Goal: Transaction & Acquisition: Purchase product/service

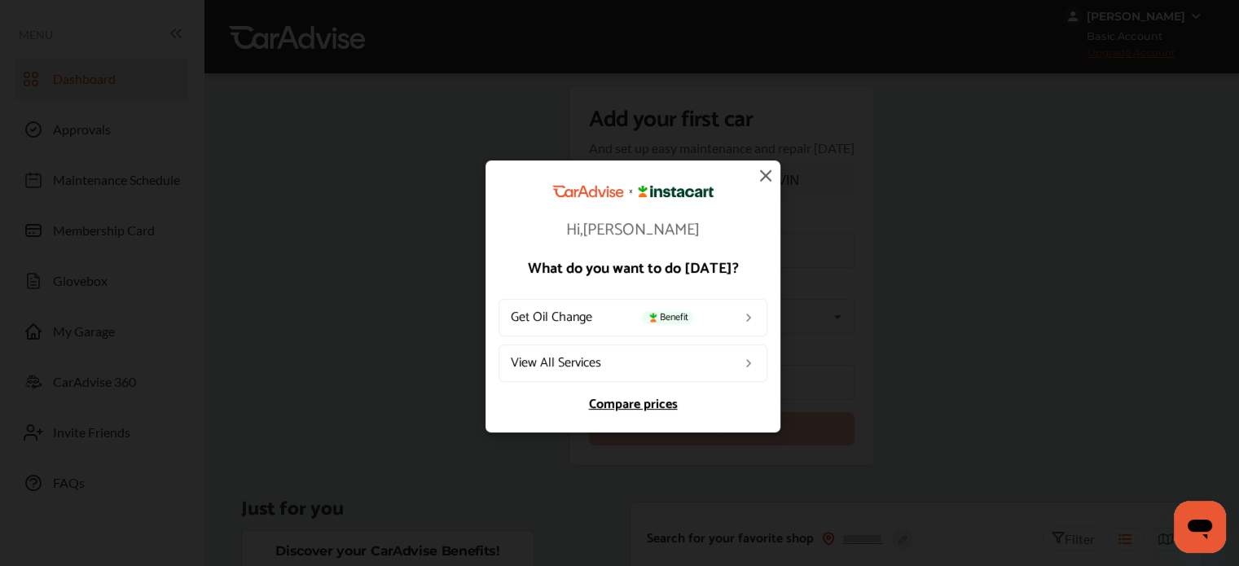
click at [574, 315] on link "Get Oil Change Benefit" at bounding box center [633, 316] width 269 height 37
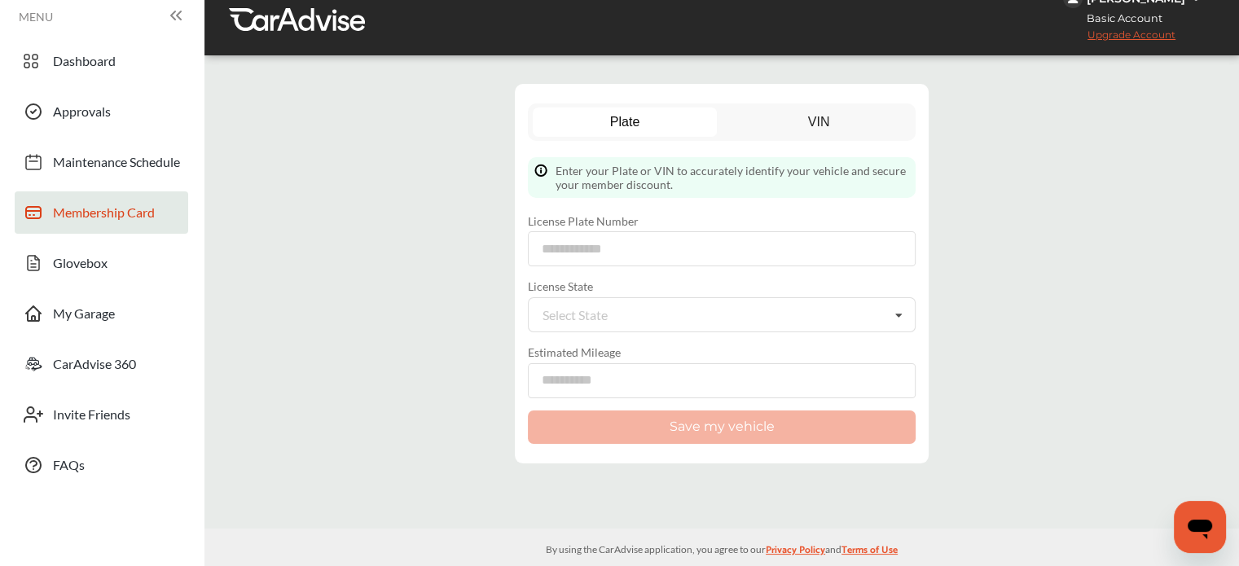
scroll to position [34, 0]
click at [115, 205] on span "Membership Card" at bounding box center [104, 215] width 102 height 21
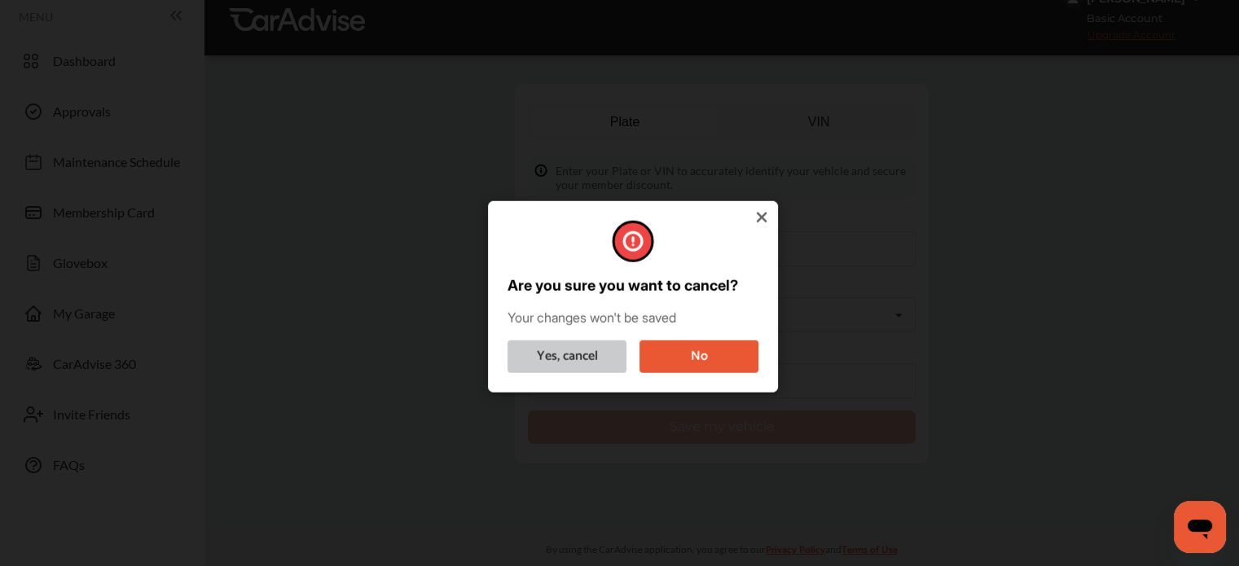
click at [578, 358] on button "Yes, cancel" at bounding box center [567, 356] width 119 height 33
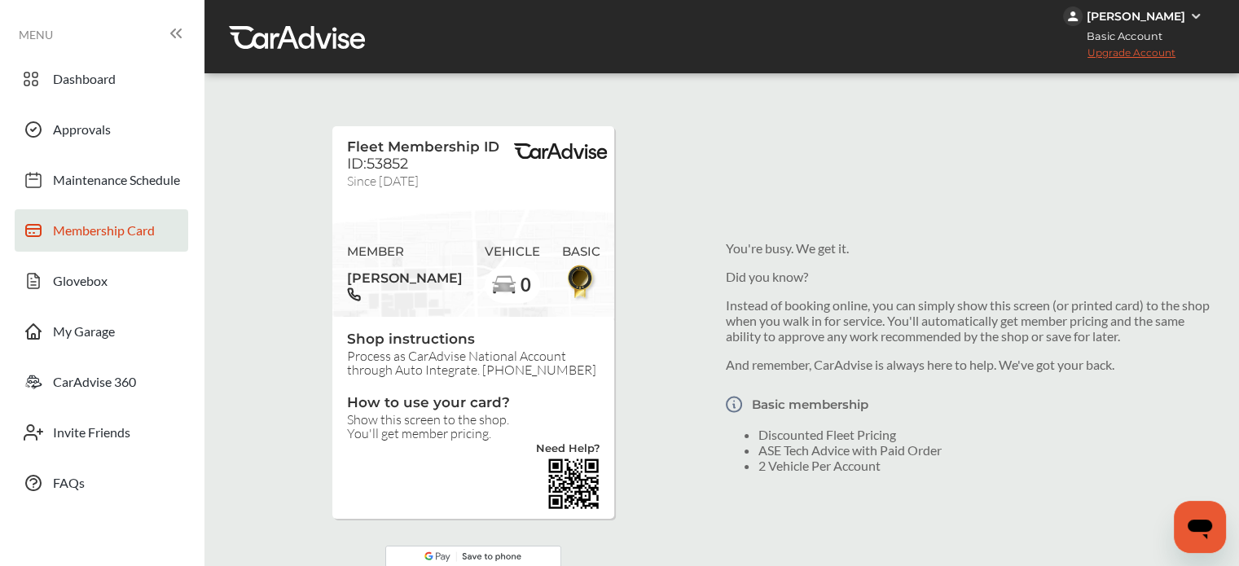
click at [474, 170] on div "Fleet Membership ID ID:53852 Since September 25" at bounding box center [423, 163] width 152 height 48
click at [511, 385] on div "Shop instructions Process as CarAdvise National Account through Auto Integrate.…" at bounding box center [473, 414] width 282 height 194
click at [160, 178] on span "Maintenance Schedule" at bounding box center [116, 182] width 127 height 21
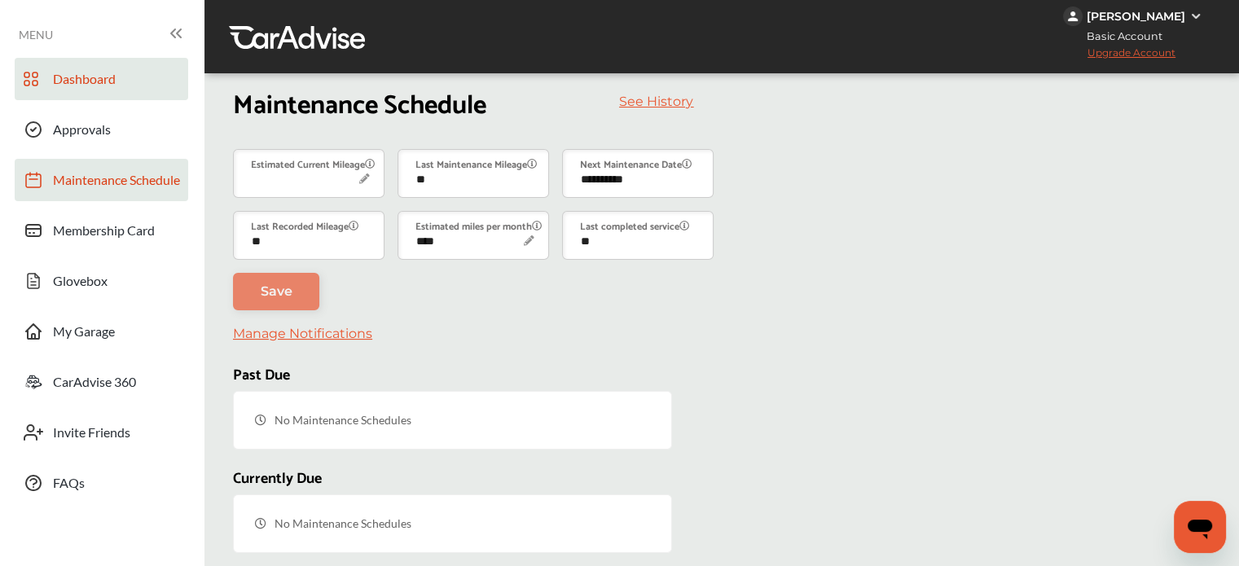
click at [82, 89] on span "Dashboard" at bounding box center [84, 81] width 63 height 21
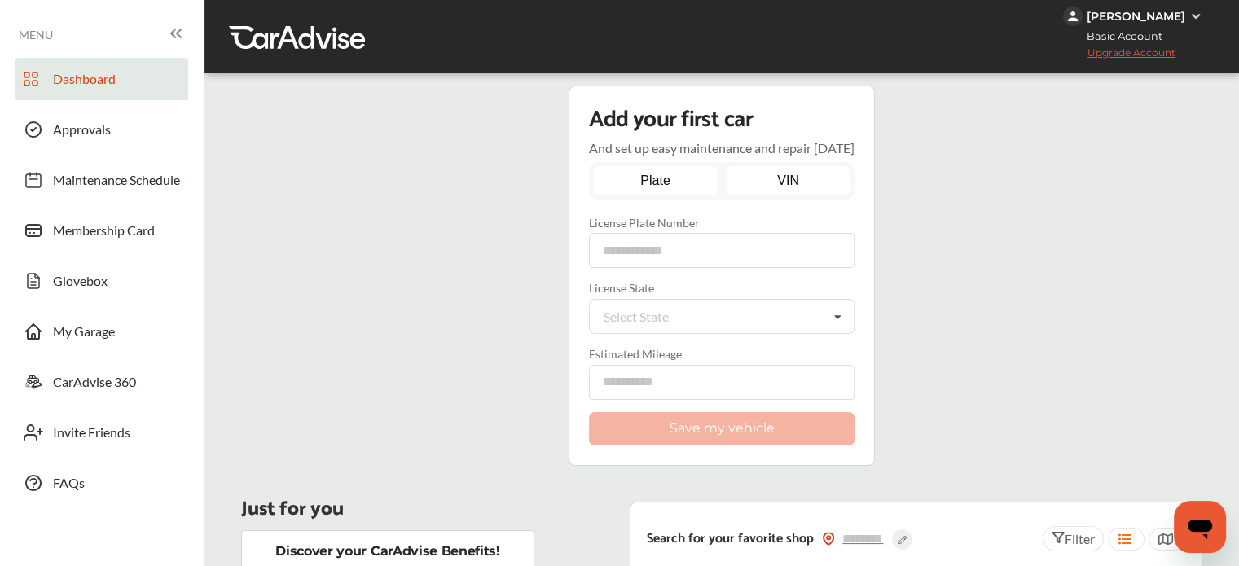
click at [808, 188] on link "VIN" at bounding box center [789, 180] width 124 height 29
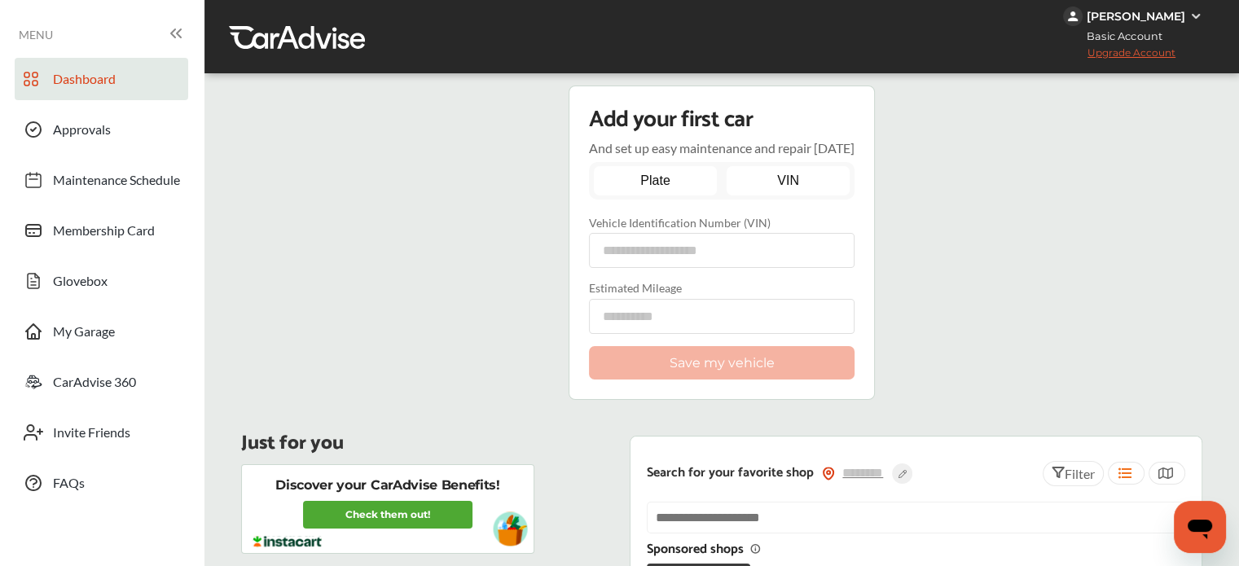
click at [670, 168] on link "Plate" at bounding box center [656, 180] width 124 height 29
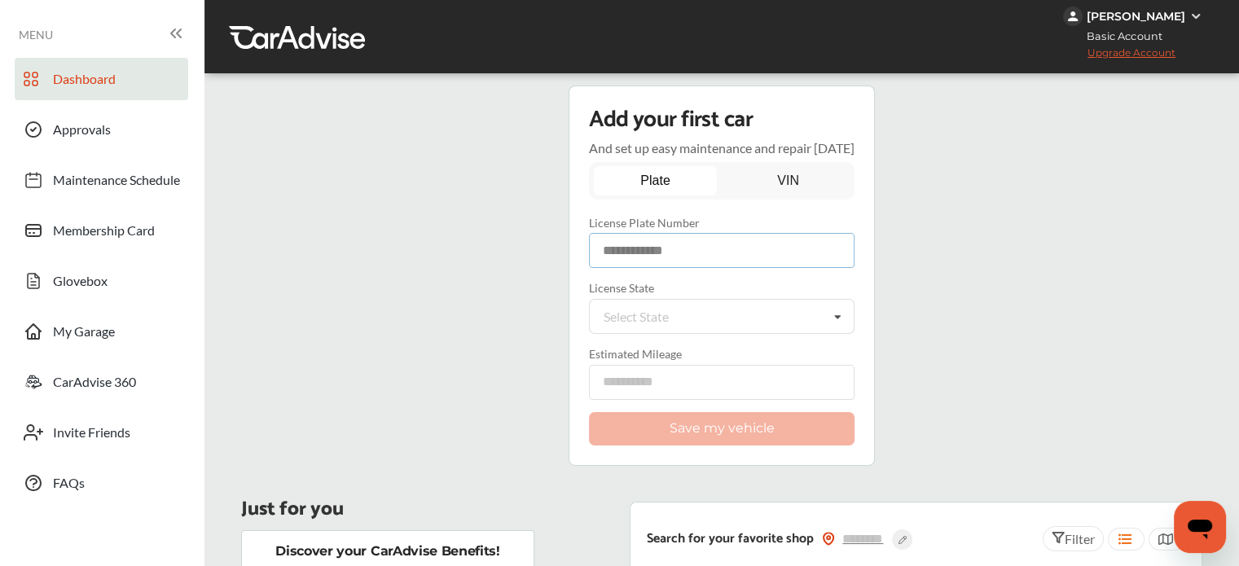
click at [679, 247] on input at bounding box center [722, 250] width 266 height 35
type input "*******"
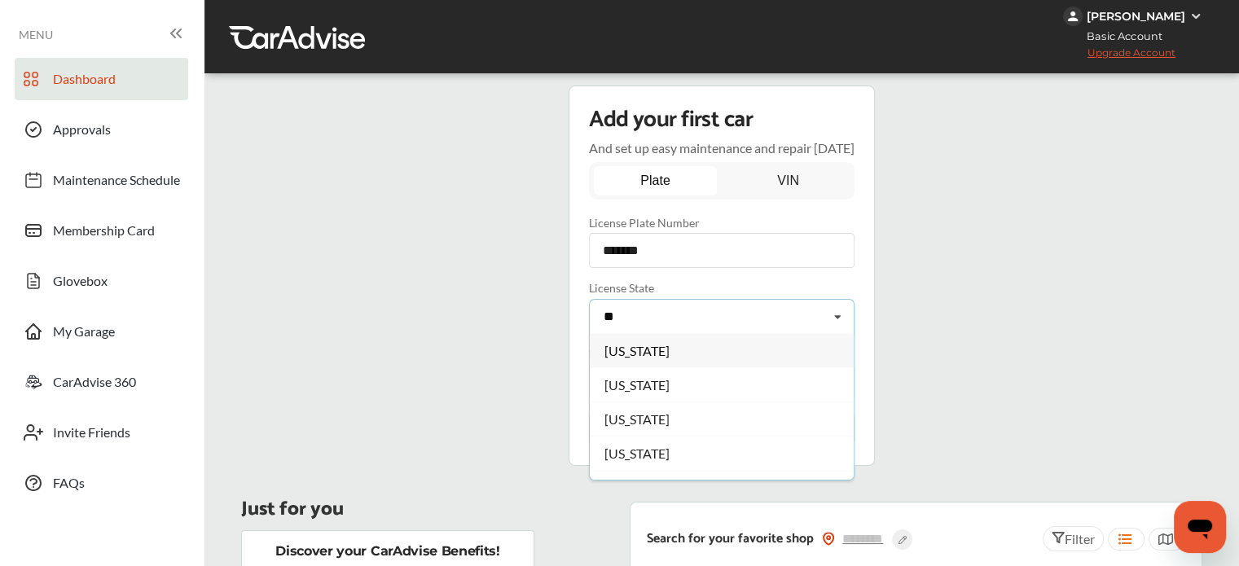
type input "**"
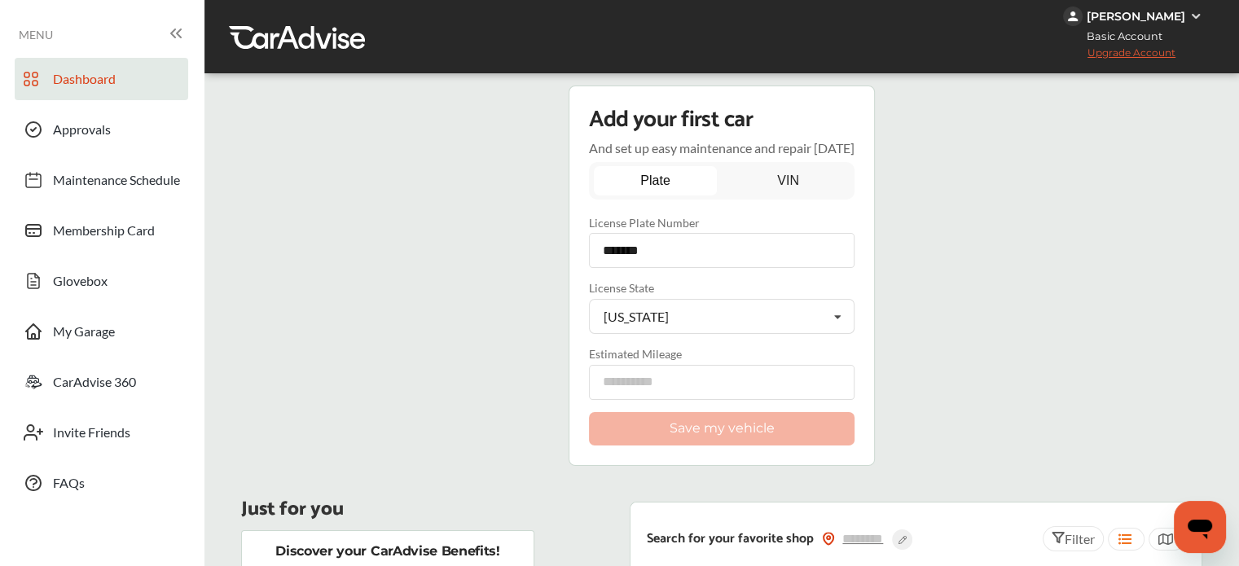
click at [640, 291] on label "License State" at bounding box center [722, 288] width 266 height 14
click at [662, 334] on form "License Plate Number ******* License State Massachusetts Alabama Alaska Arizona…" at bounding box center [722, 308] width 266 height 184
click at [666, 318] on div "Massachusetts" at bounding box center [636, 316] width 65 height 13
type input "***"
click at [711, 361] on div "[US_STATE]" at bounding box center [722, 350] width 264 height 34
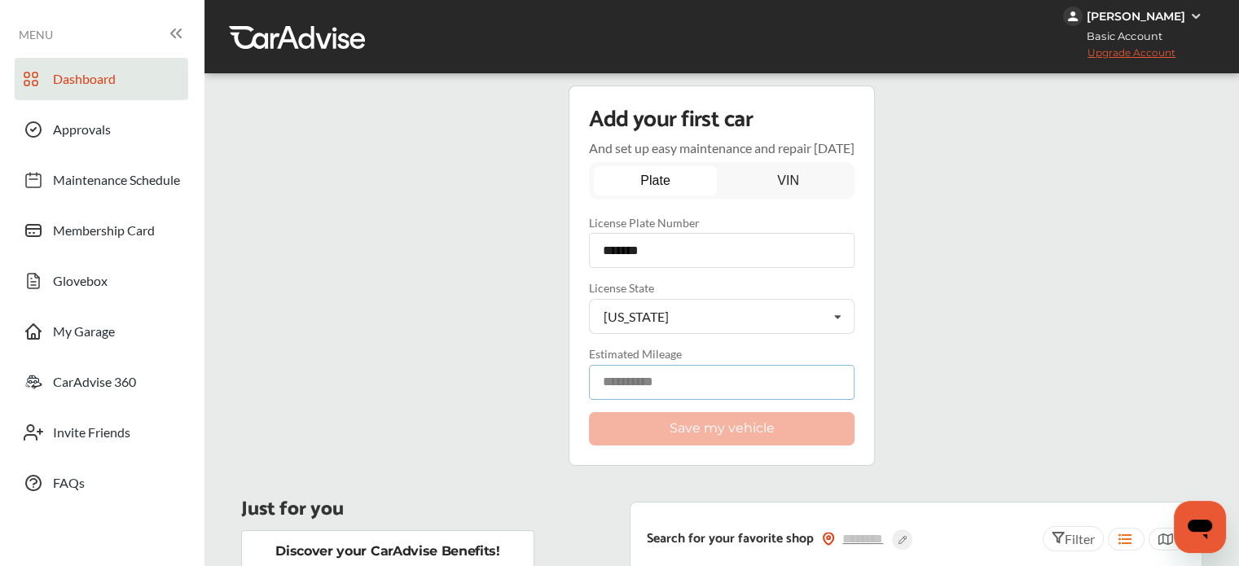
click at [658, 371] on input "number" at bounding box center [722, 382] width 266 height 35
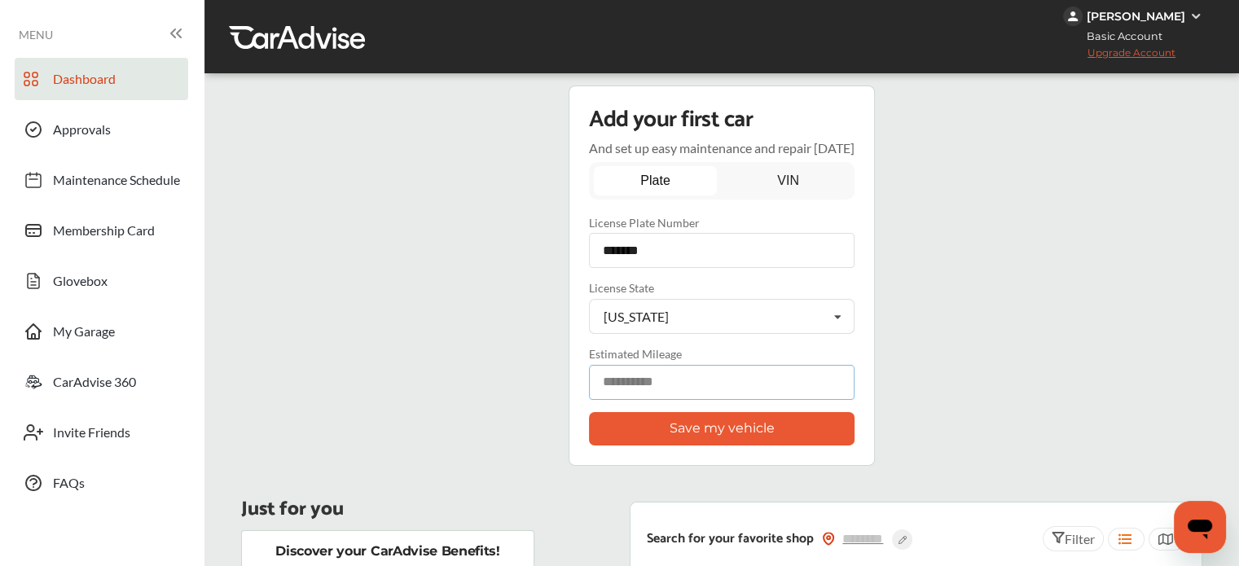
type input "******"
click at [746, 436] on button "Save my vehicle" at bounding box center [722, 428] width 266 height 33
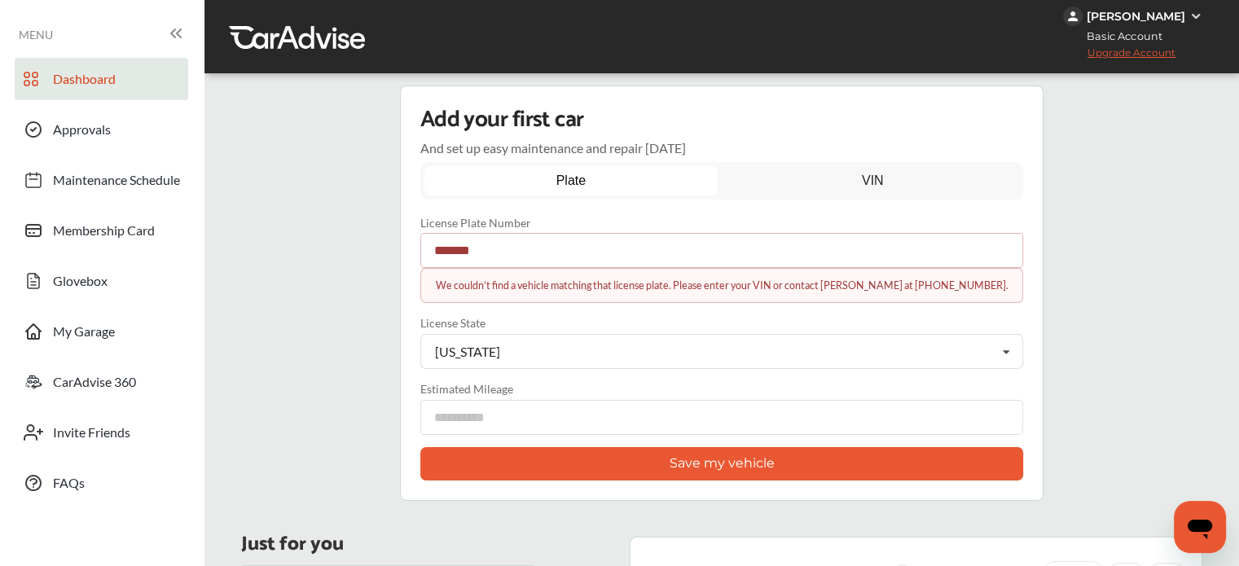
click at [548, 247] on input "*******" at bounding box center [722, 250] width 604 height 35
click at [92, 191] on span "Maintenance Schedule" at bounding box center [116, 182] width 127 height 21
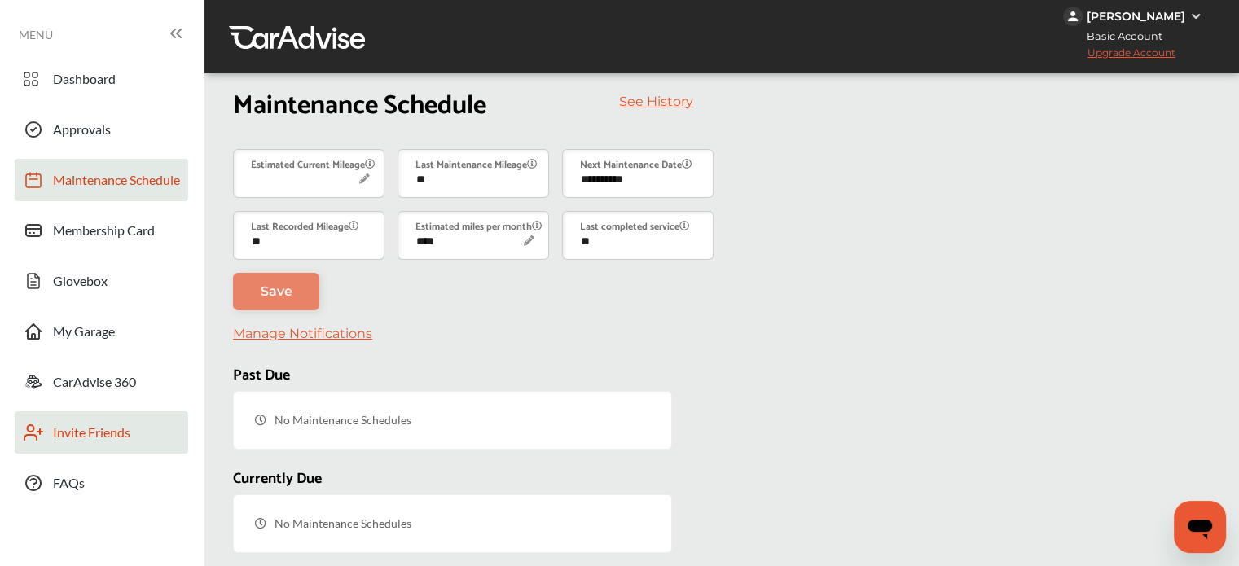
scroll to position [213, 0]
click at [47, 191] on div "Dashboard Approvals Maintenance Schedule Membership Card Glovebox My Garage Car…" at bounding box center [102, 281] width 188 height 446
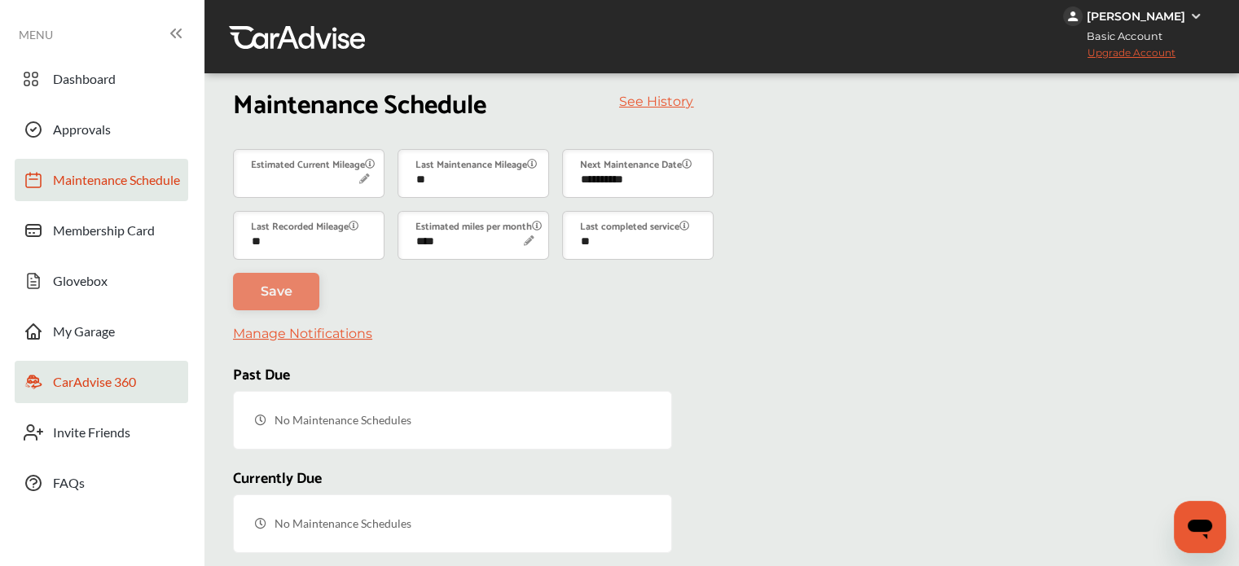
click at [78, 374] on span "CarAdvise 360" at bounding box center [94, 384] width 83 height 21
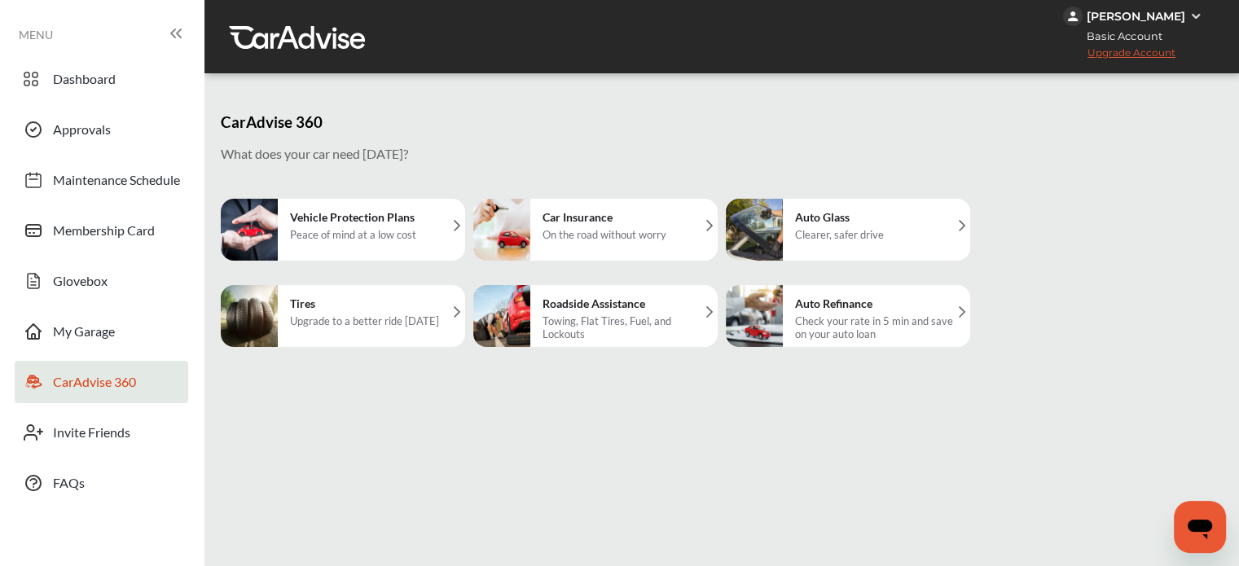
click at [428, 319] on div "Upgrade to a better ride [DATE]" at bounding box center [364, 321] width 149 height 13
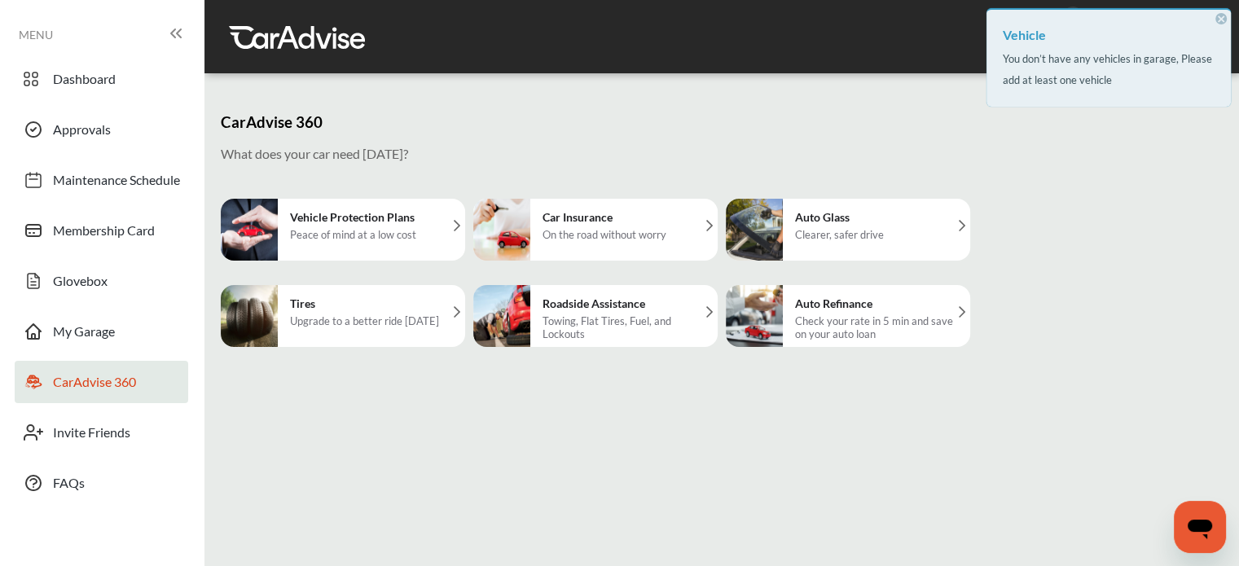
drag, startPoint x: 1043, startPoint y: 136, endPoint x: 1084, endPoint y: 126, distance: 41.9
click at [1043, 137] on div "CarAdvise 360 What does your car need today? Vehicle Protection Plans Peace of …" at bounding box center [718, 347] width 1018 height 523
drag, startPoint x: 1128, startPoint y: 74, endPoint x: 1077, endPoint y: 74, distance: 50.5
click at [1122, 74] on div "You don’t have any vehicles in garage, Please add at least one vehicle" at bounding box center [1109, 69] width 212 height 42
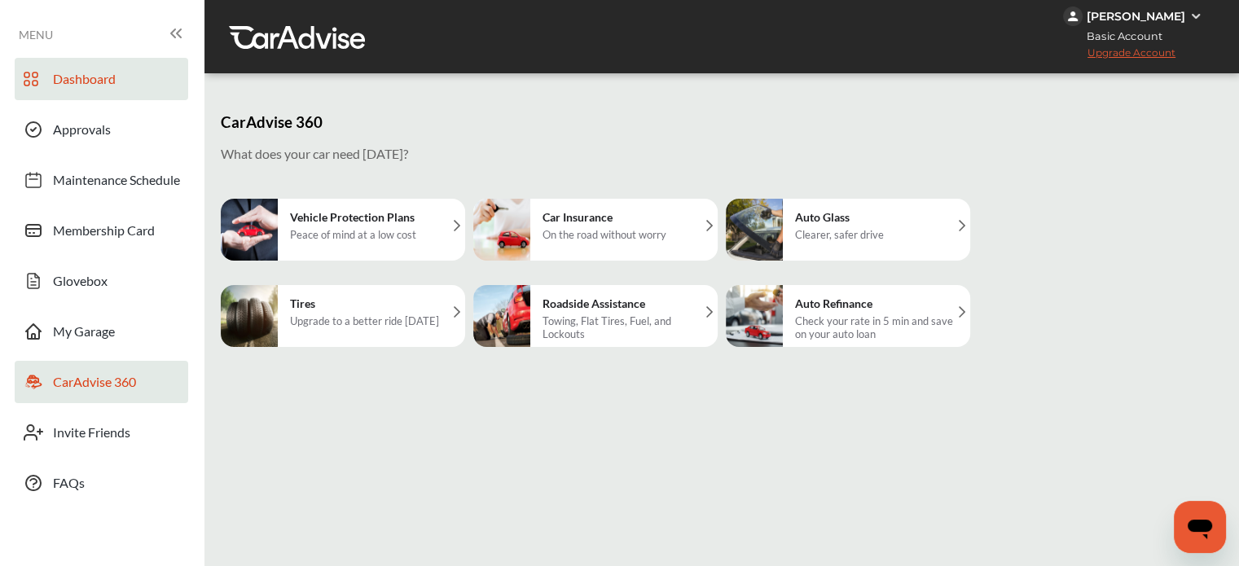
click at [121, 99] on link "Dashboard" at bounding box center [102, 79] width 174 height 42
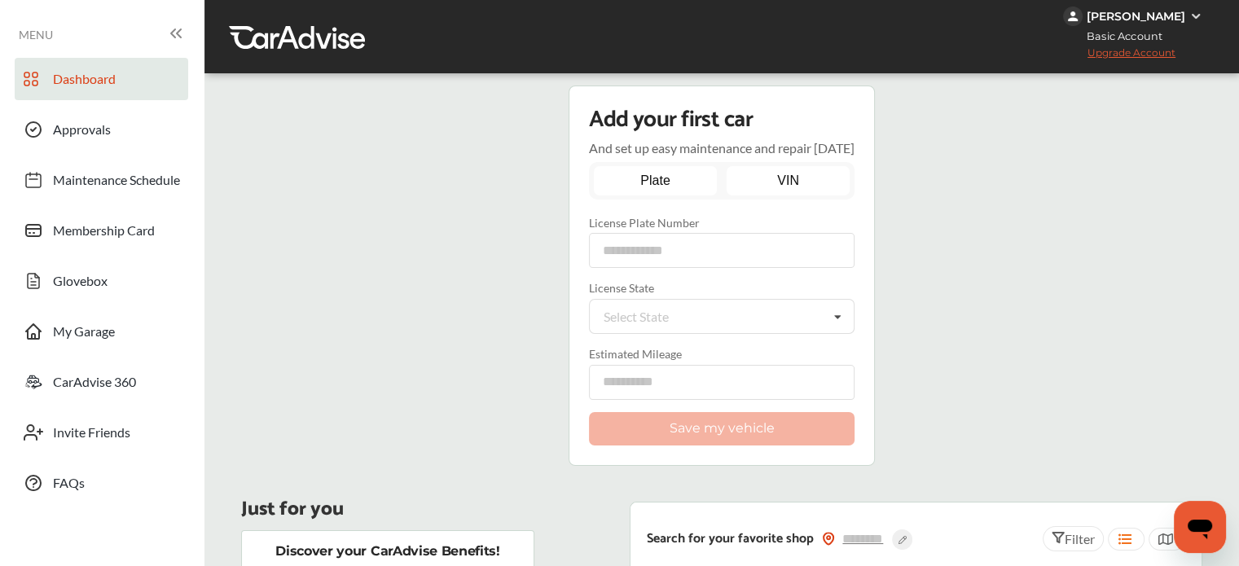
click at [763, 171] on link "VIN" at bounding box center [789, 180] width 124 height 29
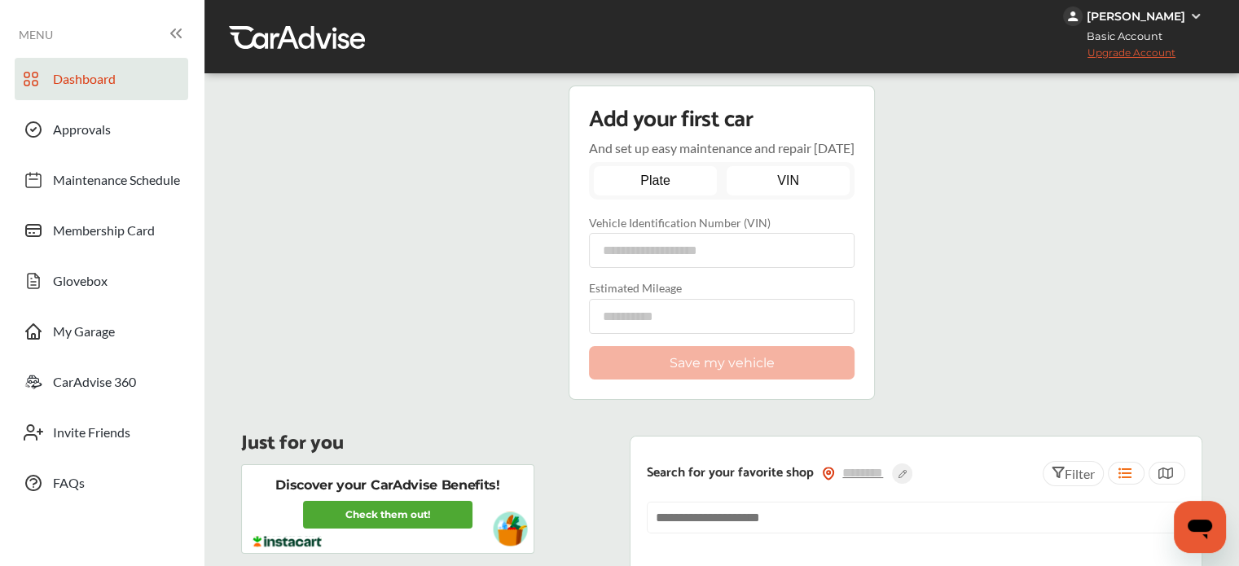
click at [675, 178] on link "Plate" at bounding box center [656, 180] width 124 height 29
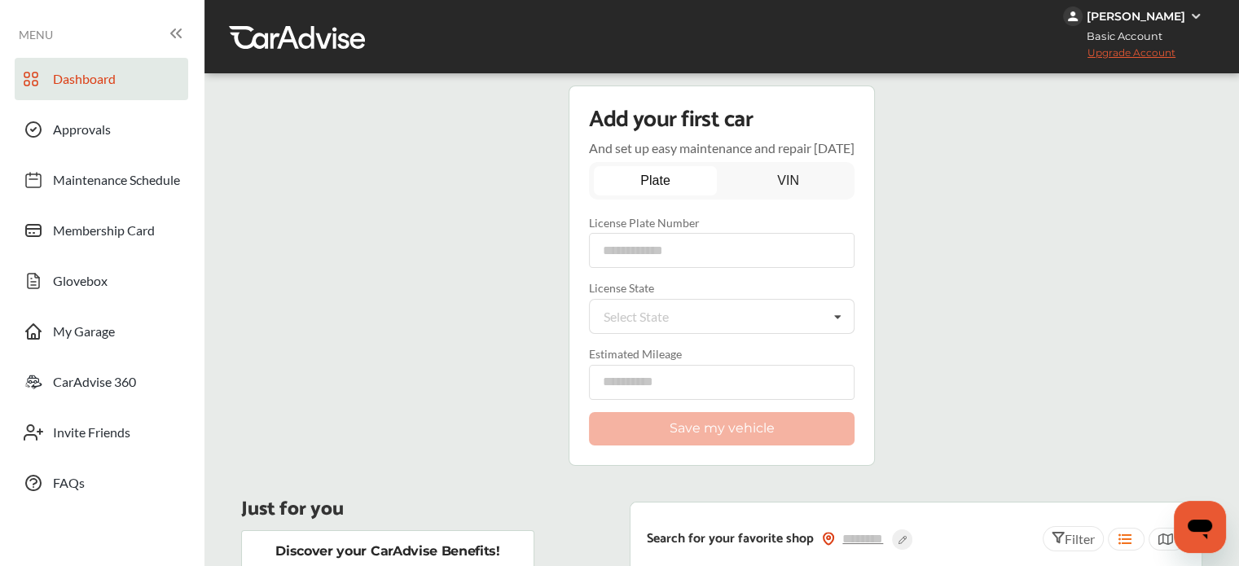
scroll to position [407, 0]
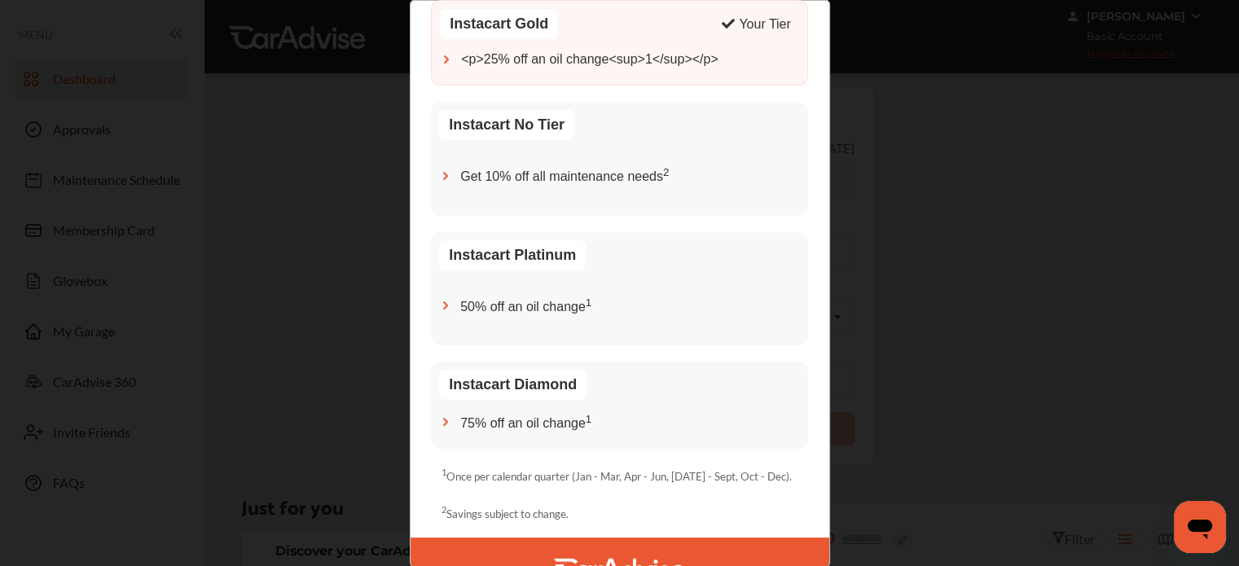
scroll to position [319, 0]
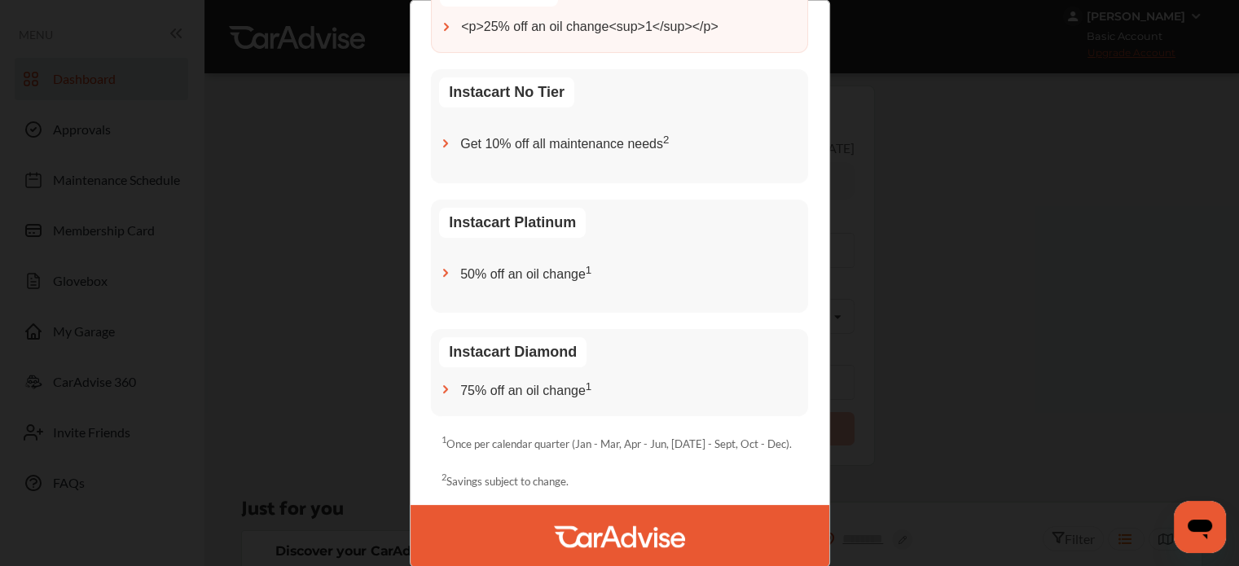
click at [525, 261] on span "50% off an oil change 1" at bounding box center [525, 273] width 131 height 44
drag, startPoint x: 662, startPoint y: 291, endPoint x: 420, endPoint y: 256, distance: 243.7
click at [420, 256] on div "Membership Benefits 1 Search for services for your vehicle 2 See discounts appl…" at bounding box center [620, 141] width 419 height 853
click at [633, 286] on div "50% off an oil change 1" at bounding box center [619, 273] width 361 height 44
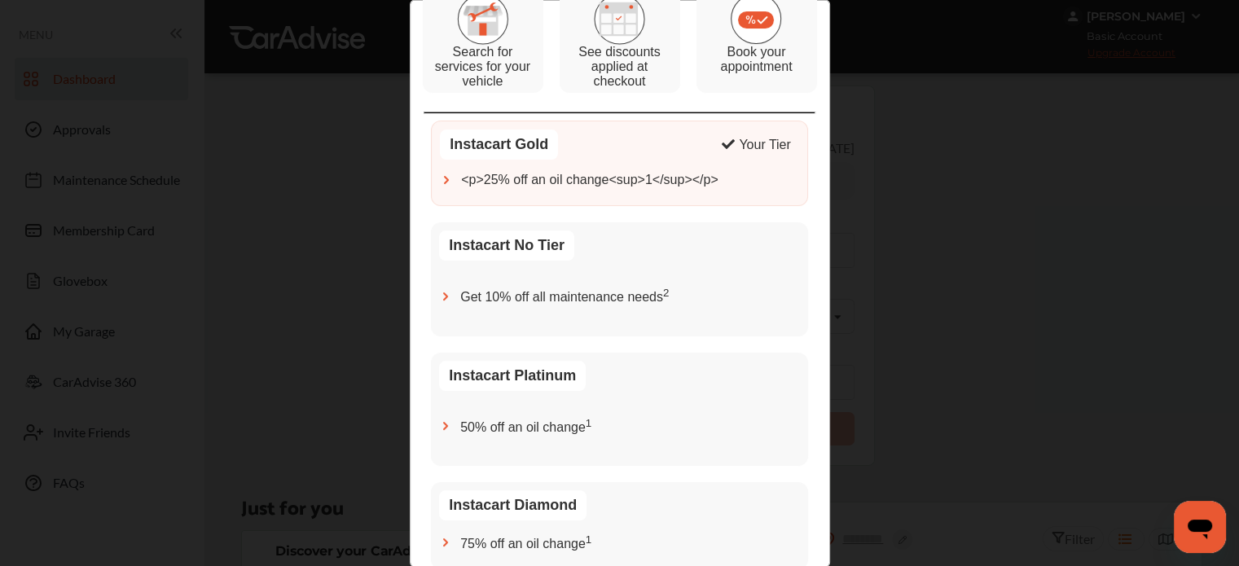
scroll to position [156, 0]
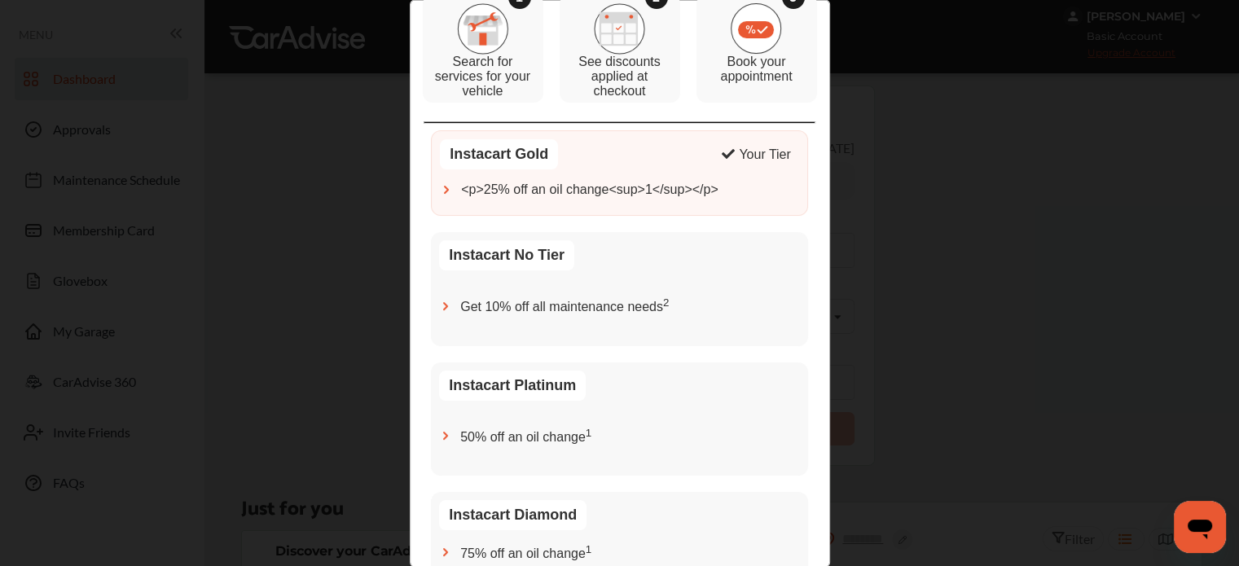
drag, startPoint x: 473, startPoint y: 284, endPoint x: 654, endPoint y: 312, distance: 183.9
click at [473, 282] on div "Instacart No Tier Get 10% off all maintenance needs 2" at bounding box center [619, 289] width 377 height 113
click at [668, 315] on div "Get 10% off all maintenance needs 2" at bounding box center [619, 306] width 361 height 44
drag, startPoint x: 668, startPoint y: 297, endPoint x: 430, endPoint y: 293, distance: 238.0
click at [431, 293] on div "Instacart No Tier Get 10% off all maintenance needs 2" at bounding box center [619, 289] width 377 height 113
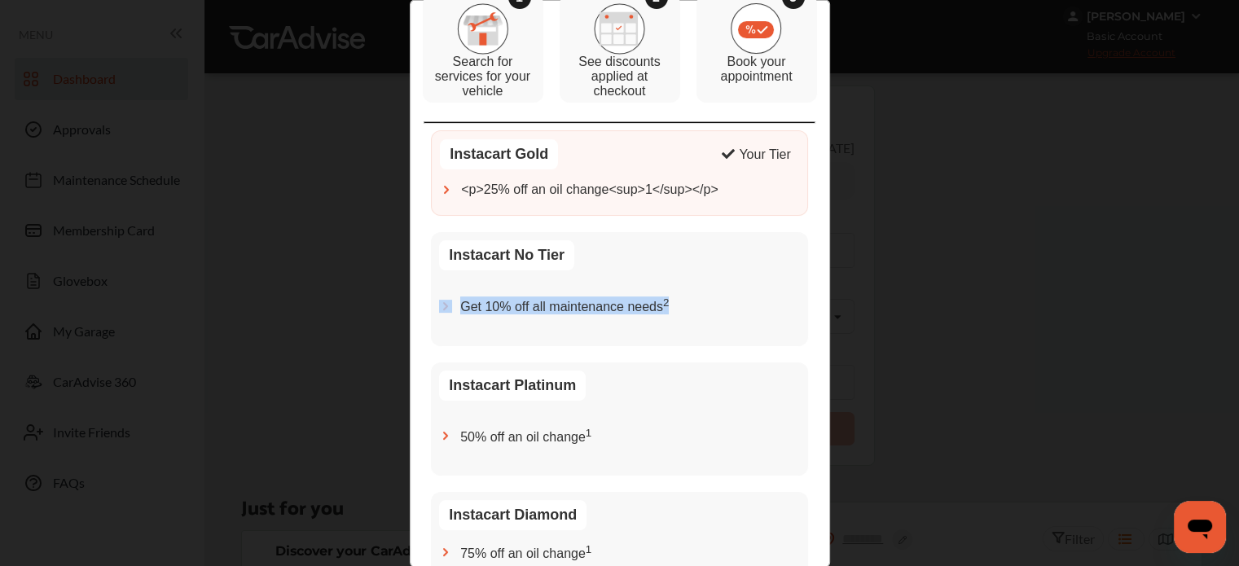
drag, startPoint x: 694, startPoint y: 283, endPoint x: 692, endPoint y: 265, distance: 18.1
click at [694, 282] on div "Instacart No Tier Get 10% off all maintenance needs 2" at bounding box center [619, 289] width 377 height 113
drag, startPoint x: 613, startPoint y: 193, endPoint x: 735, endPoint y: 204, distance: 122.7
click at [718, 204] on div "Instacart Gold Your Tier <p>25% off an oil change<sup>1</sup></p>" at bounding box center [619, 174] width 377 height 86
click at [778, 306] on div "Get 10% off all maintenance needs 2" at bounding box center [619, 306] width 361 height 44
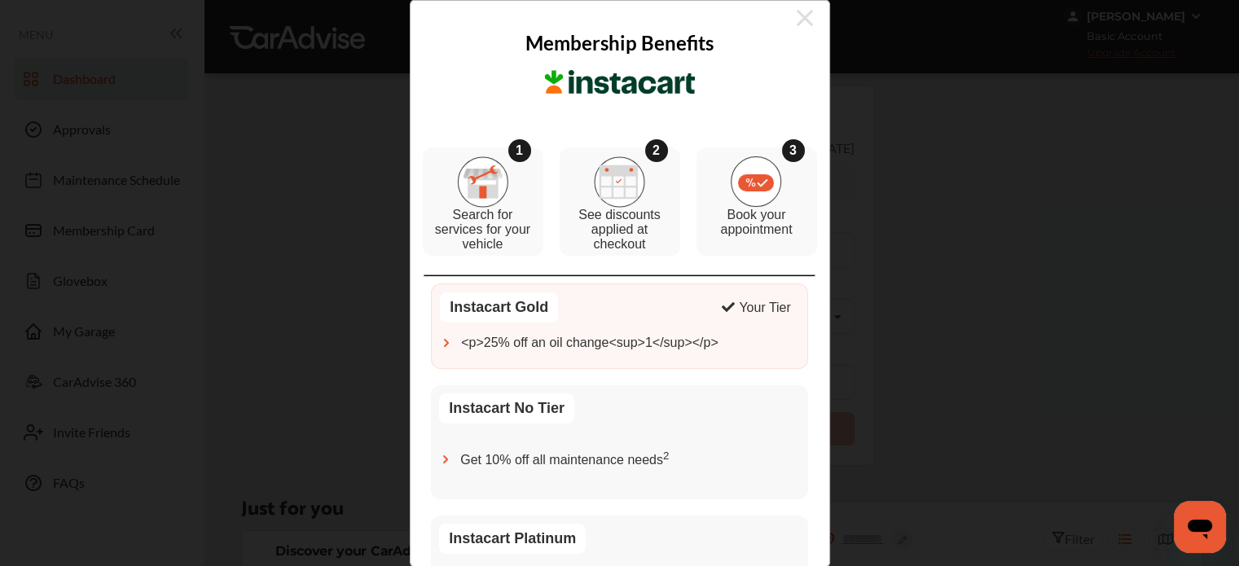
scroll to position [0, 0]
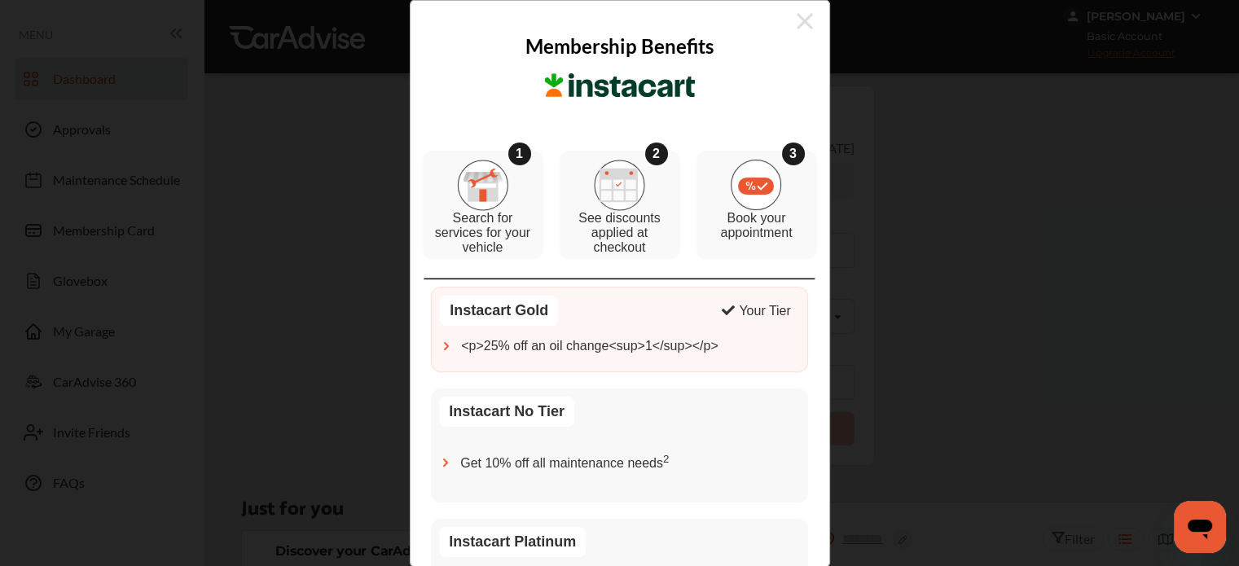
click at [896, 286] on div "Membership Benefits 1 Search for services for your vehicle 2 See discounts appl…" at bounding box center [619, 283] width 1239 height 566
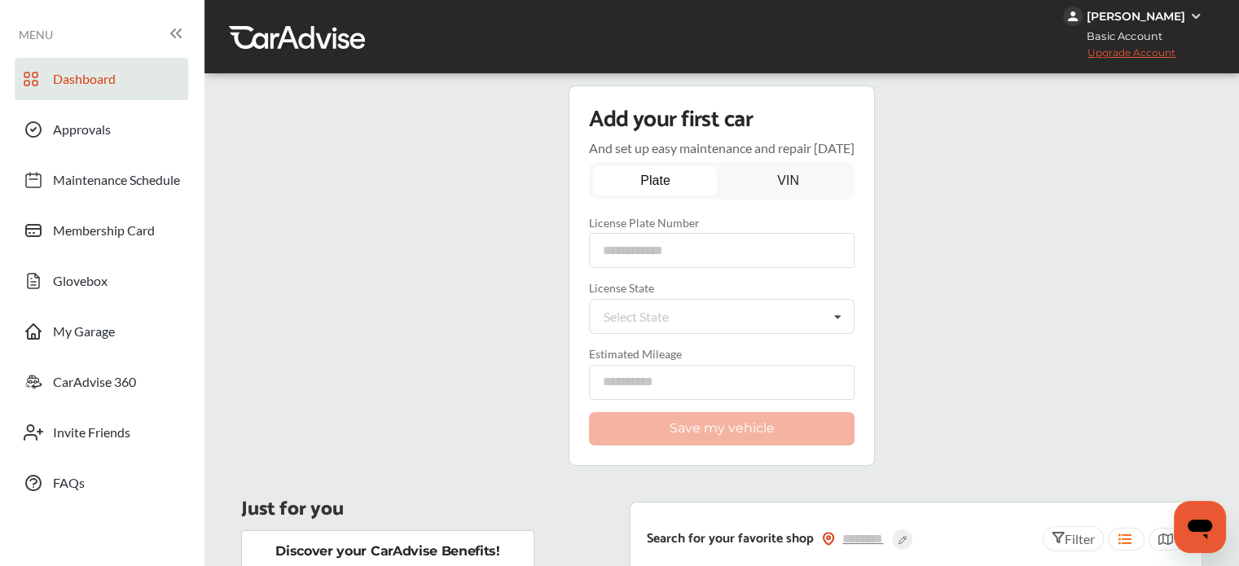
scroll to position [244, 0]
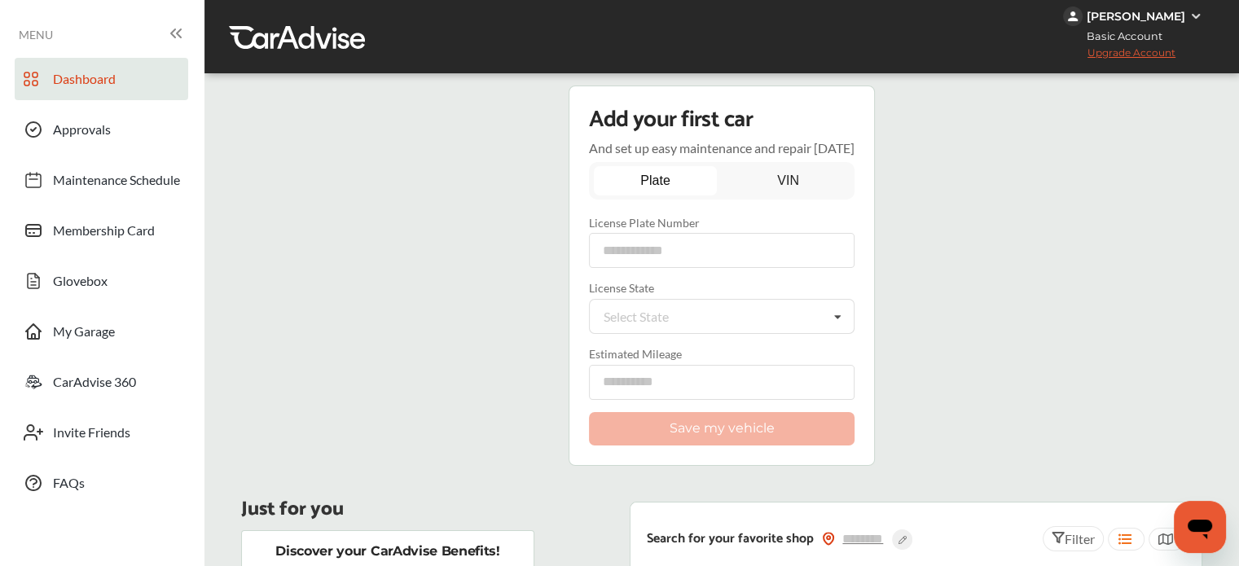
scroll to position [652, 0]
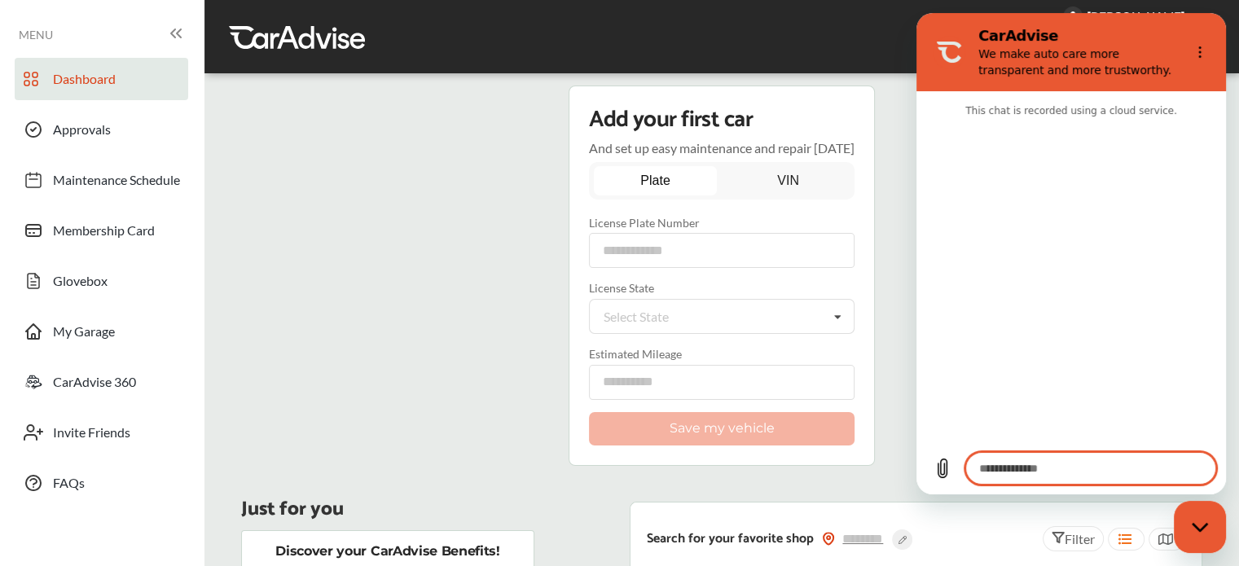
scroll to position [30, 0]
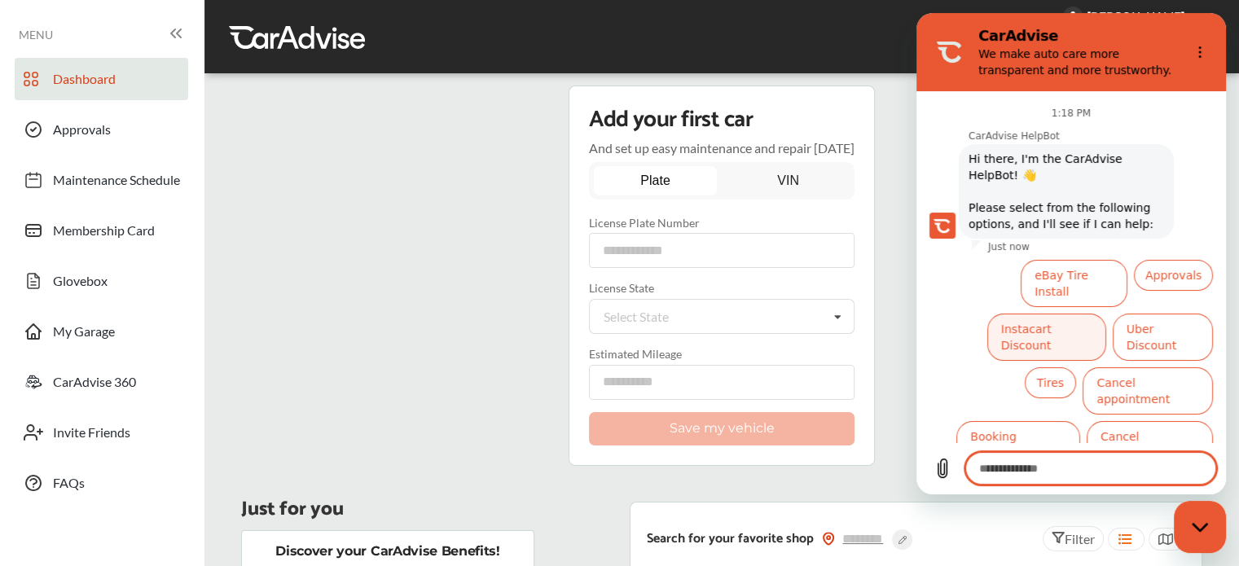
click at [1014, 319] on button "Instacart Discount" at bounding box center [1047, 337] width 119 height 47
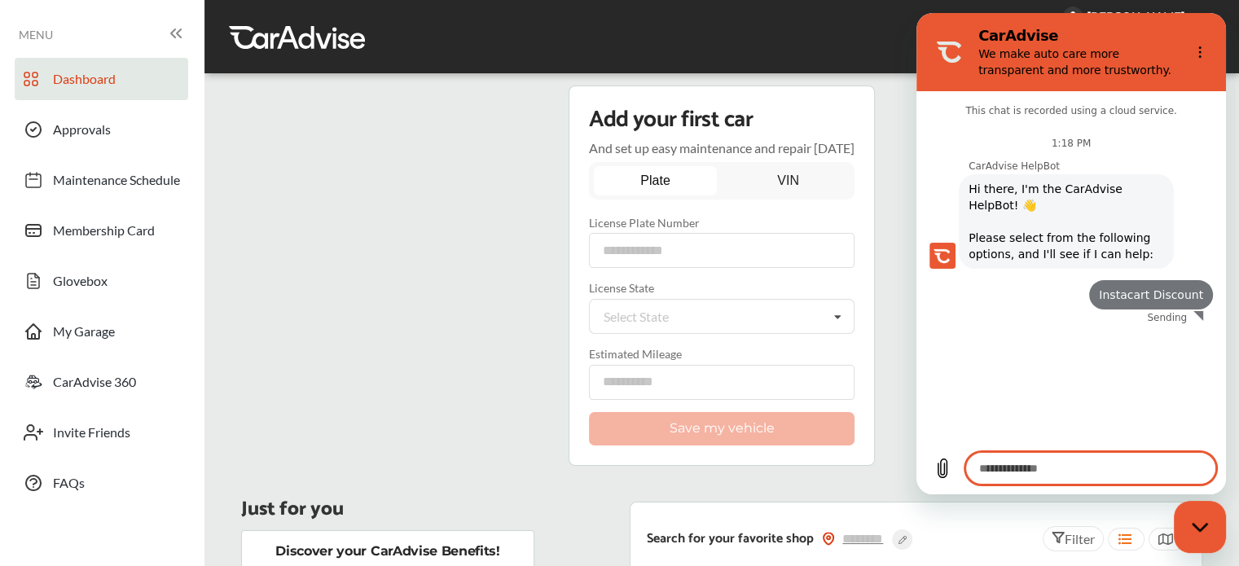
scroll to position [0, 0]
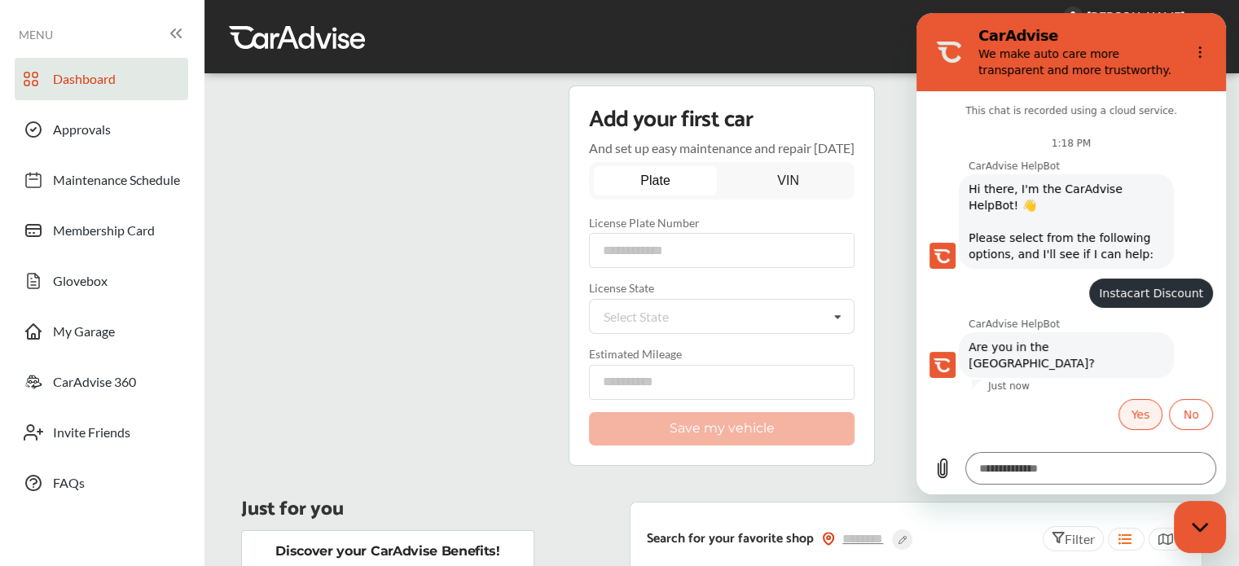
click at [1158, 402] on button "Yes" at bounding box center [1141, 414] width 45 height 31
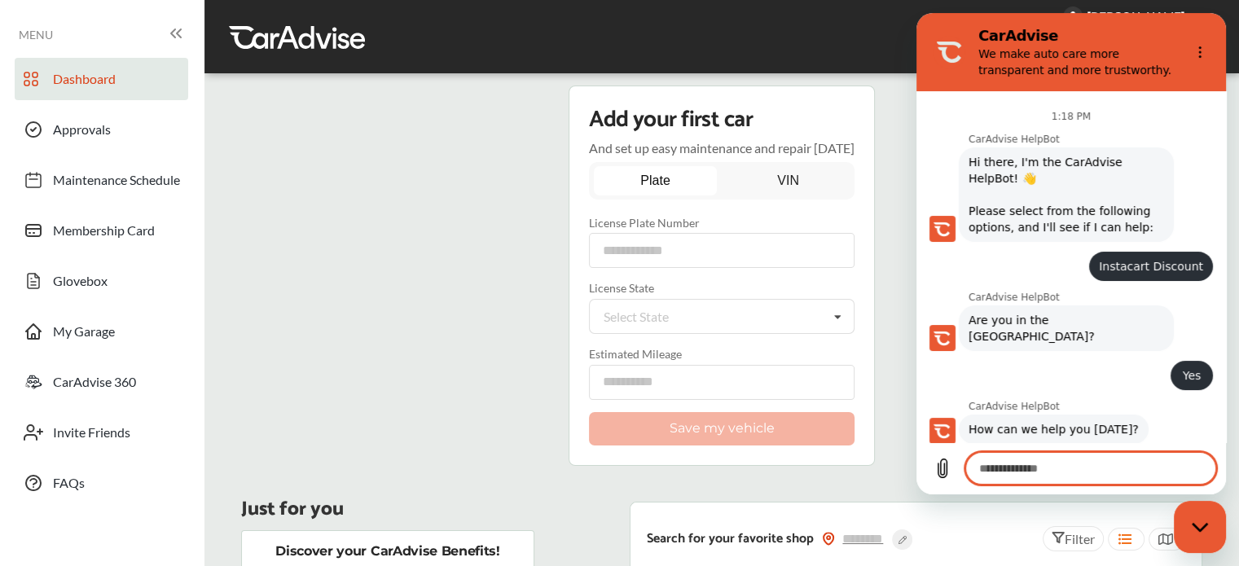
scroll to position [142, 0]
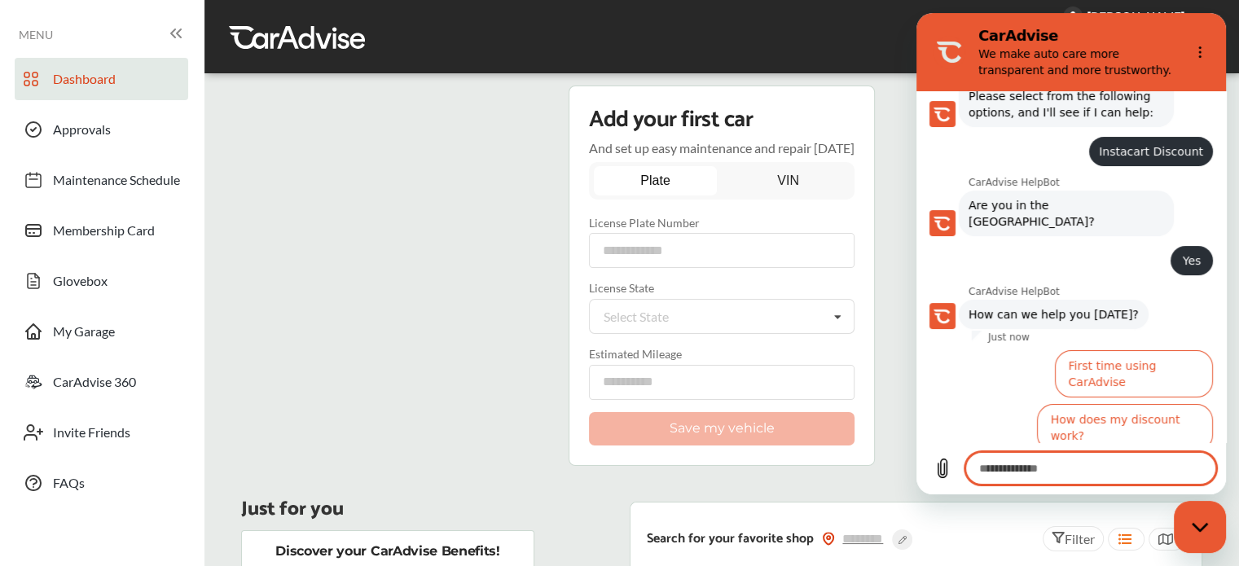
click at [1095, 458] on button "I don't see my discount" at bounding box center [1140, 481] width 146 height 47
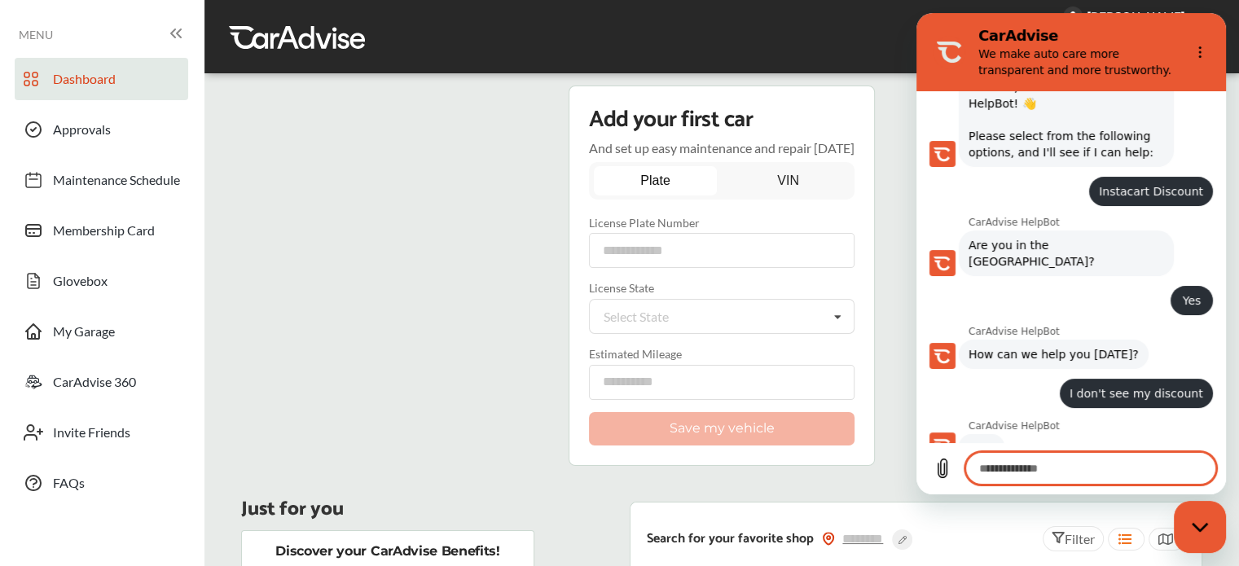
scroll to position [101, 0]
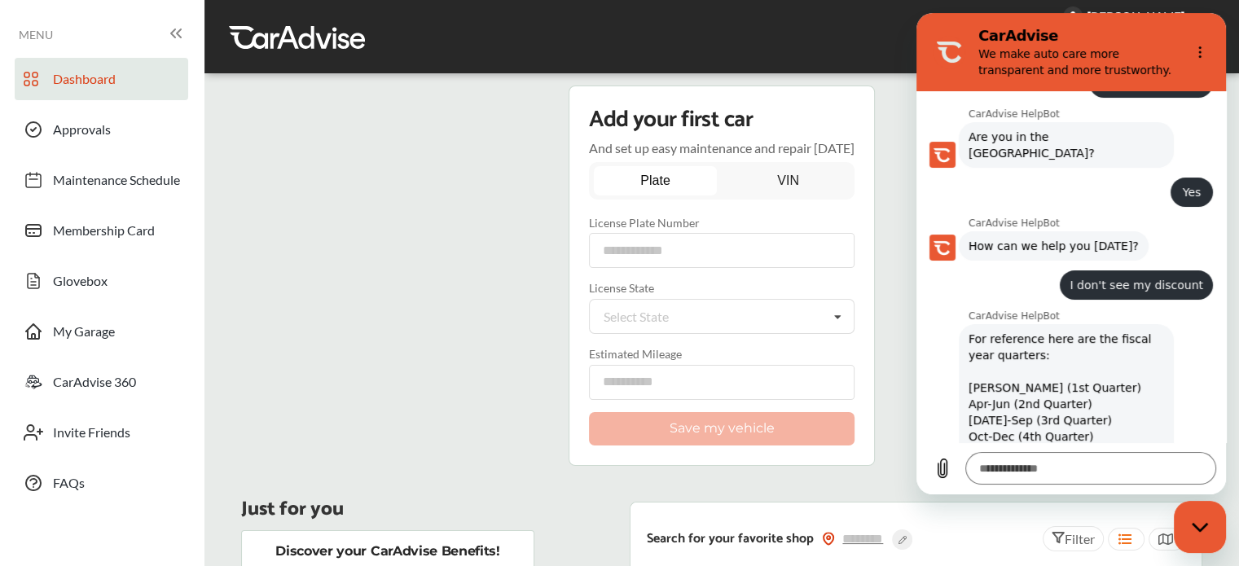
click at [1145, 411] on div "CarAdvise HelpBot says: For reference here are the fiscal year quarters: Jan-Ma…" at bounding box center [1078, 412] width 297 height 178
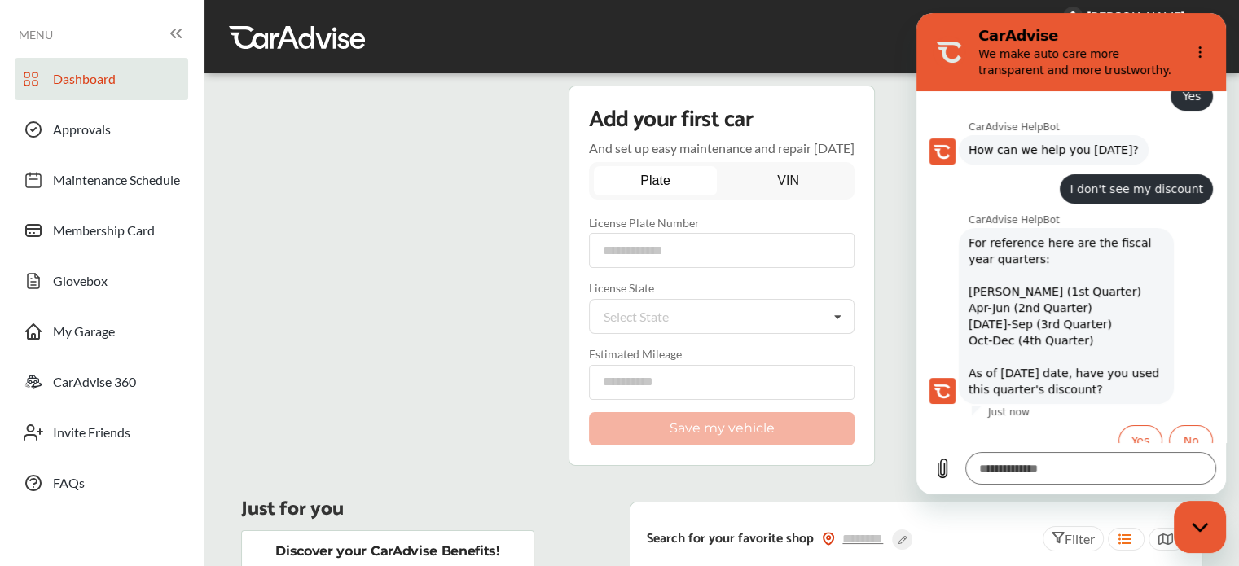
scroll to position [307, 0]
click at [1126, 355] on span "For reference here are the fiscal year quarters: Jan-Mar (1st Quarter) Apr-Jun …" at bounding box center [1067, 315] width 196 height 163
click at [1169, 424] on button "No" at bounding box center [1191, 439] width 44 height 31
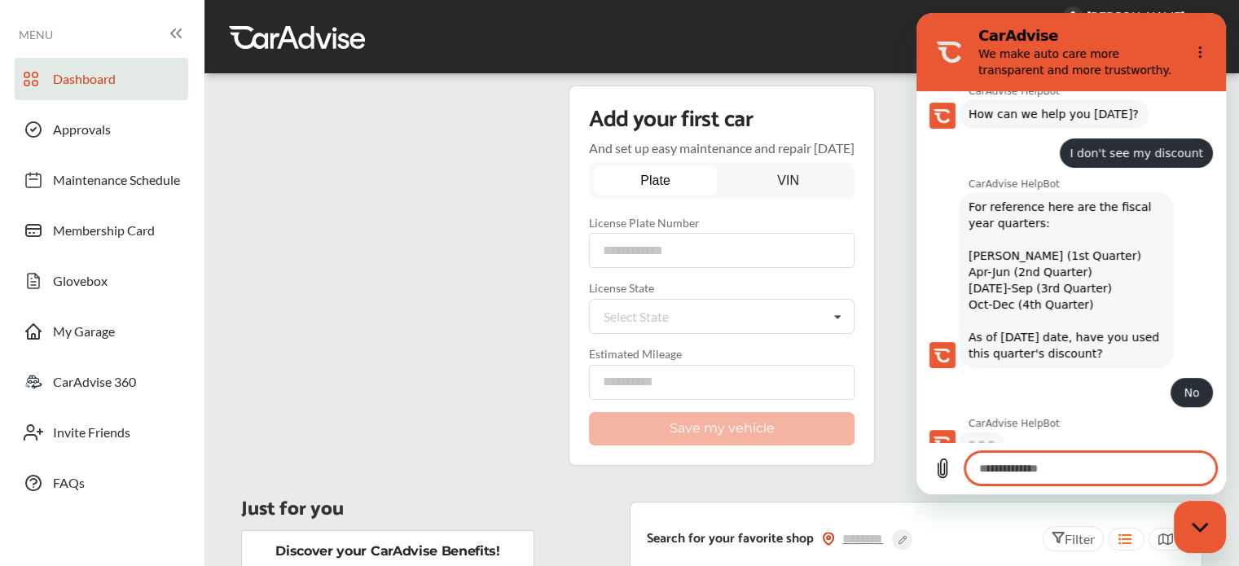
scroll to position [340, 0]
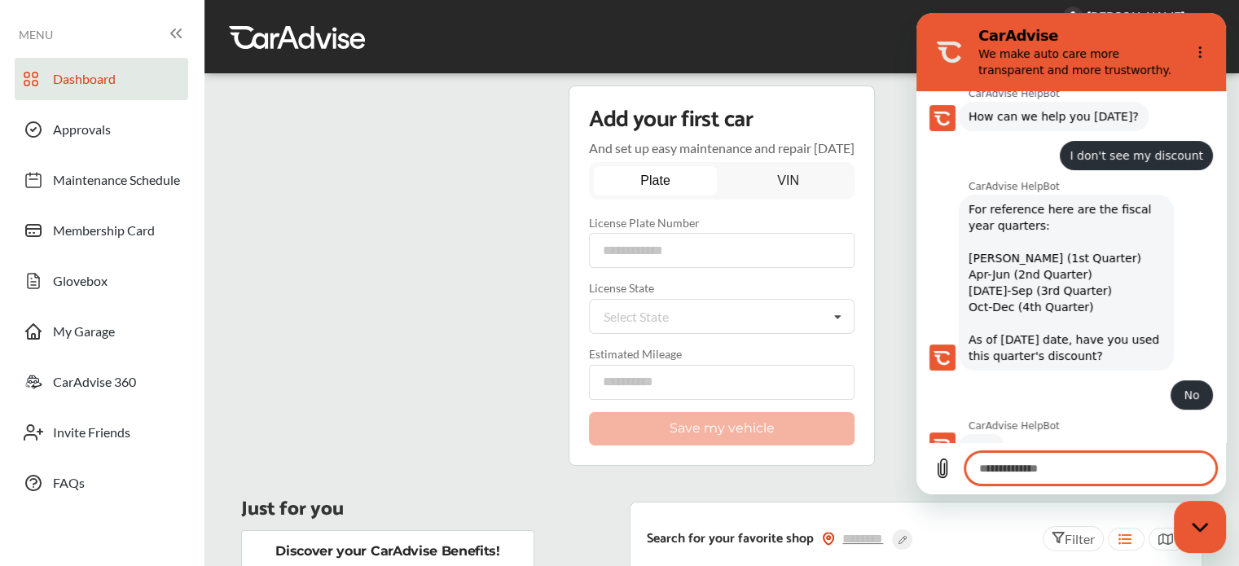
click at [1040, 379] on div "says: No" at bounding box center [1065, 390] width 297 height 39
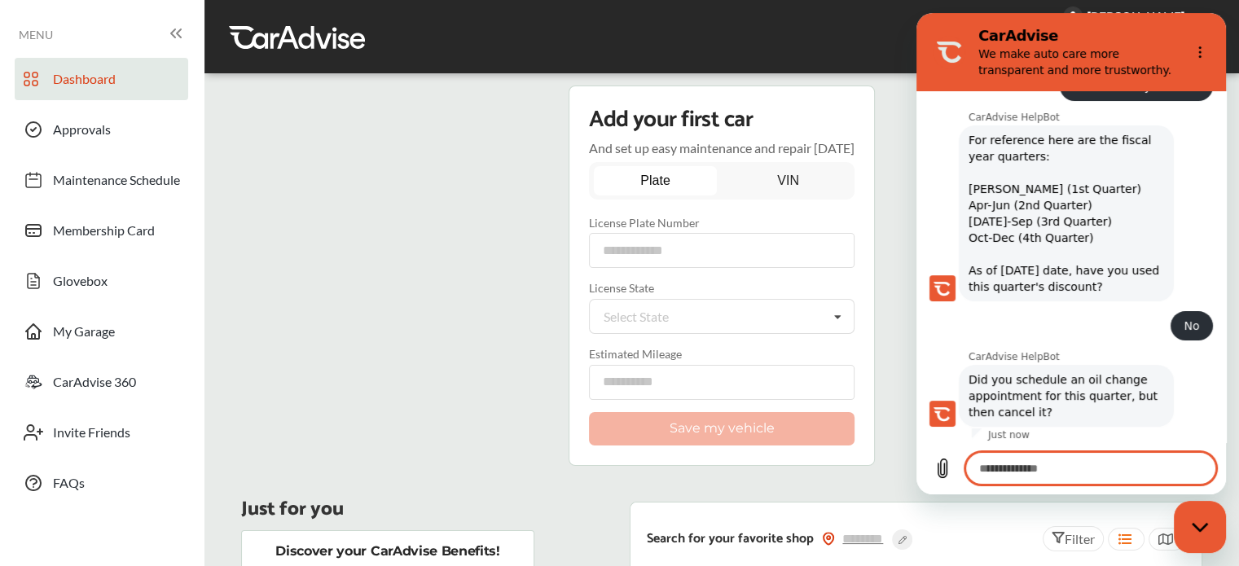
scroll to position [433, 0]
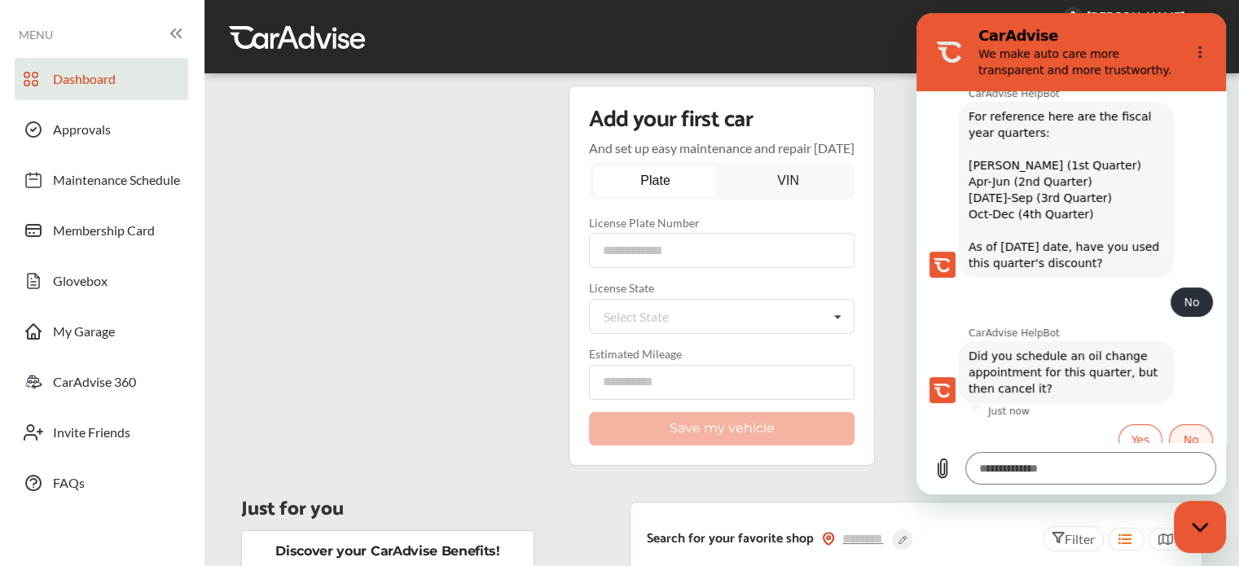
click at [1178, 424] on button "No" at bounding box center [1191, 439] width 44 height 31
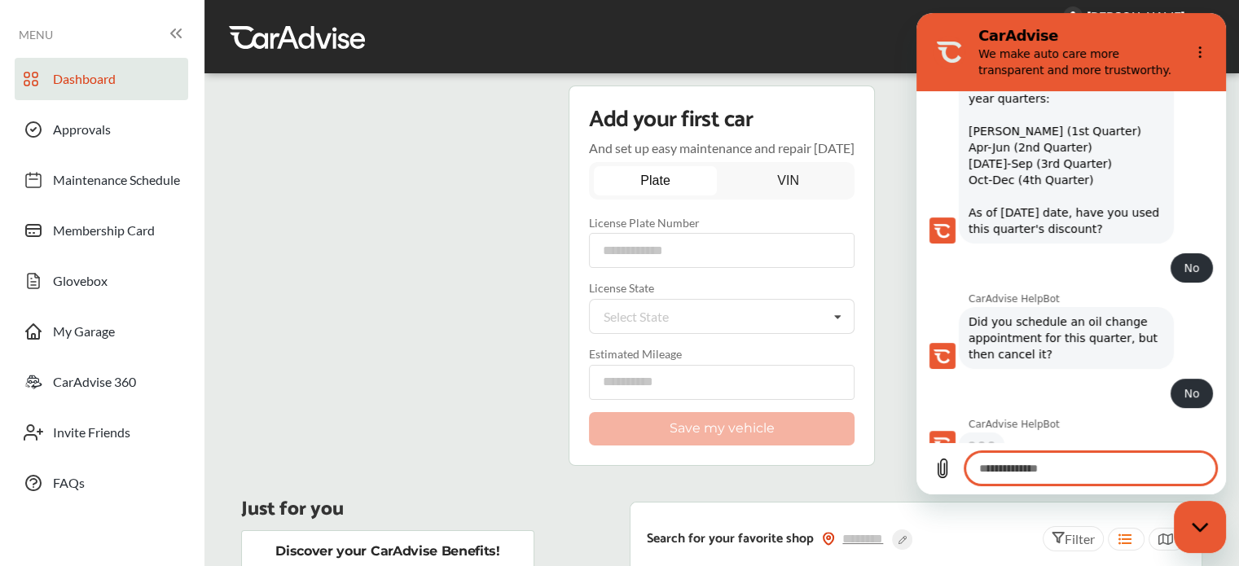
scroll to position [466, 0]
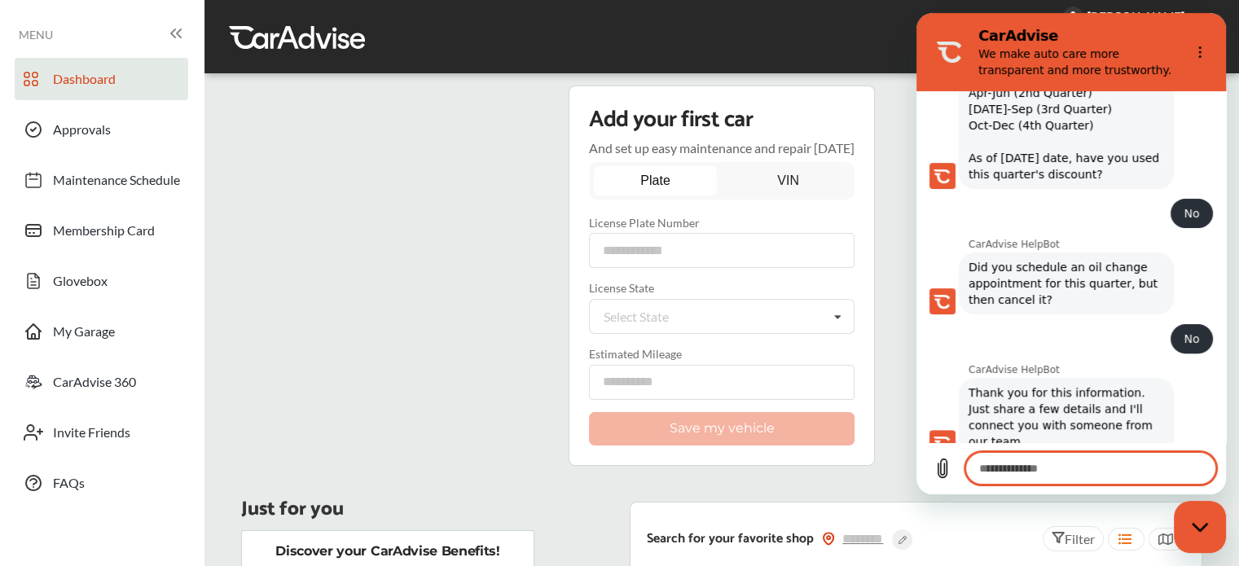
type textarea "*"
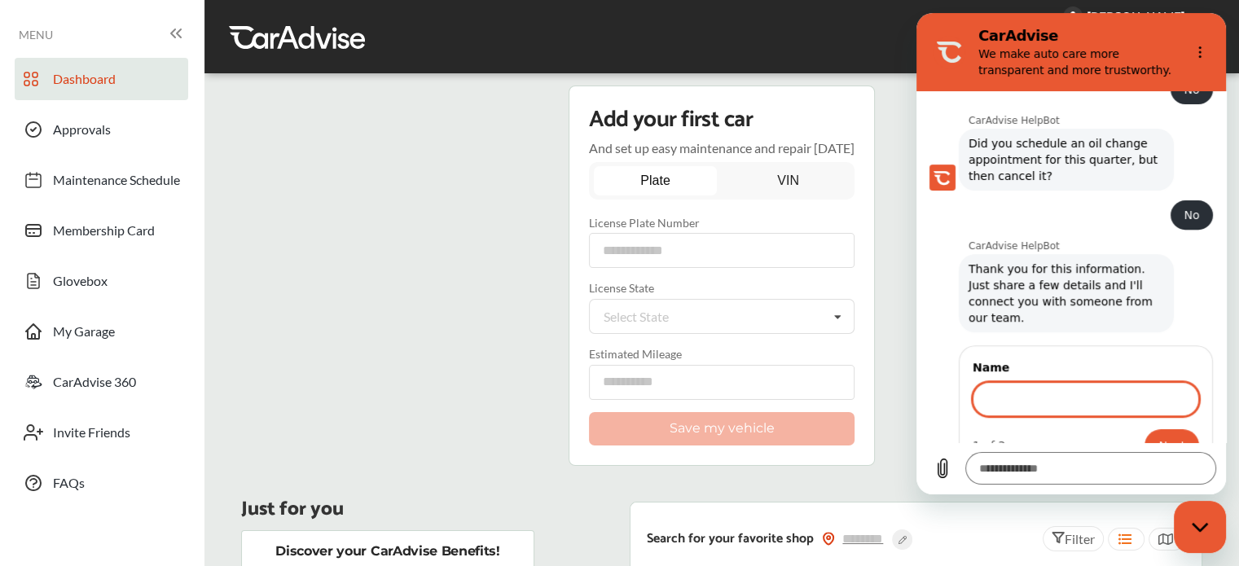
scroll to position [733, 0]
click at [1120, 382] on input "Name" at bounding box center [1086, 399] width 227 height 34
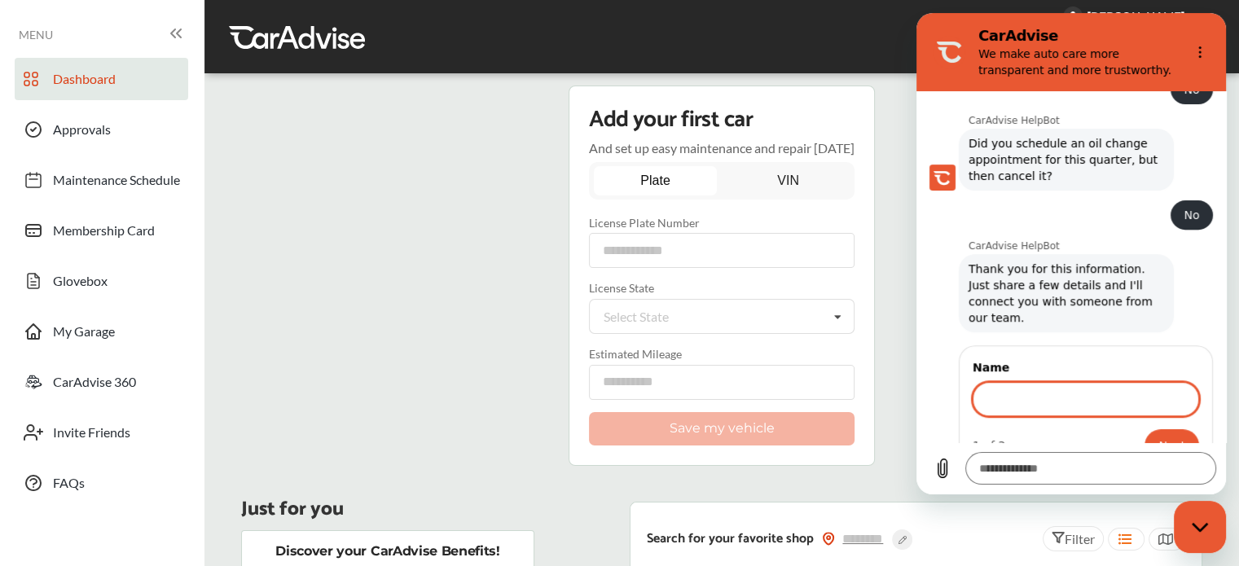
click at [1120, 382] on input "Name" at bounding box center [1086, 399] width 227 height 34
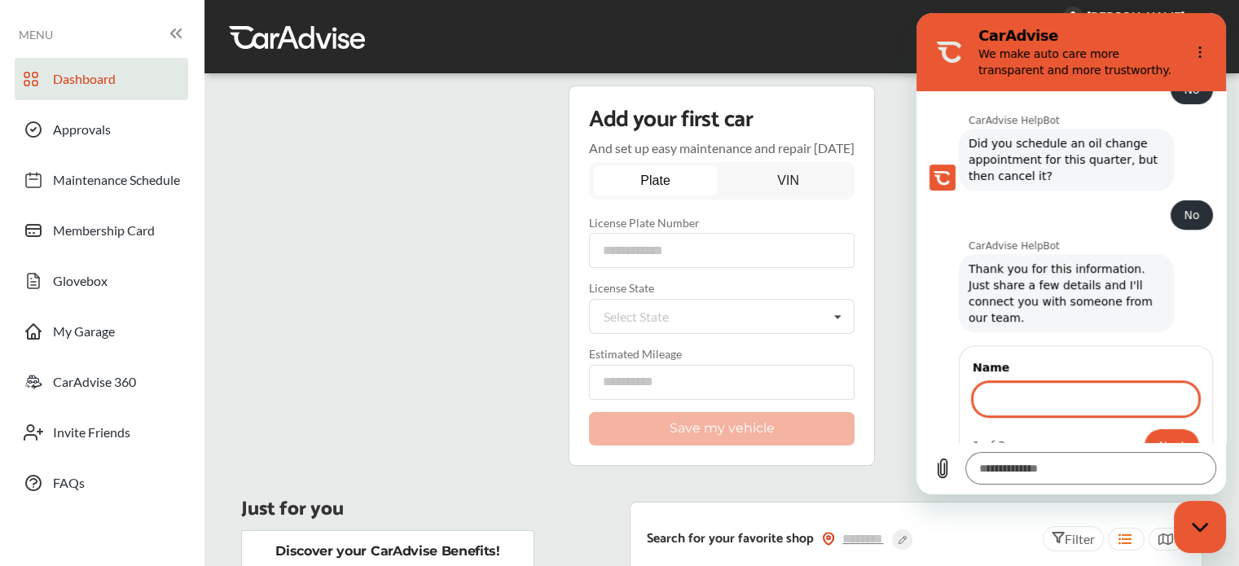
click at [1120, 382] on input "Name" at bounding box center [1086, 399] width 227 height 34
click at [1119, 382] on input "Name" at bounding box center [1086, 399] width 227 height 34
drag, startPoint x: 1112, startPoint y: 374, endPoint x: 1115, endPoint y: 366, distance: 8.8
click at [1110, 382] on input "Name" at bounding box center [1086, 399] width 227 height 34
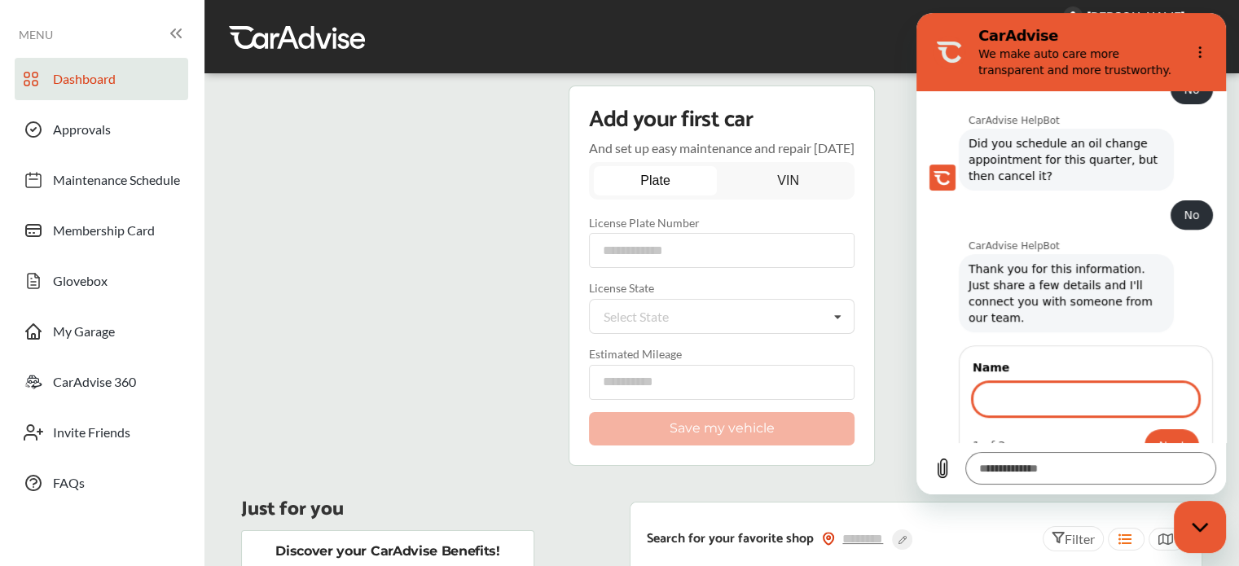
click at [1115, 382] on input "Name" at bounding box center [1086, 399] width 227 height 34
click at [1114, 382] on input "Name" at bounding box center [1086, 399] width 227 height 34
click at [1113, 382] on input "Name" at bounding box center [1086, 399] width 227 height 34
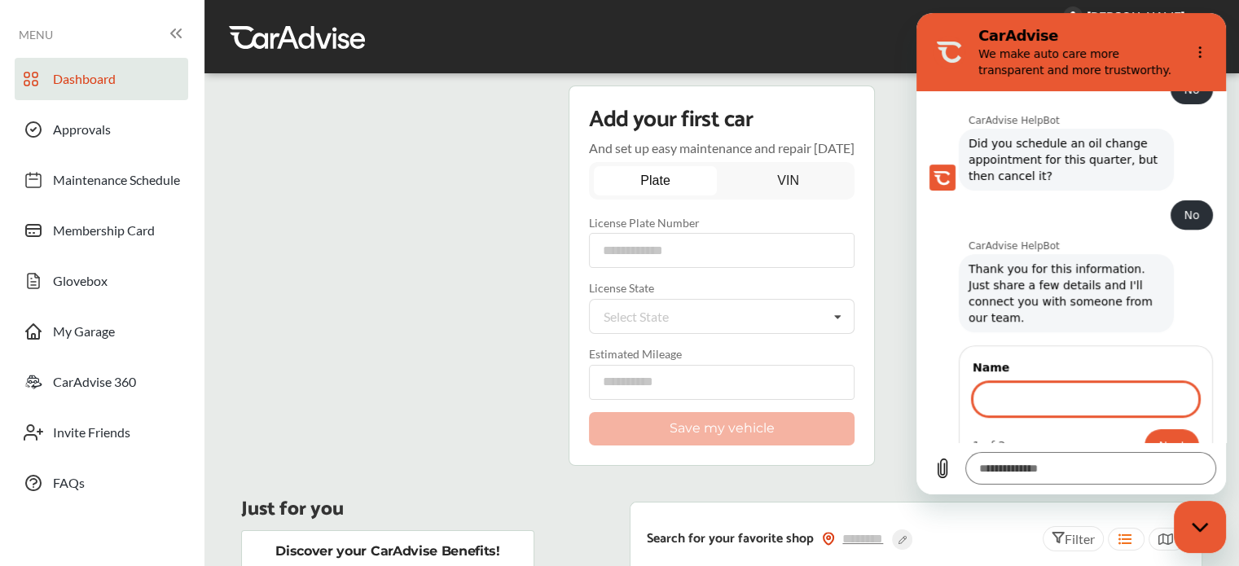
type input "*"
click at [1145, 429] on button "Next" at bounding box center [1172, 445] width 55 height 33
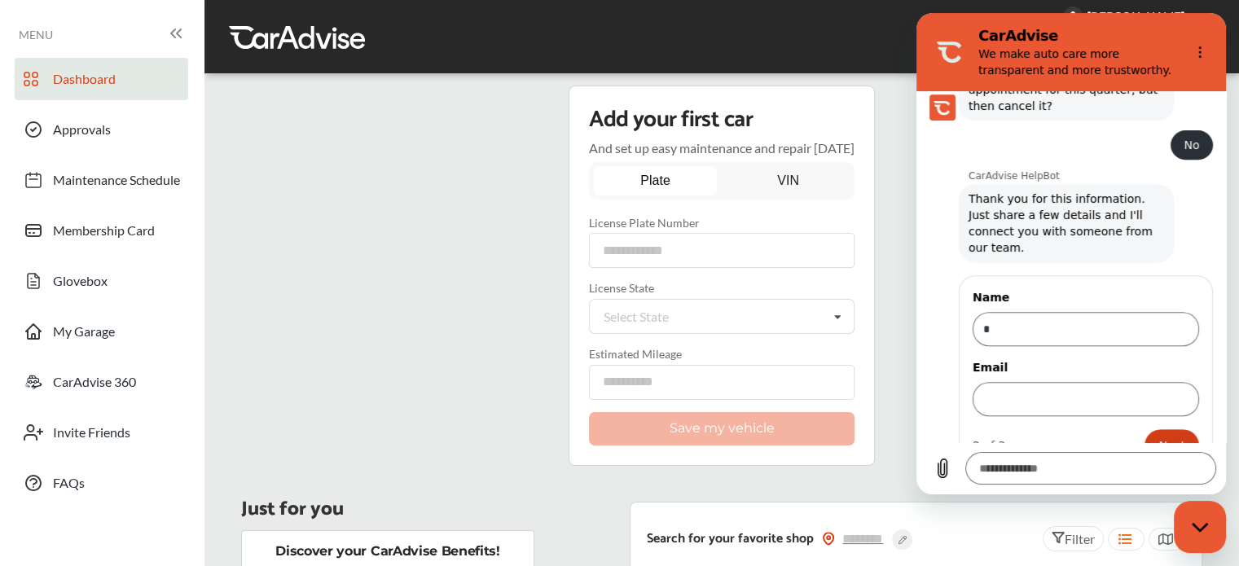
click at [1171, 436] on span "Next" at bounding box center [1172, 446] width 27 height 20
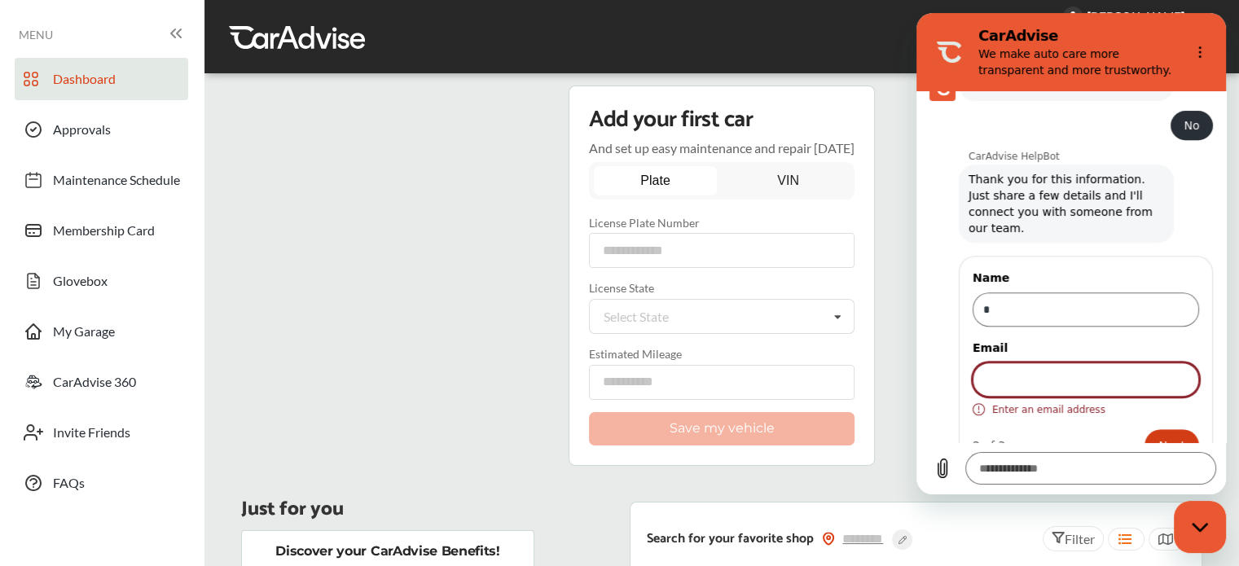
click at [1159, 436] on span "Next" at bounding box center [1172, 446] width 27 height 20
click at [1102, 403] on div "Enter an email address" at bounding box center [1086, 409] width 227 height 13
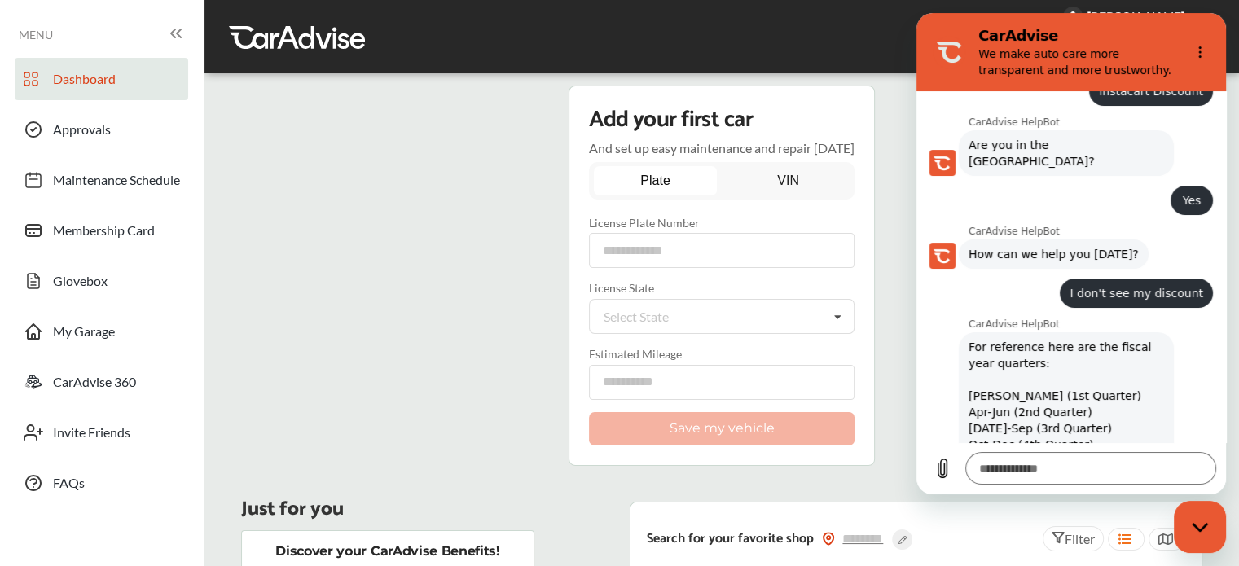
scroll to position [83, 0]
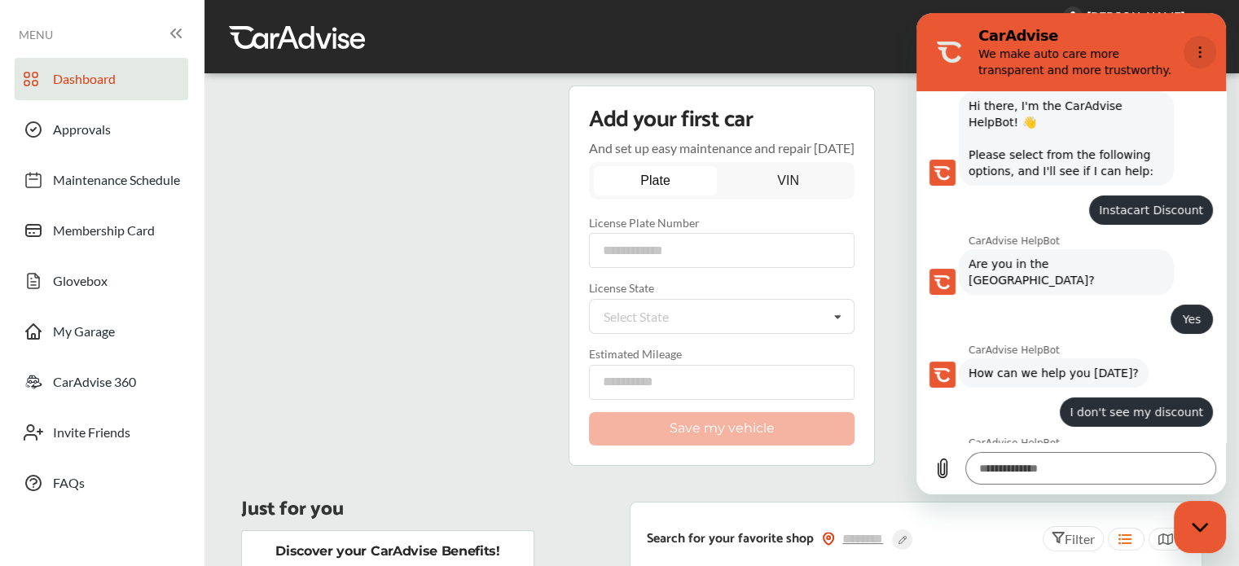
click at [1194, 46] on icon "Options menu" at bounding box center [1200, 52] width 13 height 13
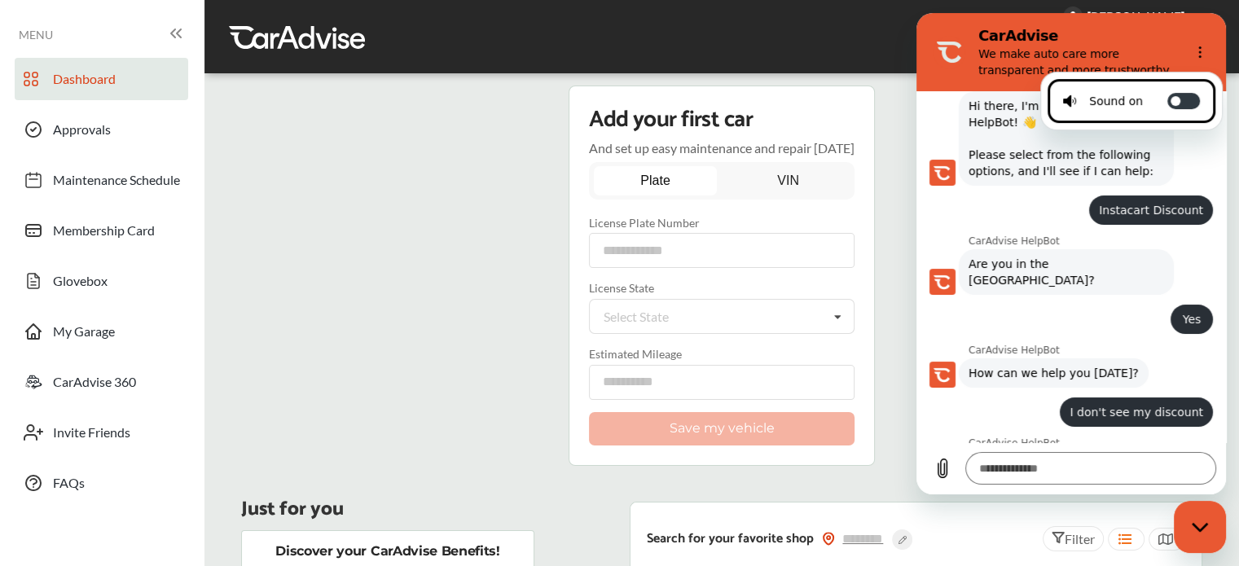
click at [1133, 404] on span "I don't see my discount" at bounding box center [1137, 412] width 134 height 16
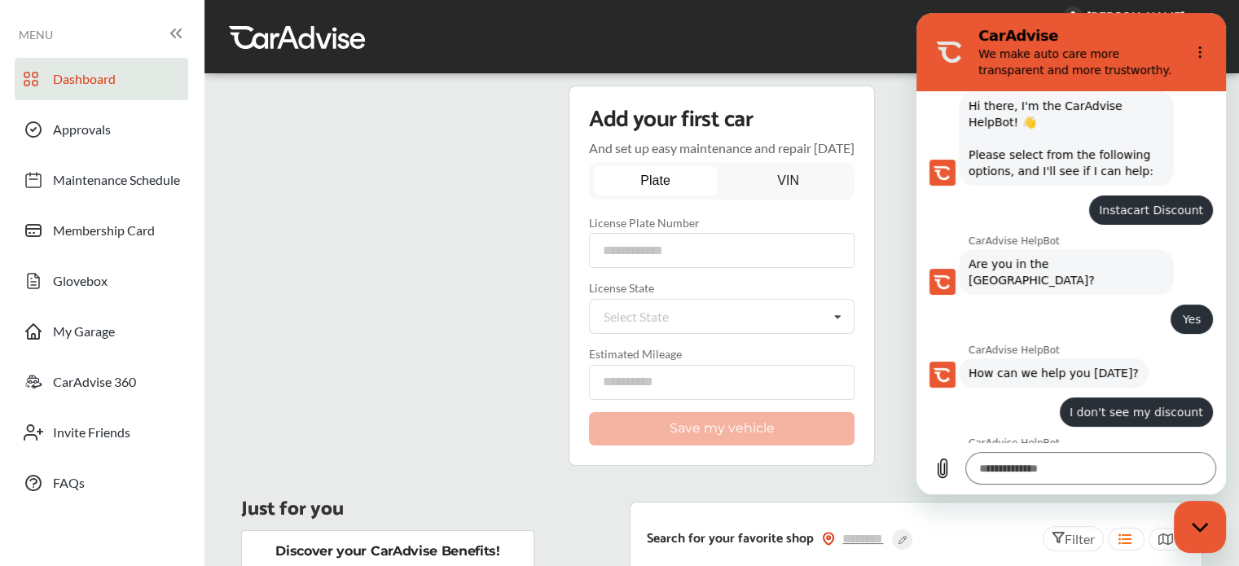
click at [1219, 519] on div "Close messaging window" at bounding box center [1200, 527] width 49 height 49
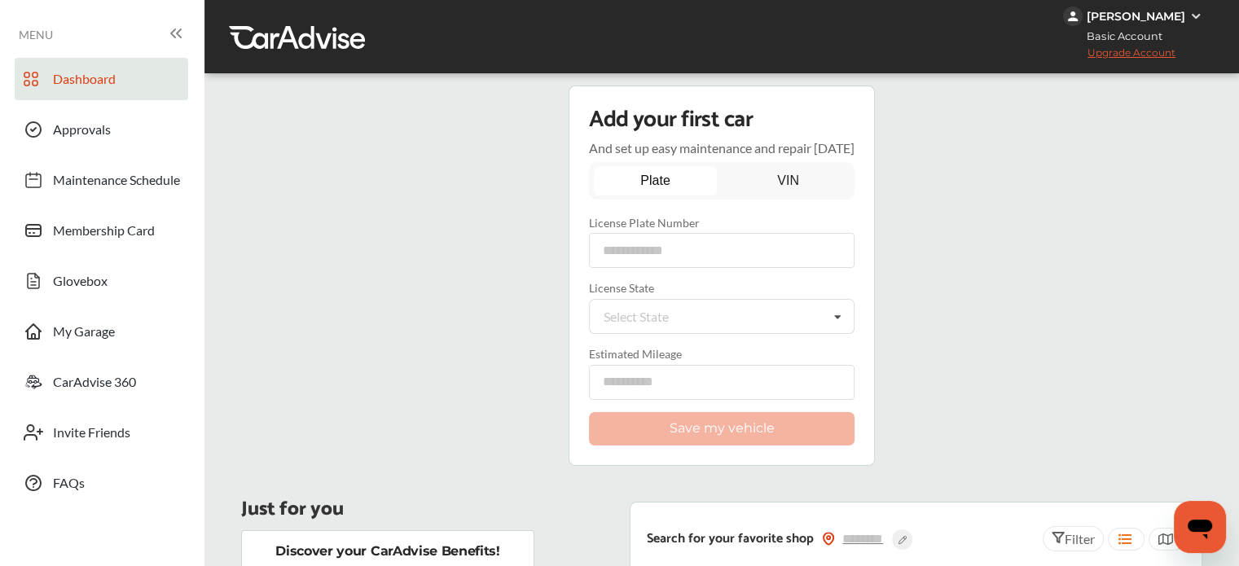
scroll to position [570, 0]
click at [1180, 530] on div "Open messaging window" at bounding box center [1200, 527] width 49 height 49
type textarea "*"
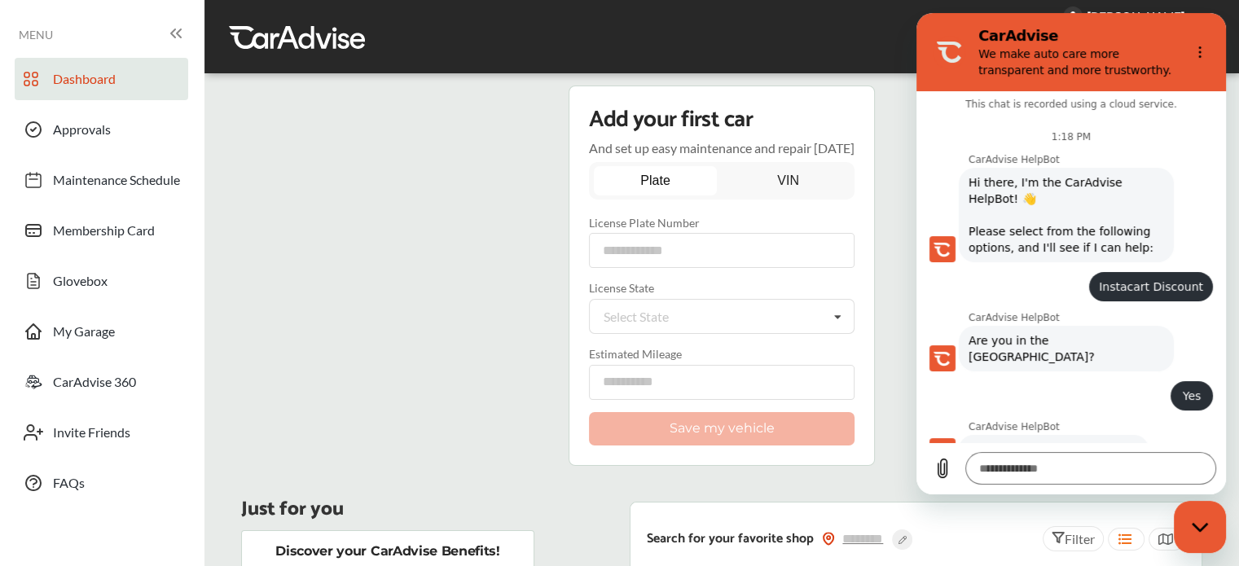
scroll to position [0, 0]
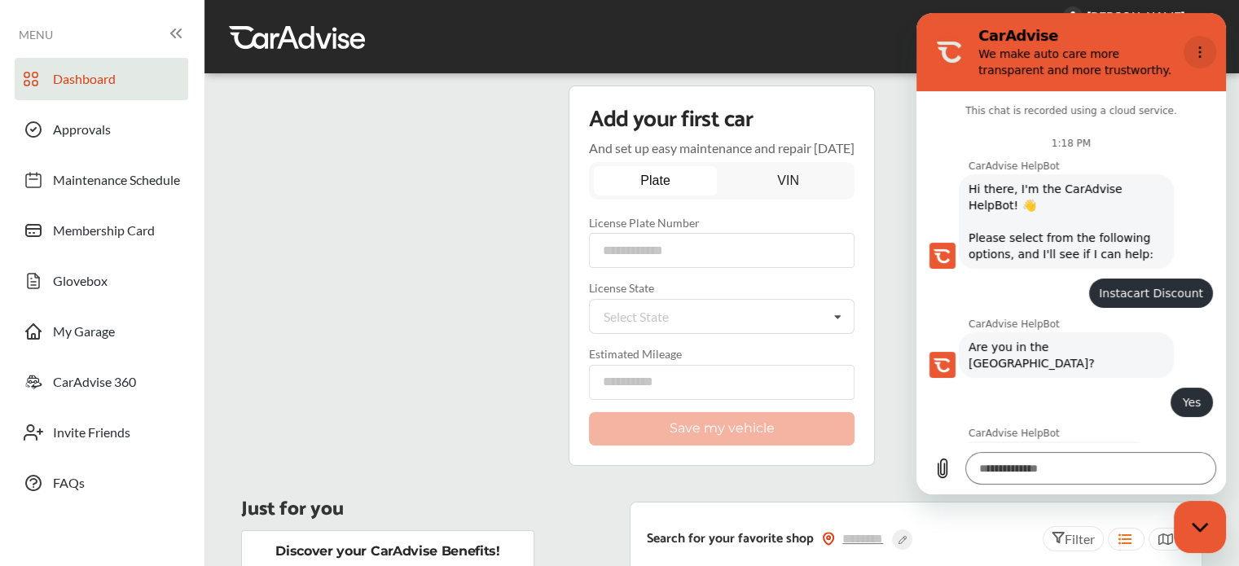
click at [1203, 51] on icon "Options menu" at bounding box center [1200, 52] width 13 height 13
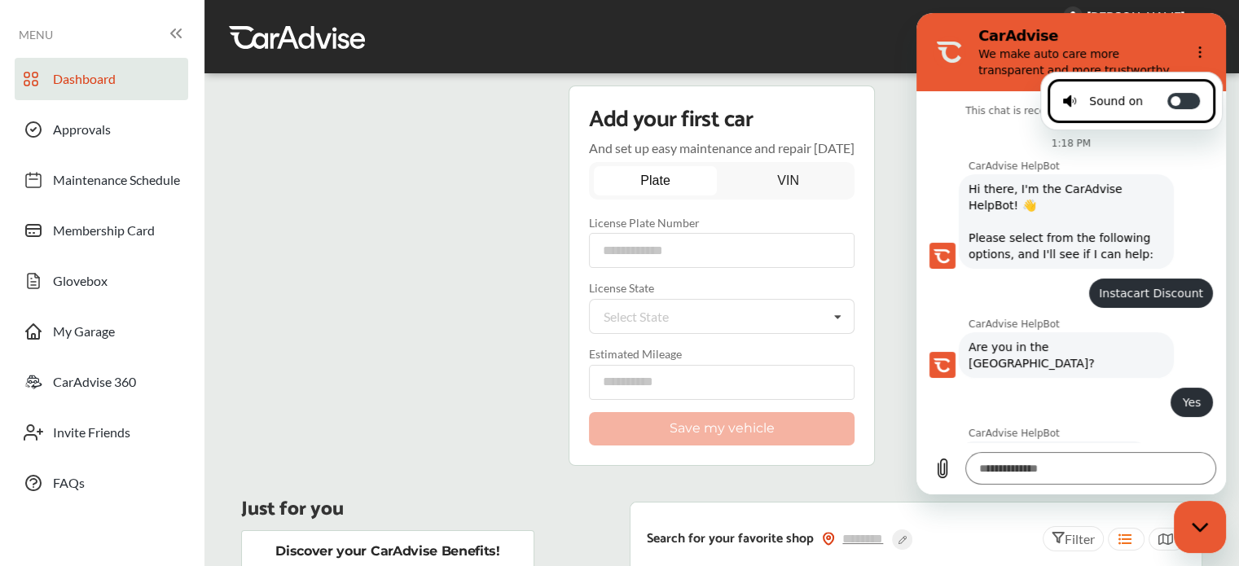
scroll to position [735, 0]
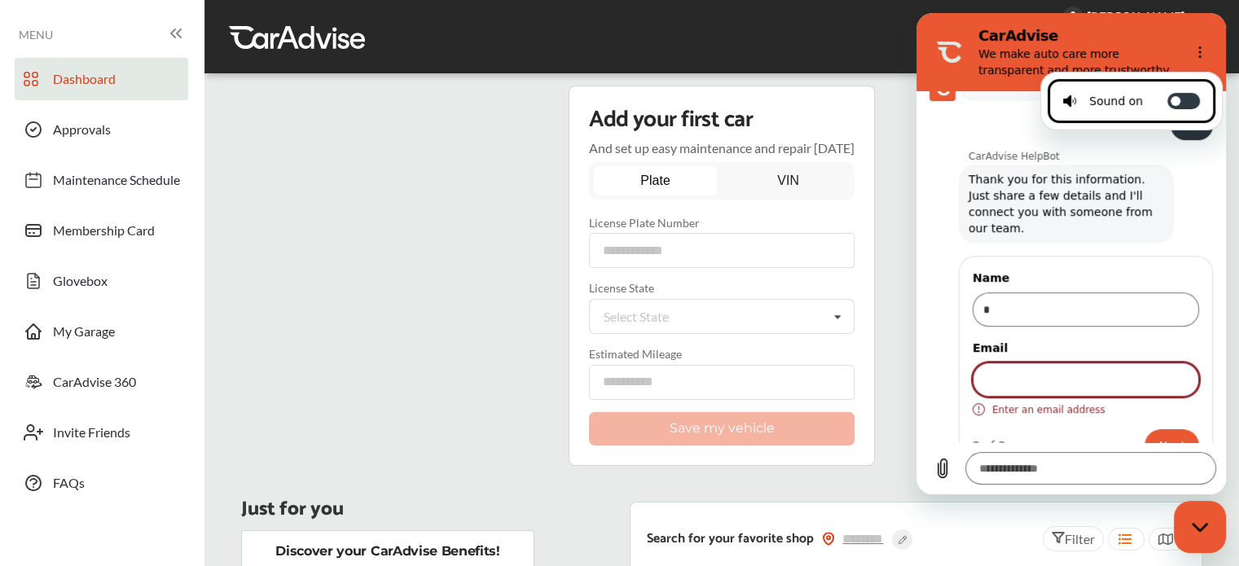
click at [956, 433] on div "Name * Email Enter an email address 2 of 3 Next" at bounding box center [1078, 364] width 297 height 223
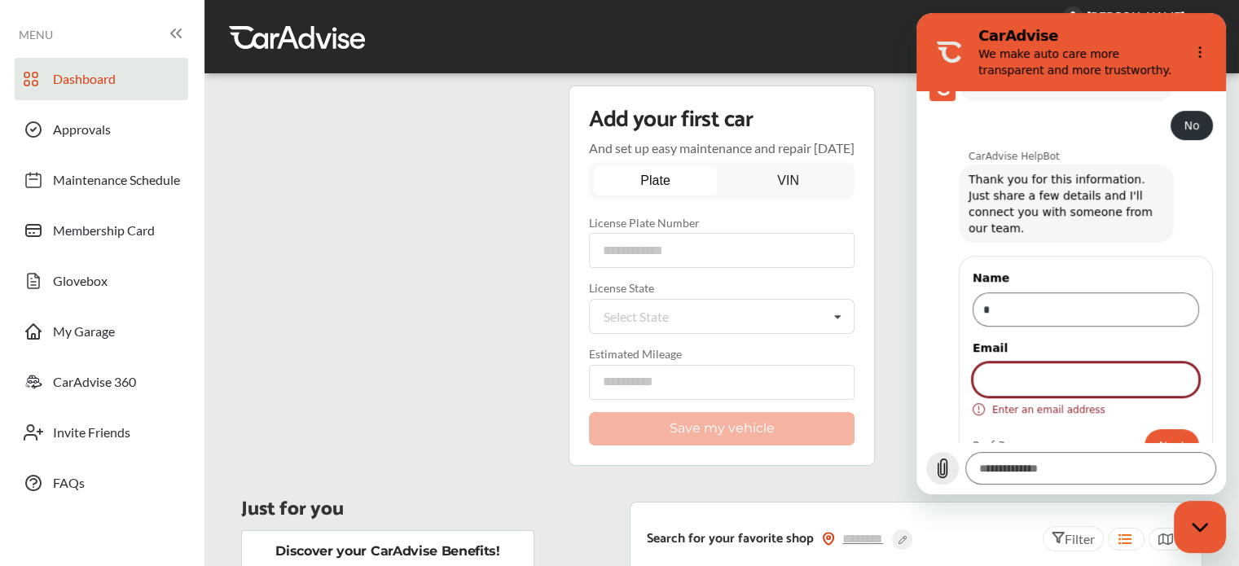
click at [944, 461] on icon "Upload file" at bounding box center [943, 469] width 20 height 20
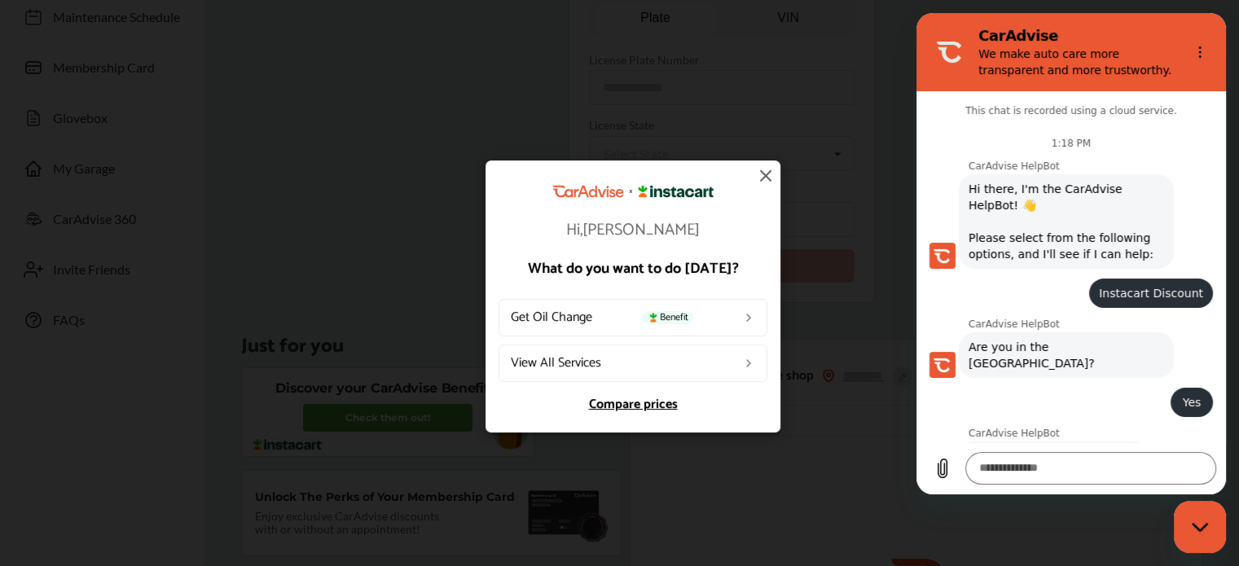
scroll to position [645, 0]
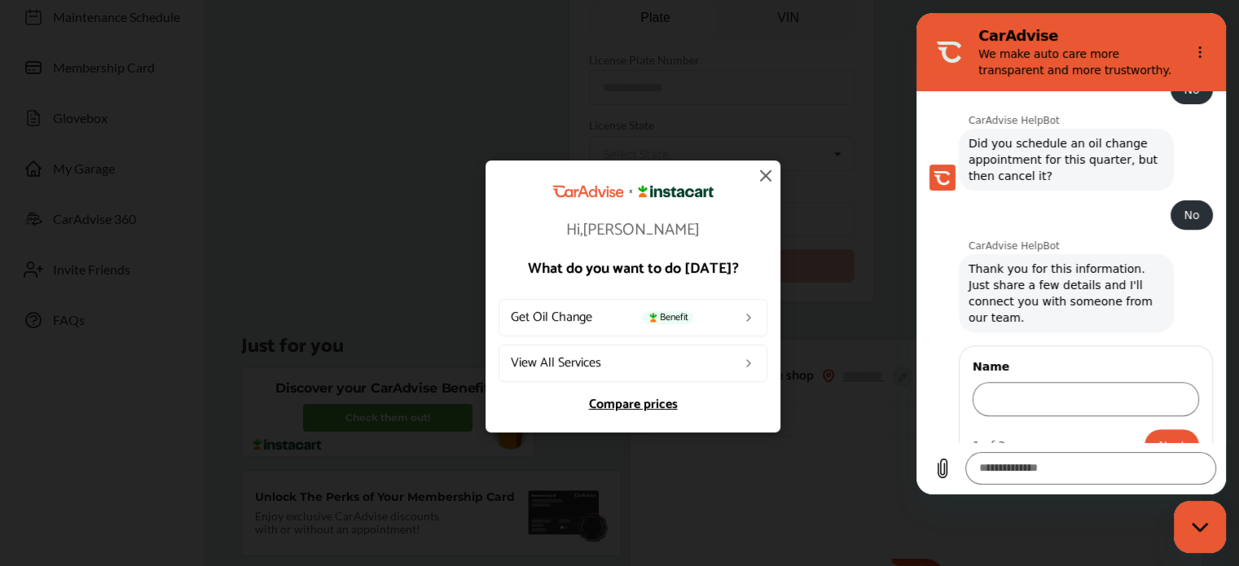
click at [670, 228] on p "Hi, [PERSON_NAME]" at bounding box center [633, 230] width 269 height 16
click at [620, 400] on link "Compare prices" at bounding box center [633, 404] width 269 height 13
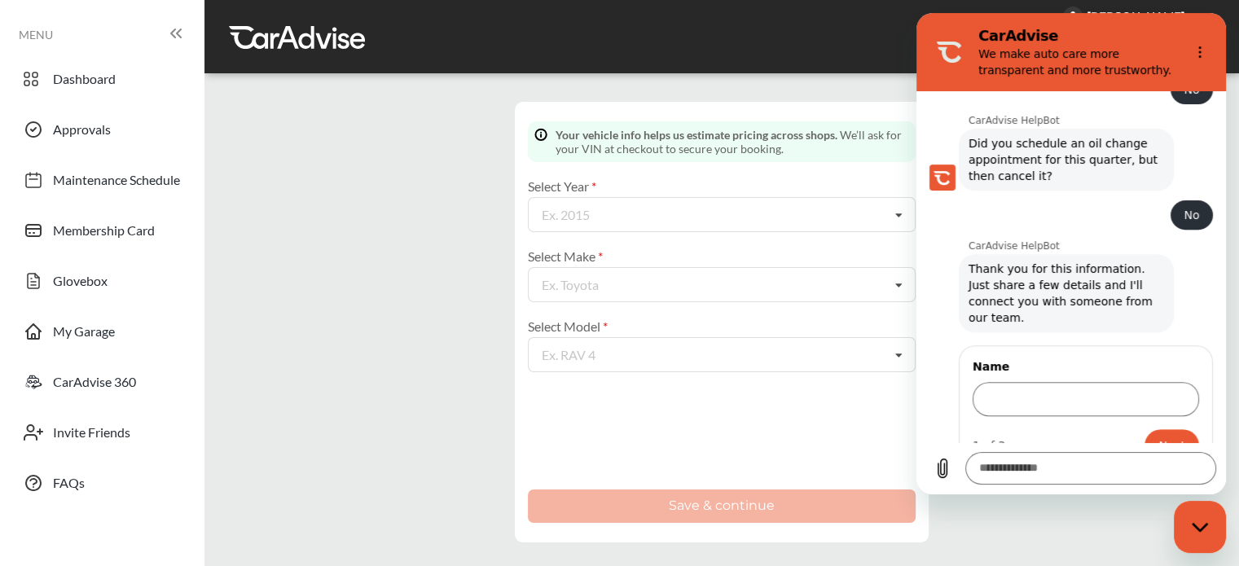
click at [342, 332] on div "Enter your vehicle info Cancel Your vehicle info helps us estimate pricing acro…" at bounding box center [722, 322] width 1027 height 473
click at [29, 69] on icon at bounding box center [31, 79] width 15 height 20
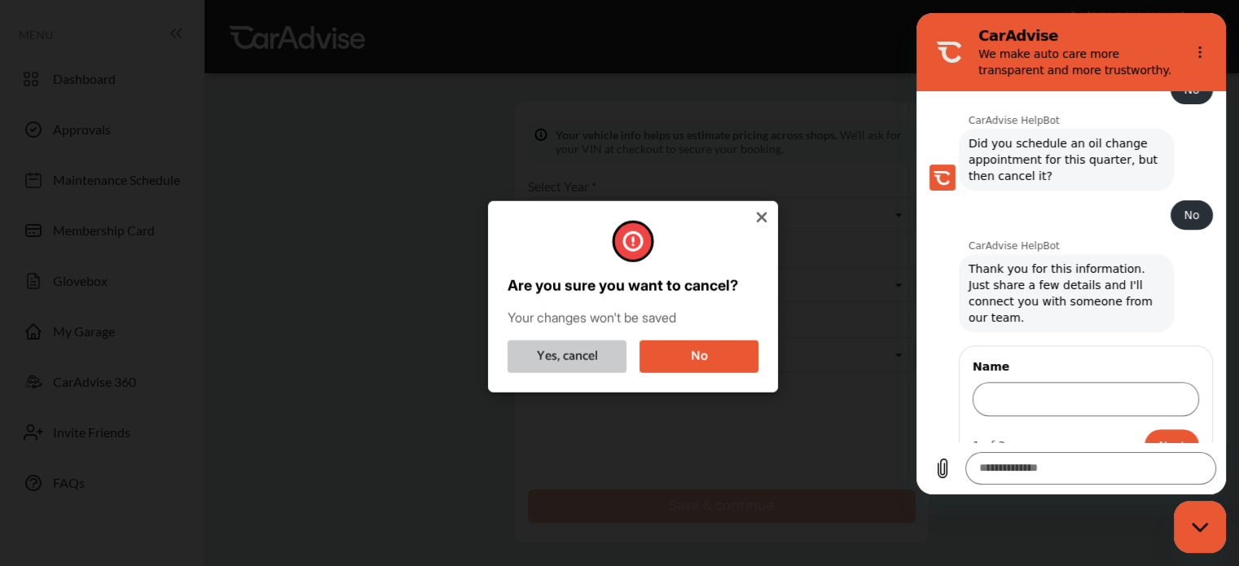
click at [568, 354] on button "Yes, cancel" at bounding box center [567, 356] width 119 height 33
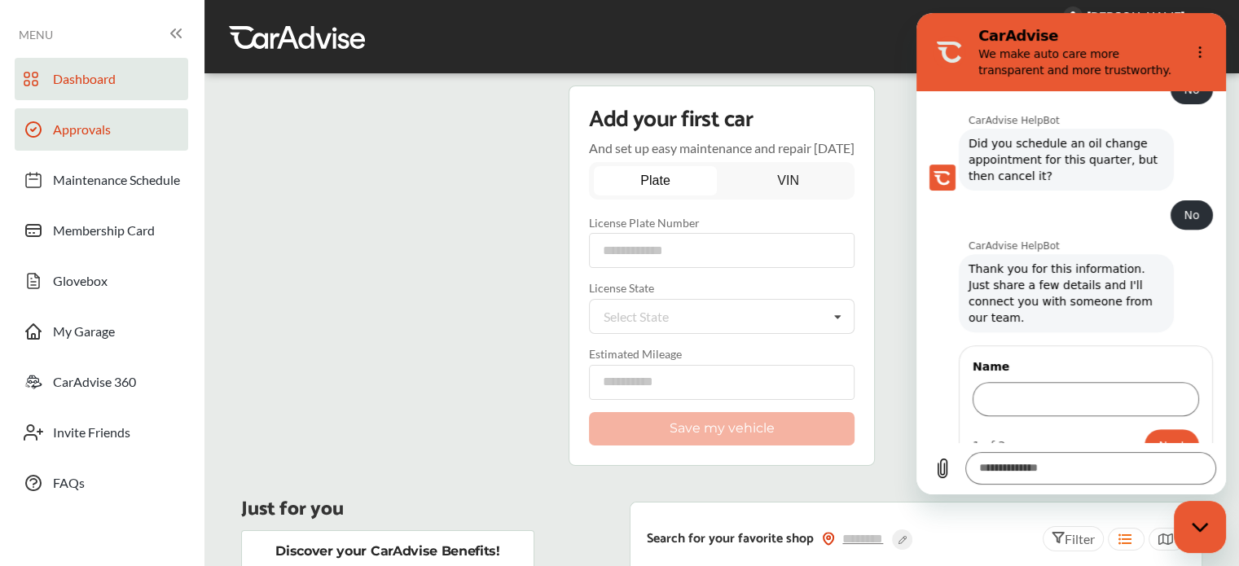
click at [99, 145] on link "Approvals" at bounding box center [102, 129] width 174 height 42
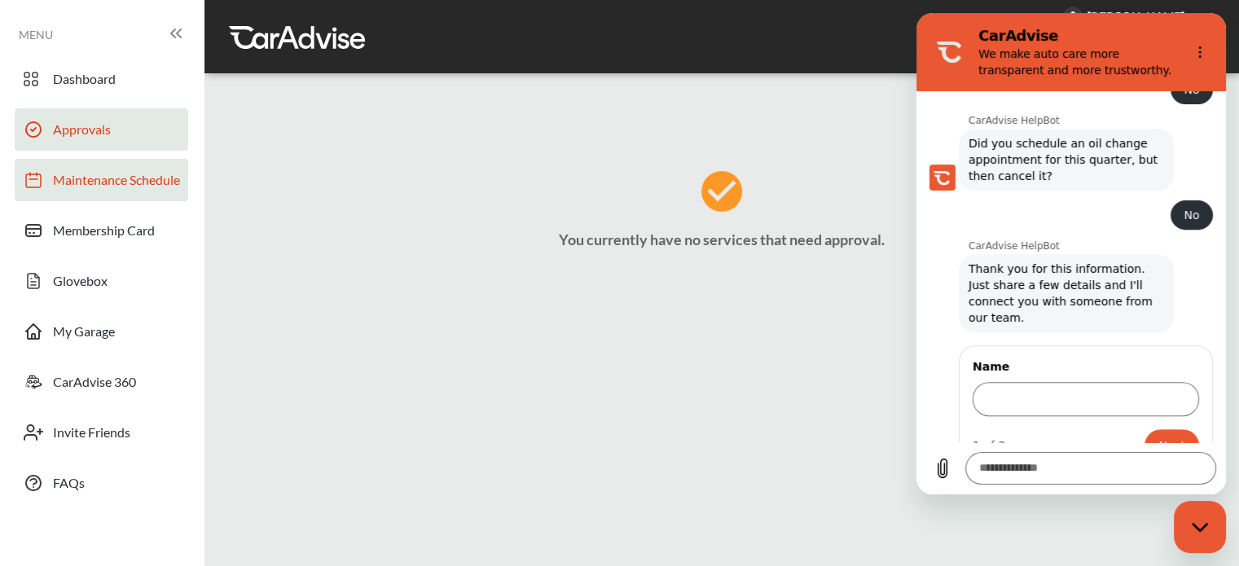
click at [100, 200] on link "Maintenance Schedule" at bounding box center [102, 180] width 174 height 42
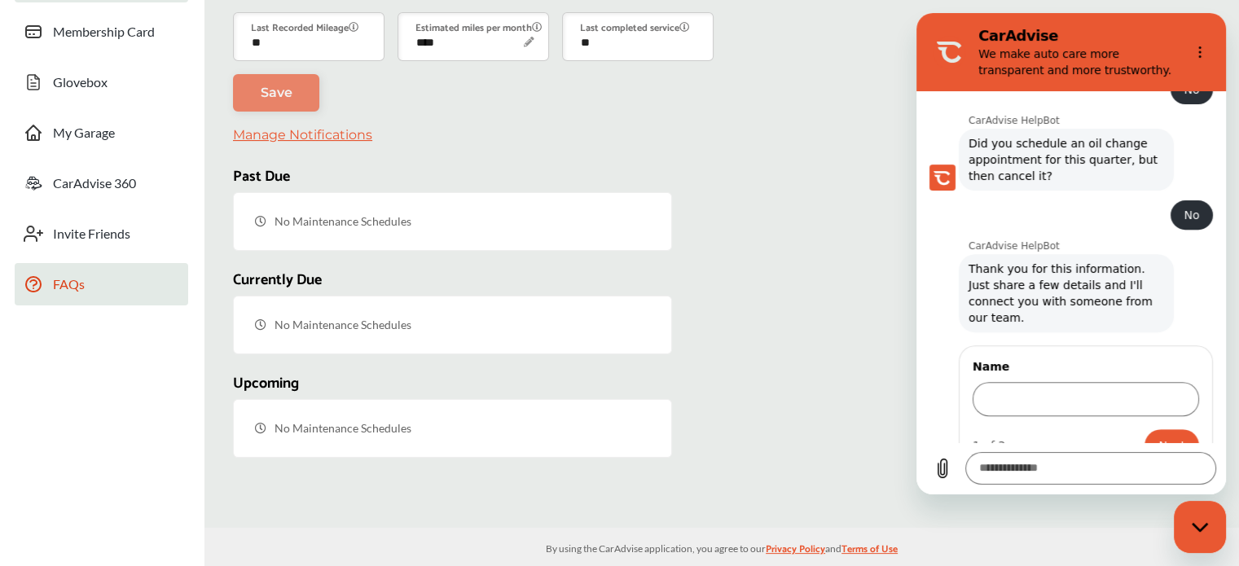
scroll to position [213, 0]
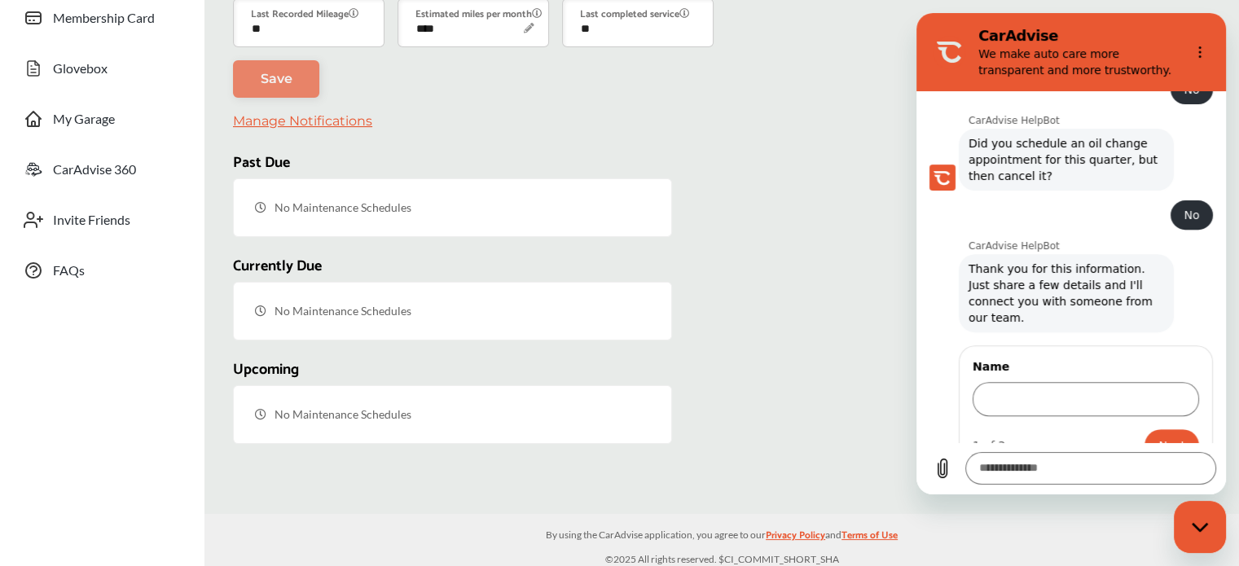
click at [98, 192] on div "Dashboard Approvals Maintenance Schedule Membership Card Glovebox My Garage Car…" at bounding box center [102, 68] width 188 height 446
click at [109, 231] on span "Invite Friends" at bounding box center [91, 222] width 77 height 21
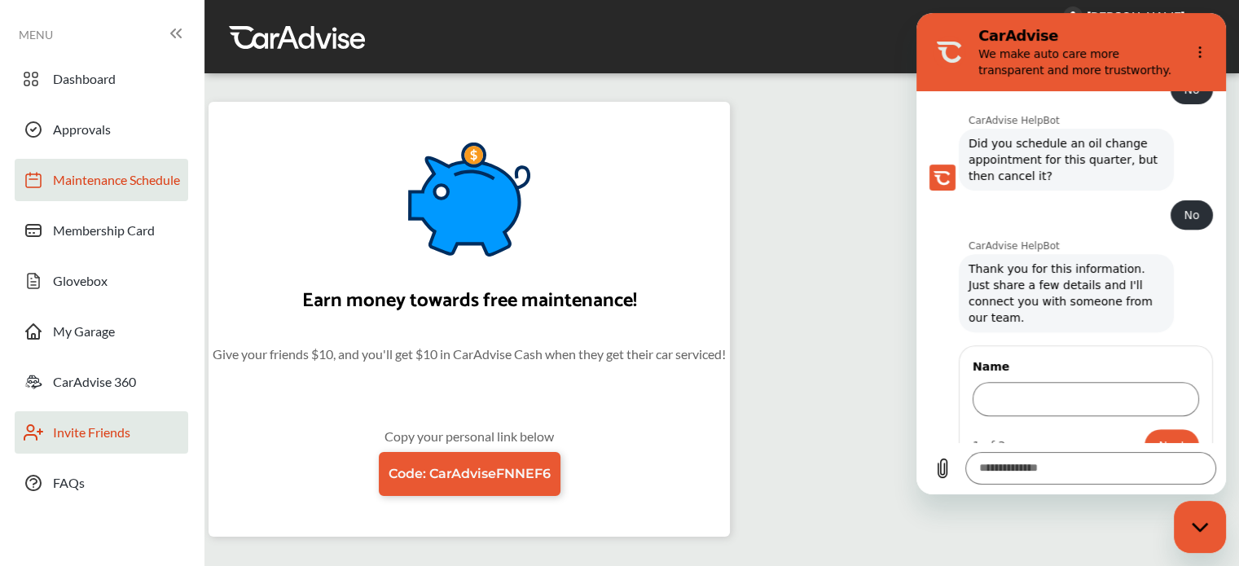
click at [96, 190] on span "Maintenance Schedule" at bounding box center [116, 182] width 127 height 21
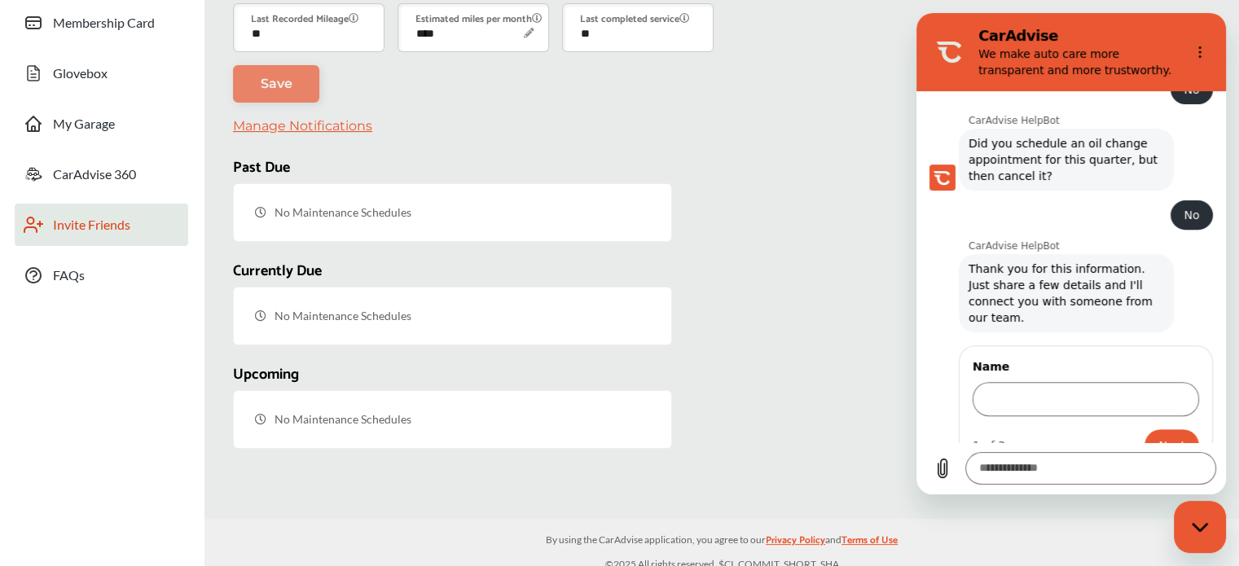
scroll to position [213, 0]
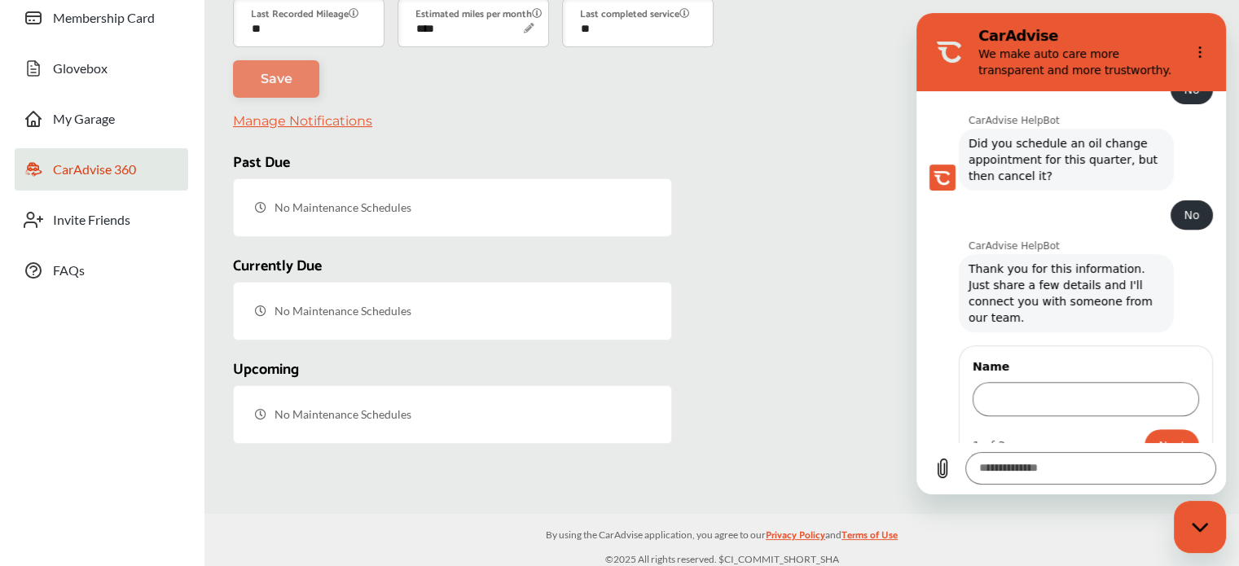
click at [113, 149] on link "CarAdvise 360" at bounding box center [102, 169] width 174 height 42
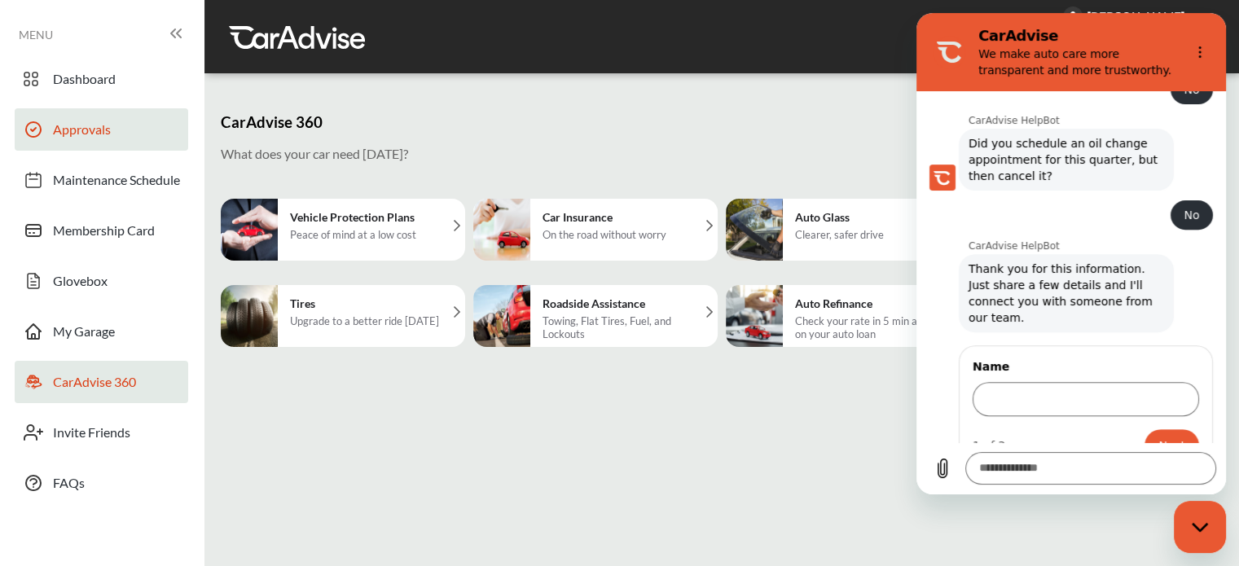
click at [98, 113] on link "Approvals" at bounding box center [102, 129] width 174 height 42
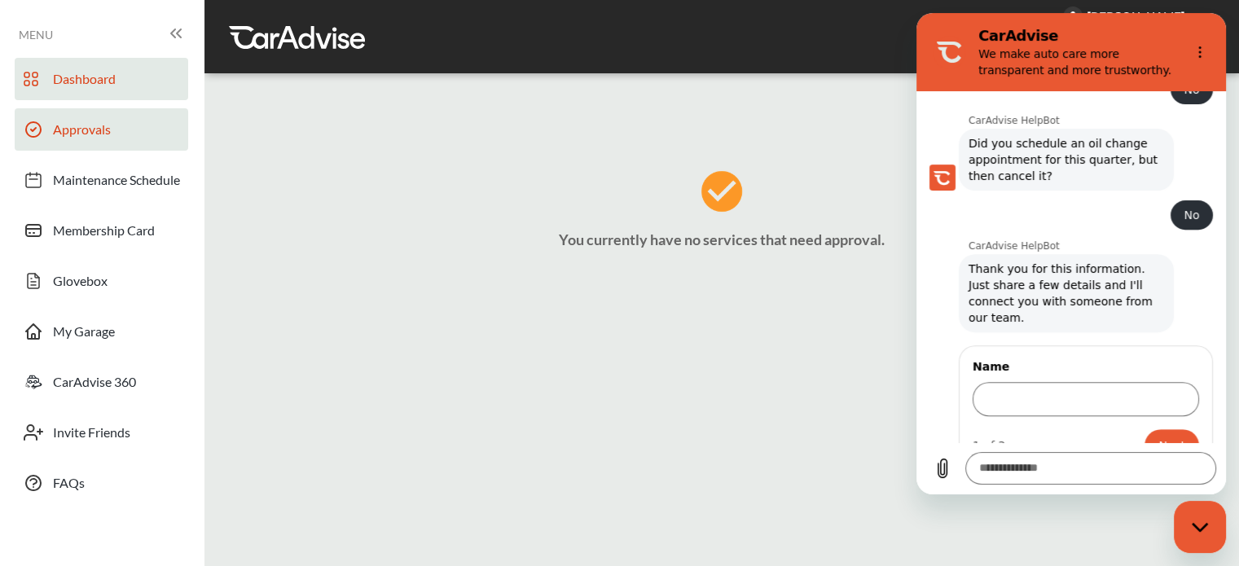
click at [124, 95] on link "Dashboard" at bounding box center [102, 79] width 174 height 42
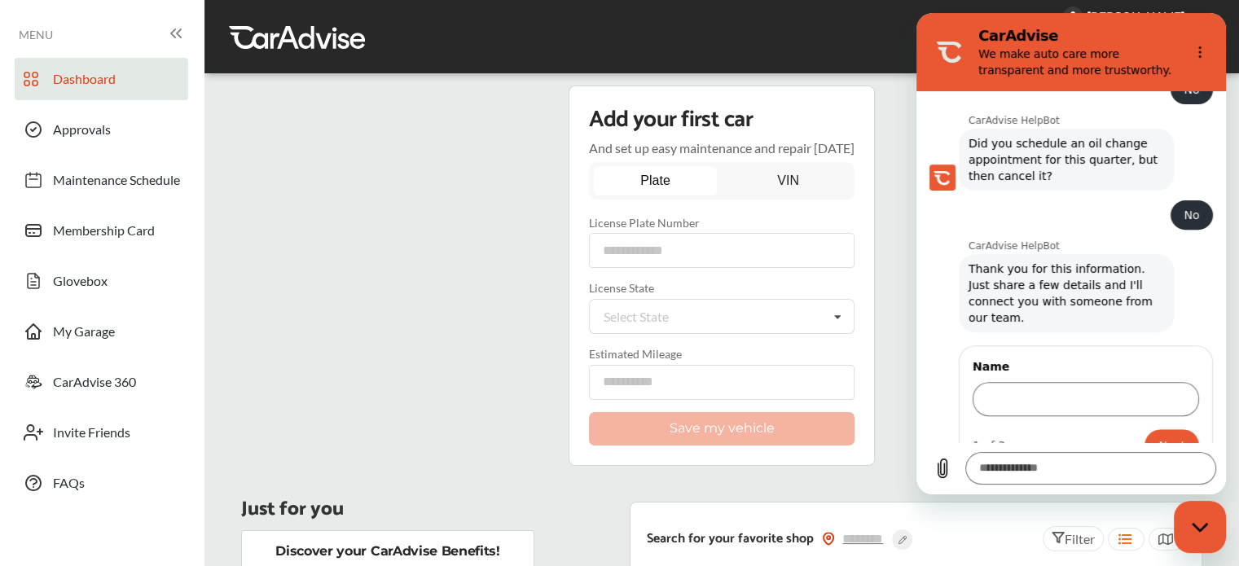
drag, startPoint x: 456, startPoint y: 416, endPoint x: 453, endPoint y: 433, distance: 18.2
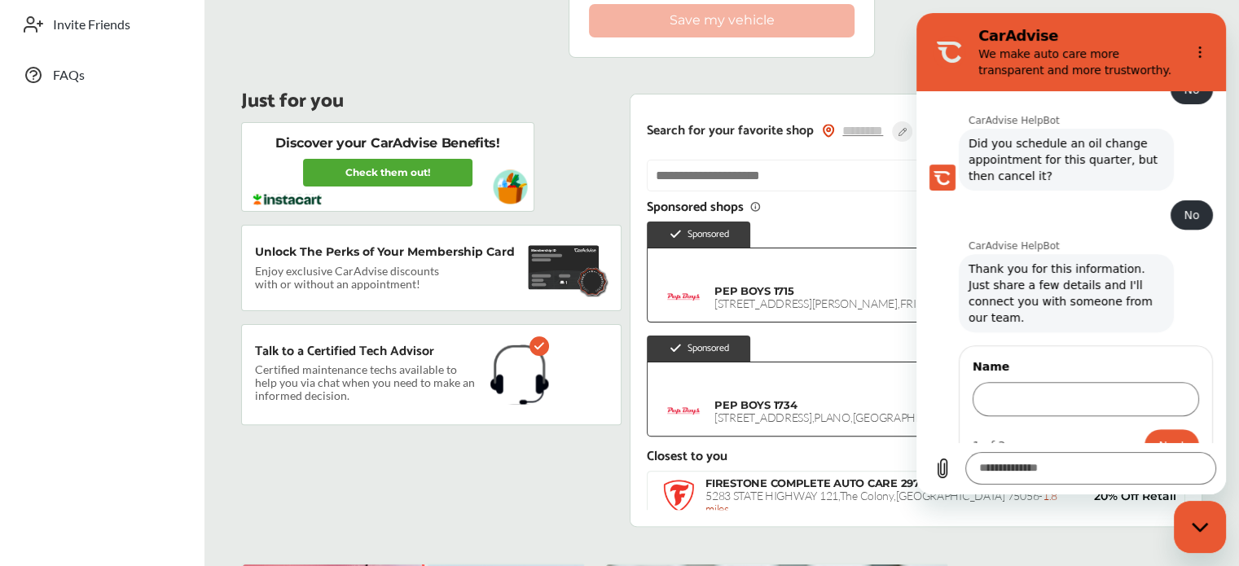
scroll to position [407, 0]
click at [459, 495] on div "Just for you Discover your CarAdvise Benefits! Check them out! Unlock The Perks…" at bounding box center [431, 311] width 381 height 433
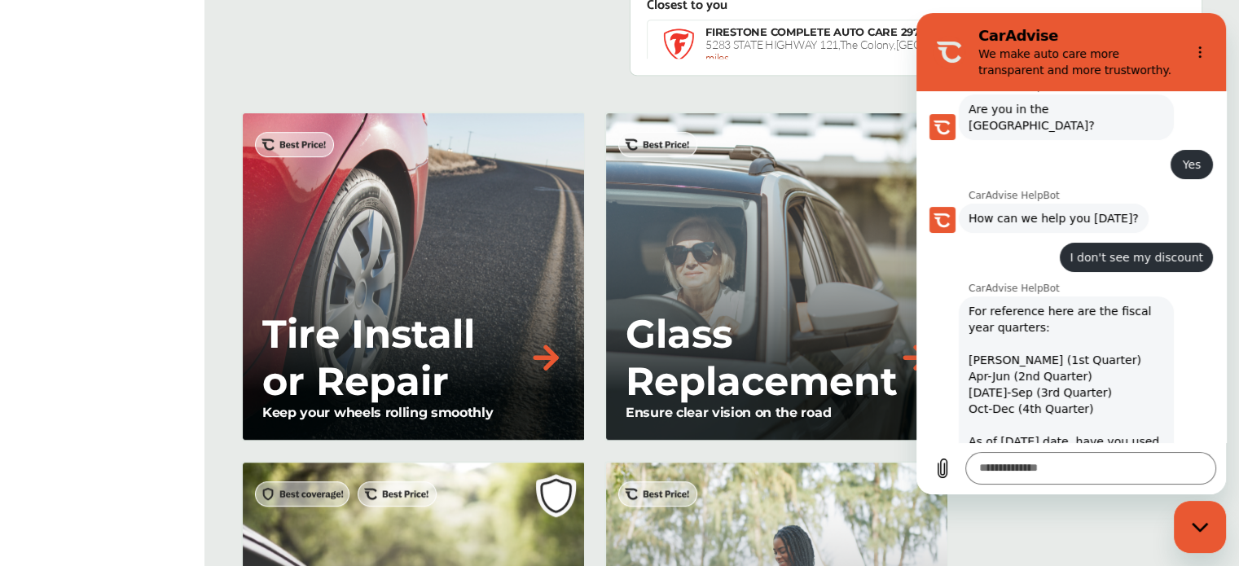
scroll to position [639, 0]
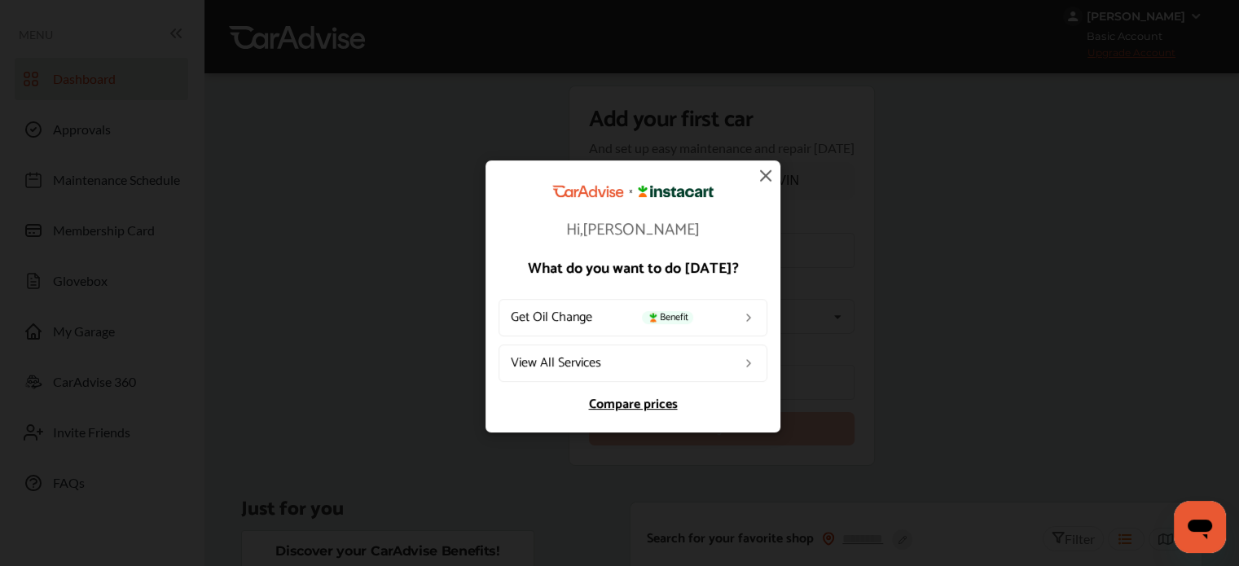
click at [600, 315] on link "Get Oil Change Benefit" at bounding box center [633, 316] width 269 height 37
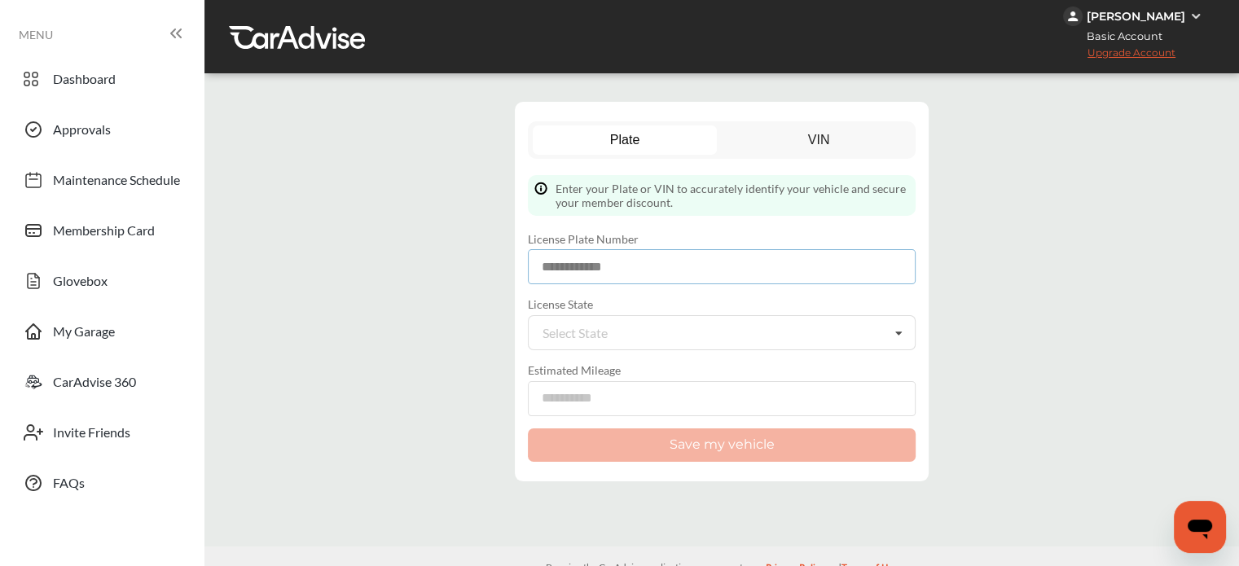
click at [678, 278] on input at bounding box center [722, 266] width 388 height 35
click at [677, 249] on input at bounding box center [722, 266] width 388 height 35
paste input "*******"
type input "*******"
drag, startPoint x: 710, startPoint y: 264, endPoint x: 323, endPoint y: 216, distance: 390.8
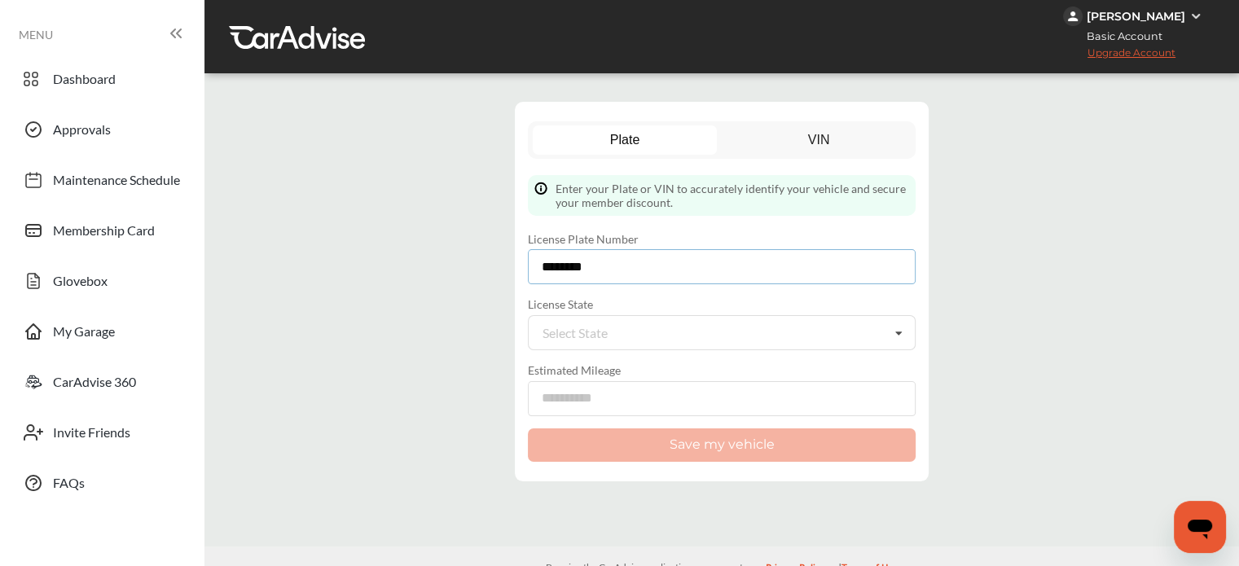
click at [323, 216] on div "Add Vehicle Cancel Plate VIN Enter your Plate or VIN to accurately identify you…" at bounding box center [722, 292] width 1027 height 412
type input "*******"
click at [581, 333] on div "Select State" at bounding box center [575, 333] width 65 height 13
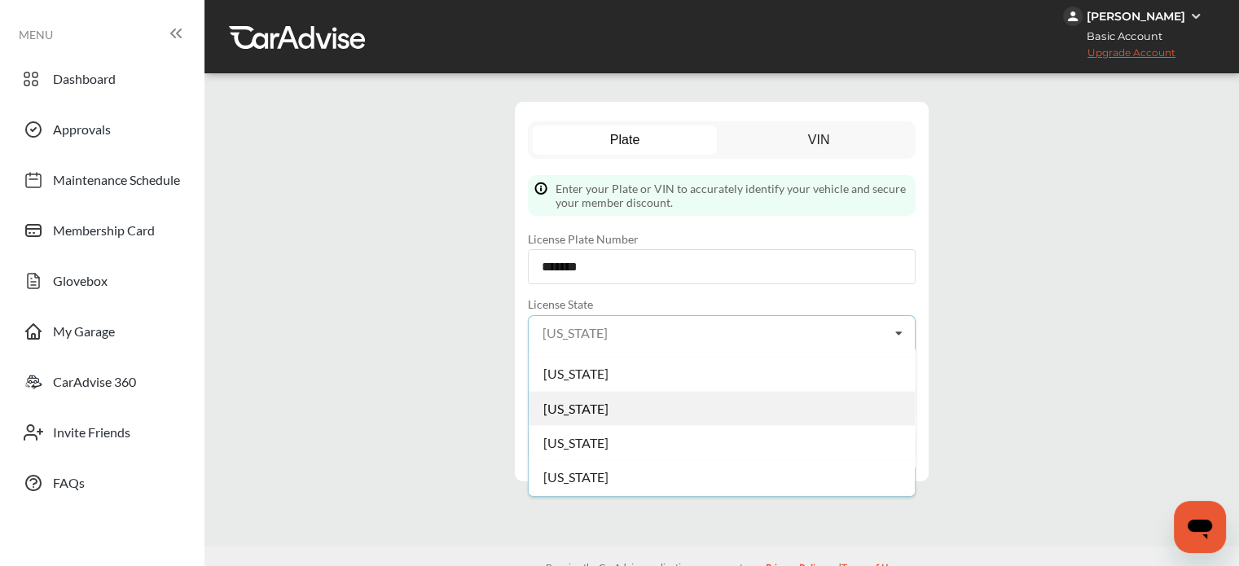
scroll to position [1317, 0]
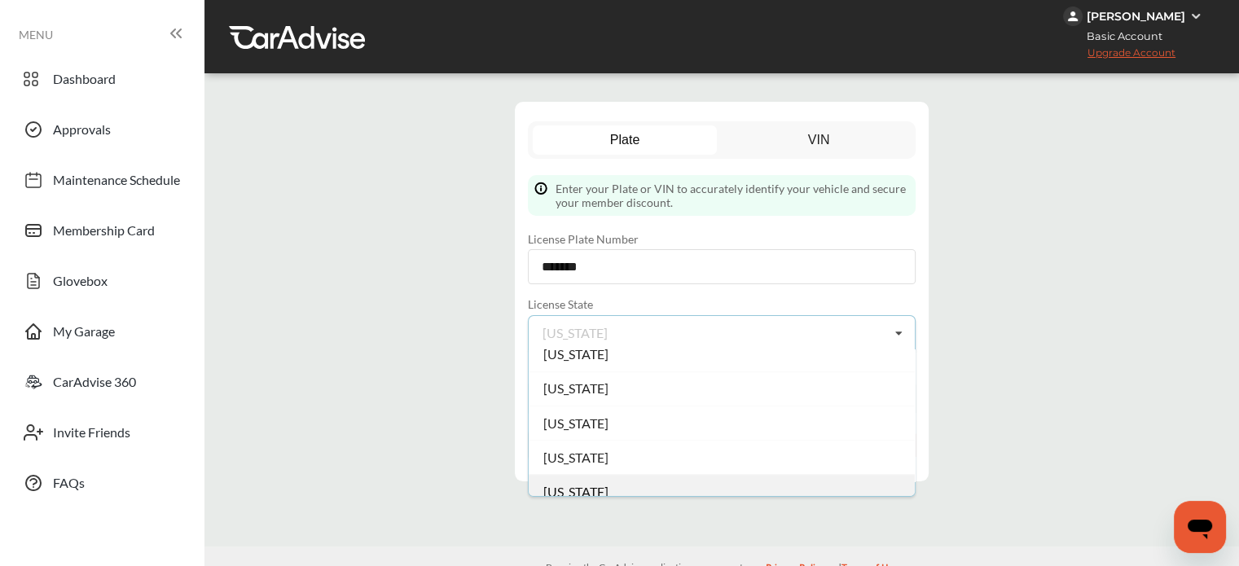
click at [577, 476] on div "Texas" at bounding box center [722, 491] width 386 height 34
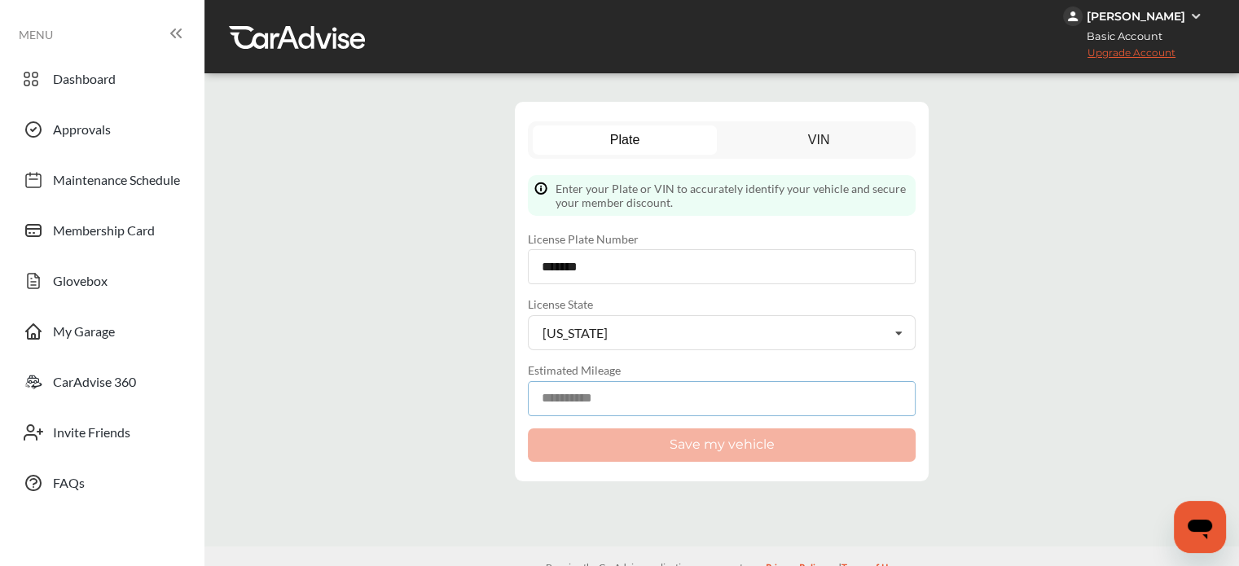
click at [604, 392] on input "number" at bounding box center [722, 398] width 388 height 35
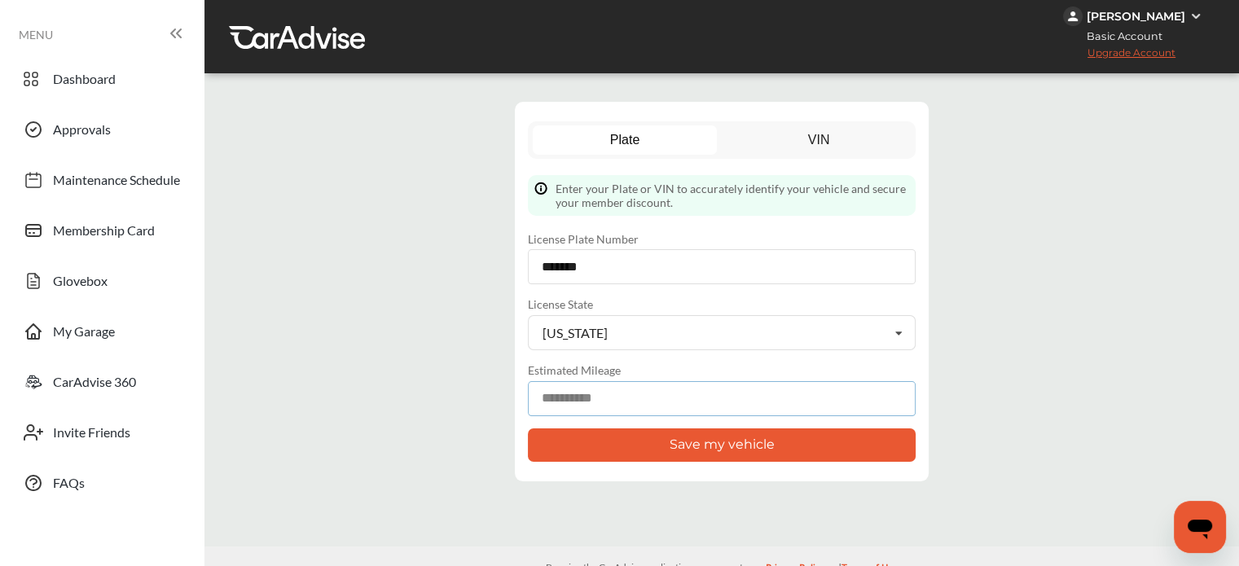
type input "******"
drag, startPoint x: 671, startPoint y: 456, endPoint x: 662, endPoint y: 471, distance: 17.6
click at [671, 459] on button "Save my vehicle" at bounding box center [722, 445] width 388 height 33
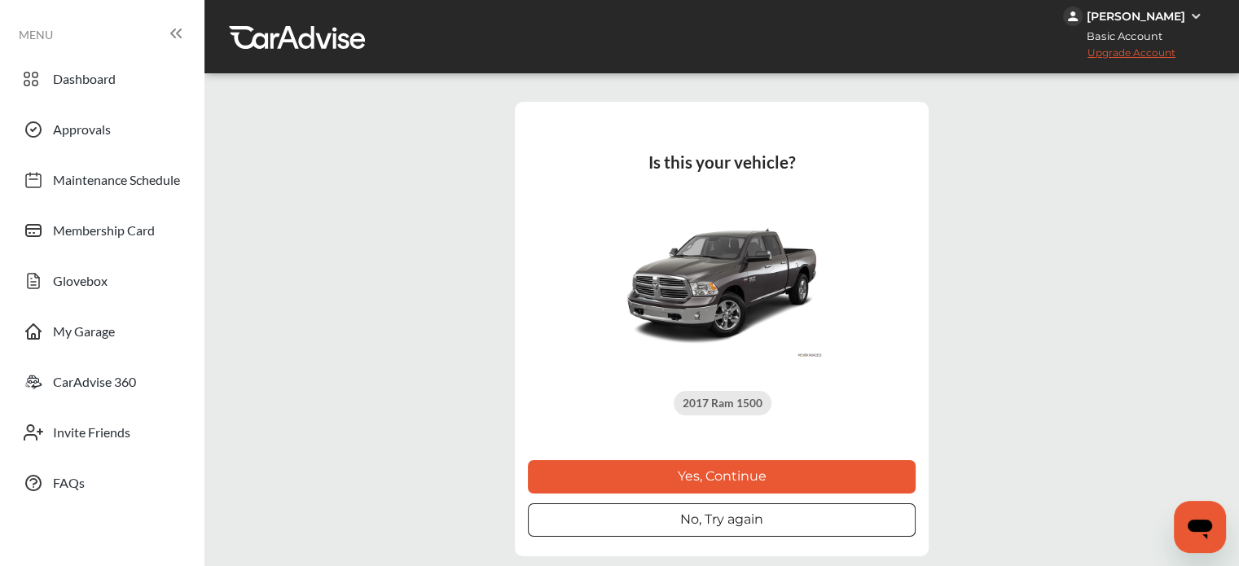
drag, startPoint x: 700, startPoint y: 471, endPoint x: 984, endPoint y: 473, distance: 284.4
click at [700, 472] on button "Yes, Continue" at bounding box center [722, 476] width 388 height 33
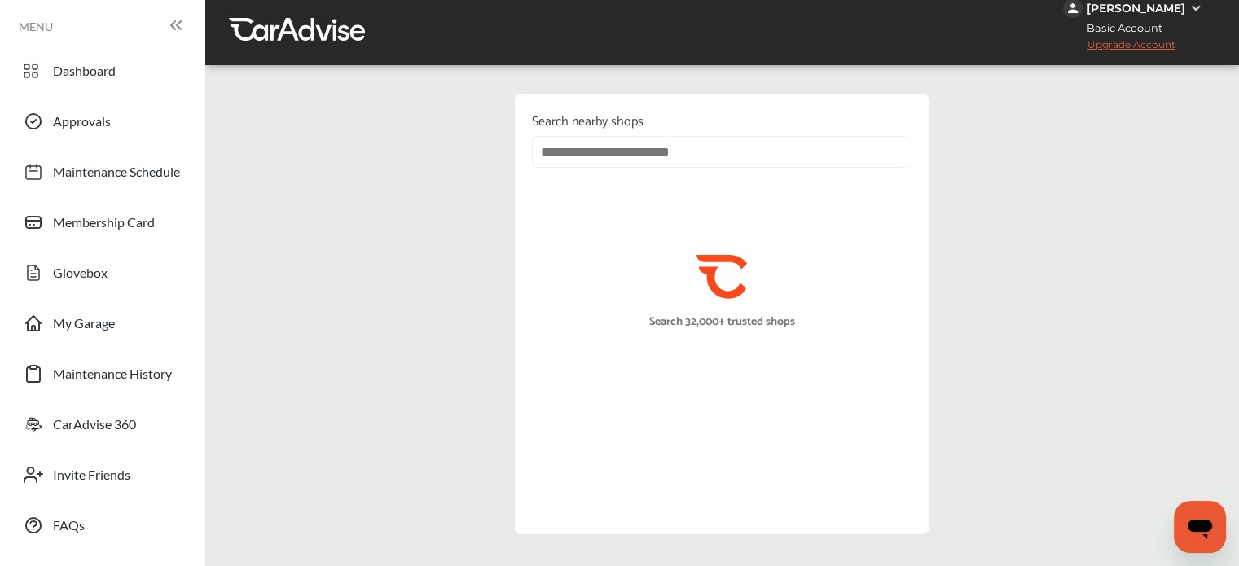
scroll to position [6, 0]
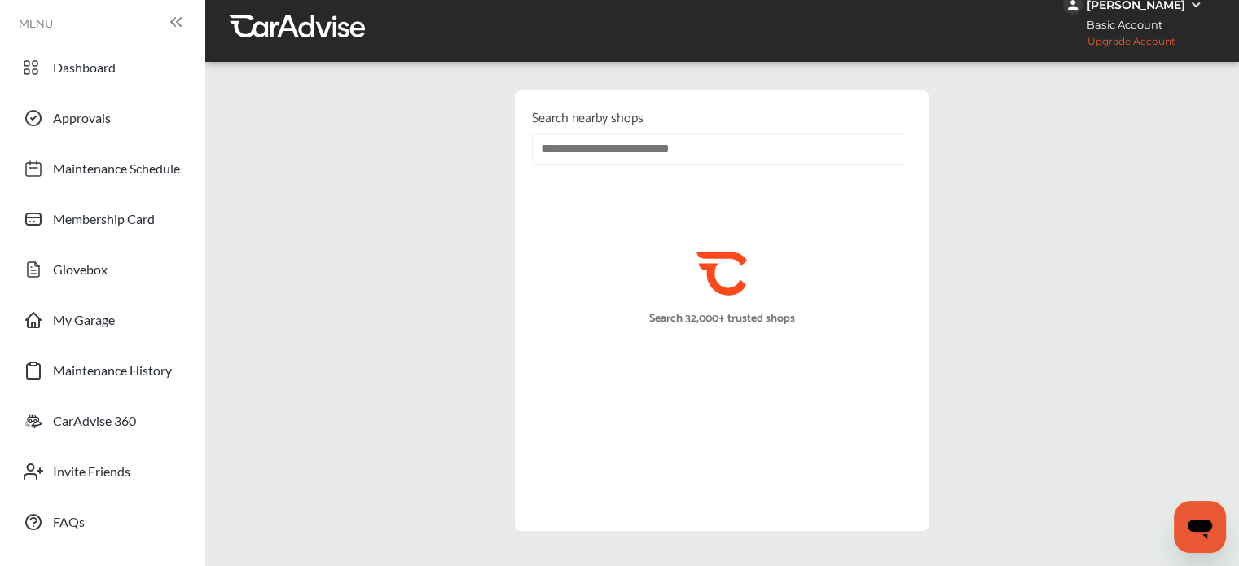
click at [618, 130] on p "Search nearby shops" at bounding box center [722, 119] width 380 height 22
click at [614, 143] on input "text" at bounding box center [720, 149] width 376 height 32
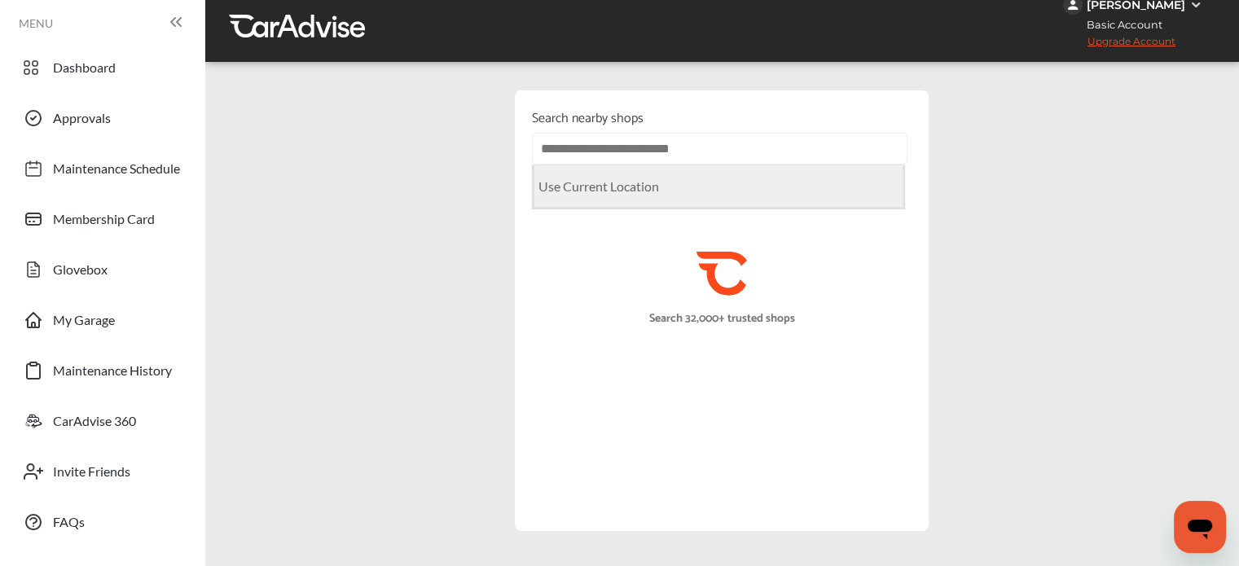
click at [624, 196] on Location "Use Current Location" at bounding box center [719, 186] width 370 height 43
type input "**********"
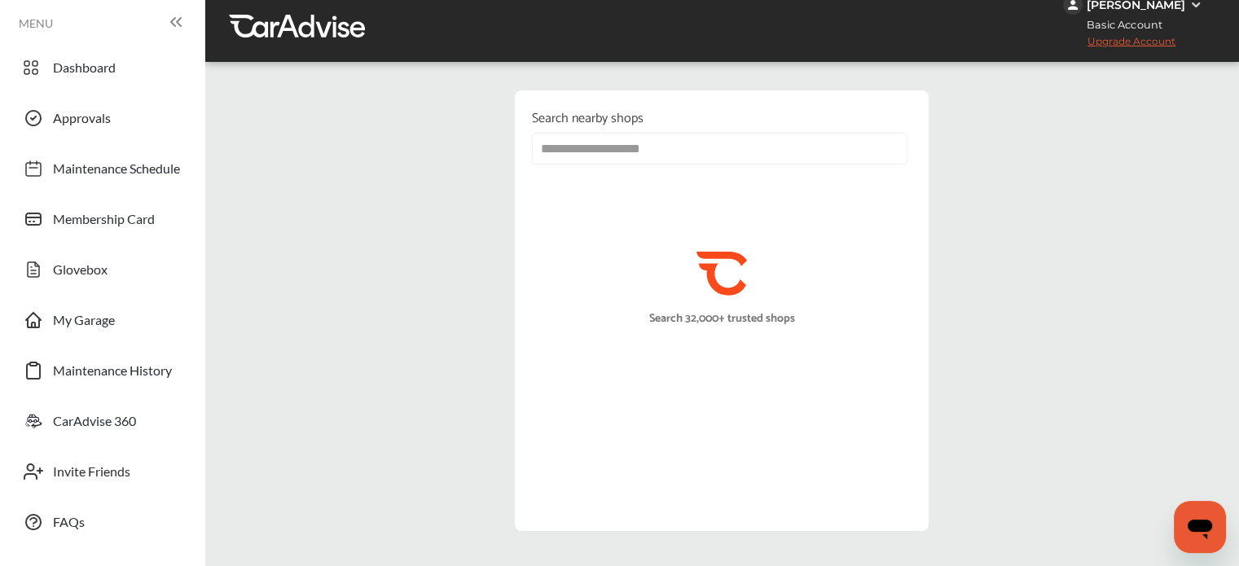
click at [1023, 322] on div "**********" at bounding box center [722, 310] width 1027 height 473
click at [662, 152] on input "**********" at bounding box center [720, 149] width 376 height 32
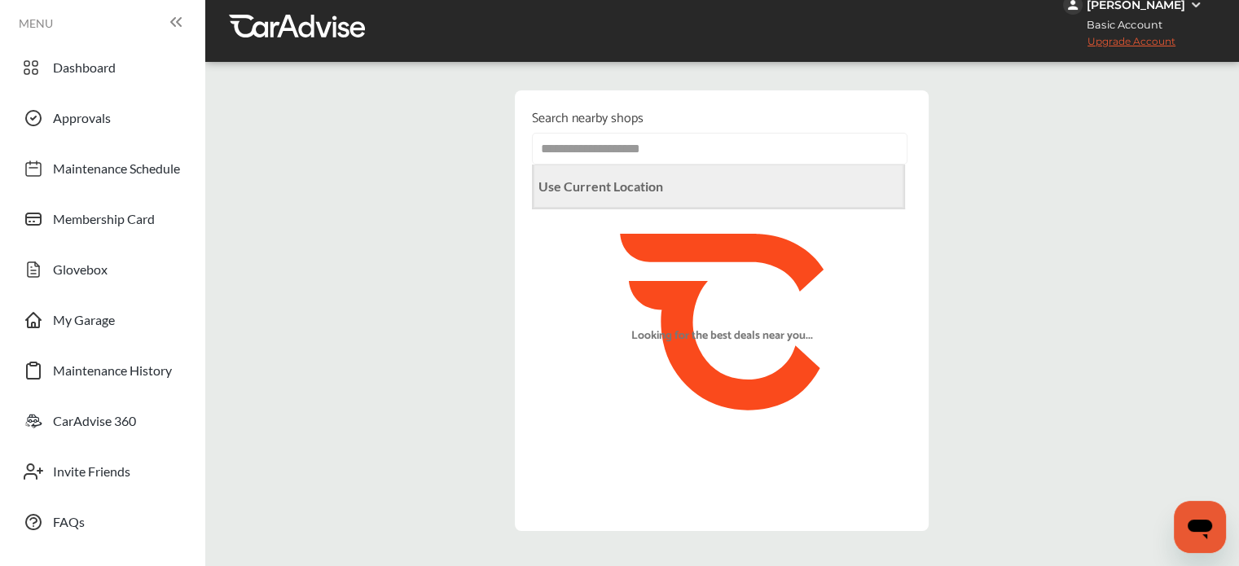
scroll to position [0, 0]
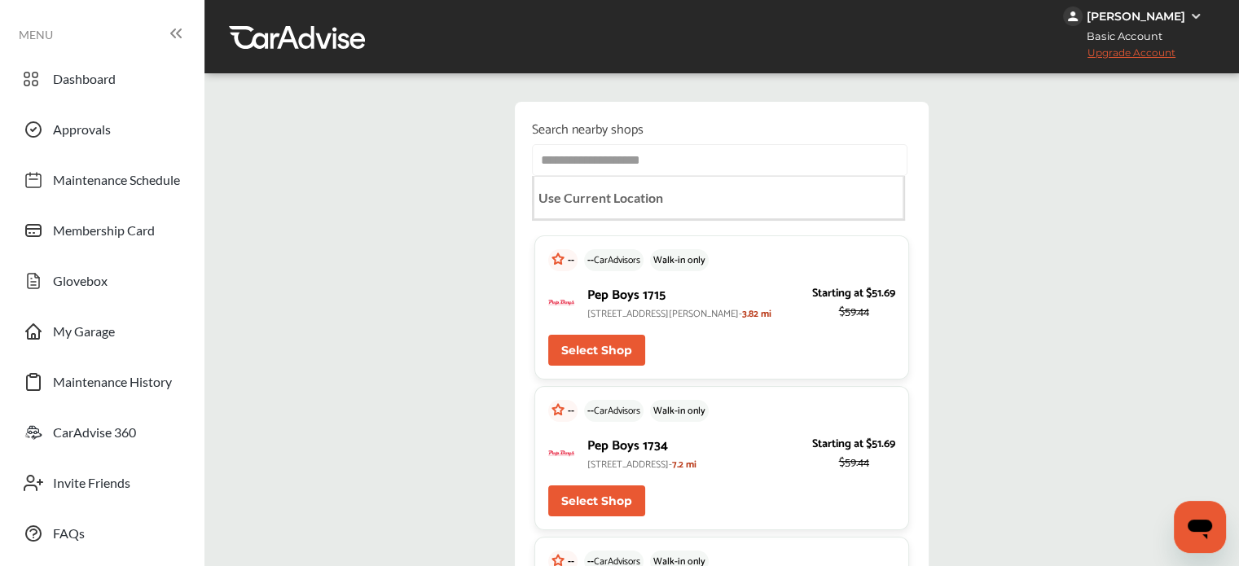
drag, startPoint x: 1069, startPoint y: 308, endPoint x: 1040, endPoint y: 293, distance: 33.2
click at [600, 366] on button "Select Shop" at bounding box center [596, 350] width 97 height 31
type input "*****"
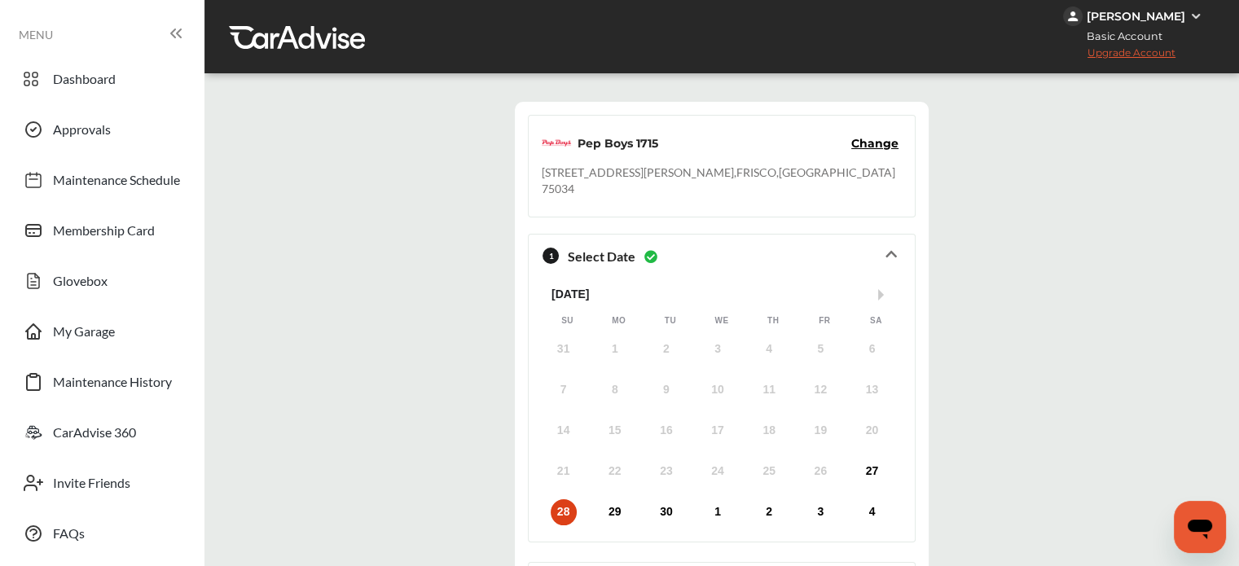
scroll to position [301, 0]
click at [622, 499] on div "29" at bounding box center [615, 512] width 26 height 26
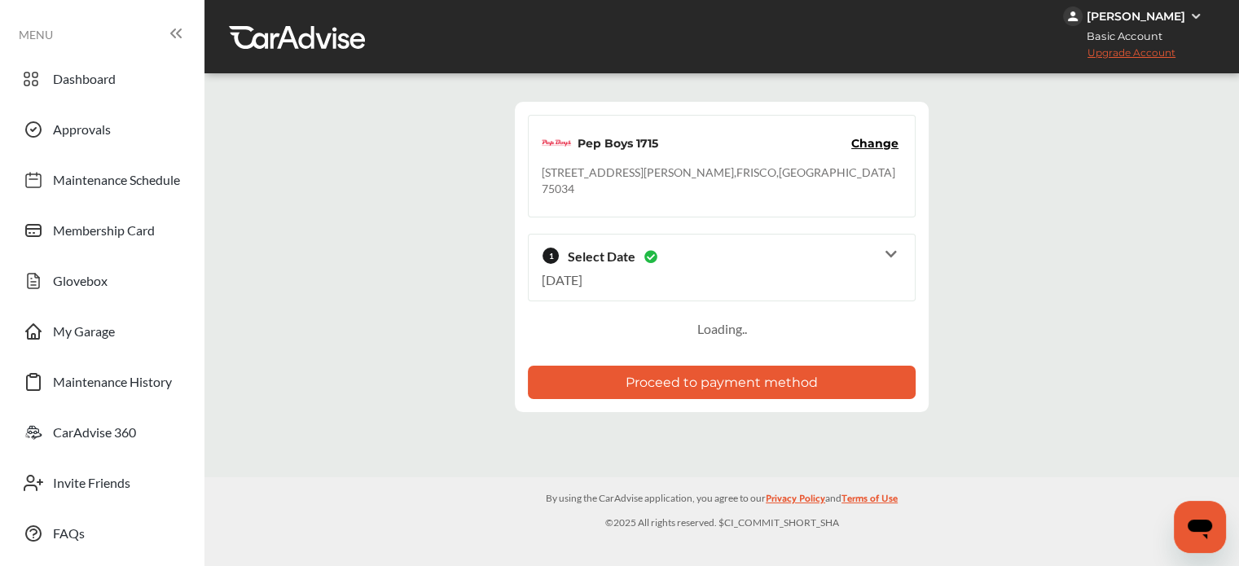
scroll to position [16, 0]
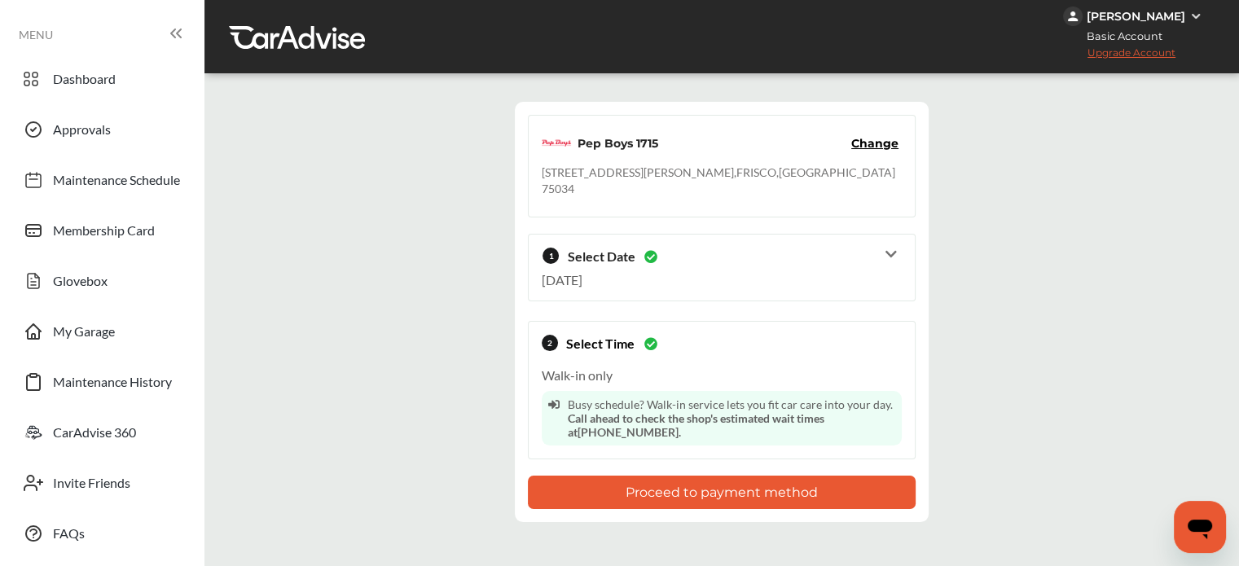
click at [895, 241] on div "1 Select Date Sep 29, 2025" at bounding box center [722, 267] width 360 height 53
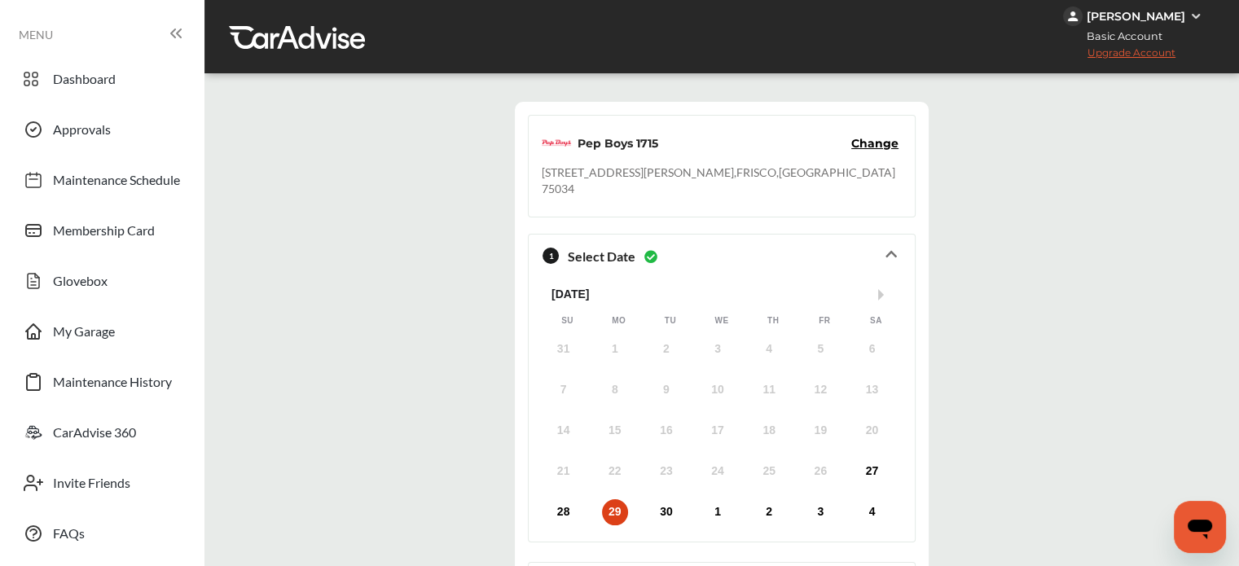
scroll to position [261, 0]
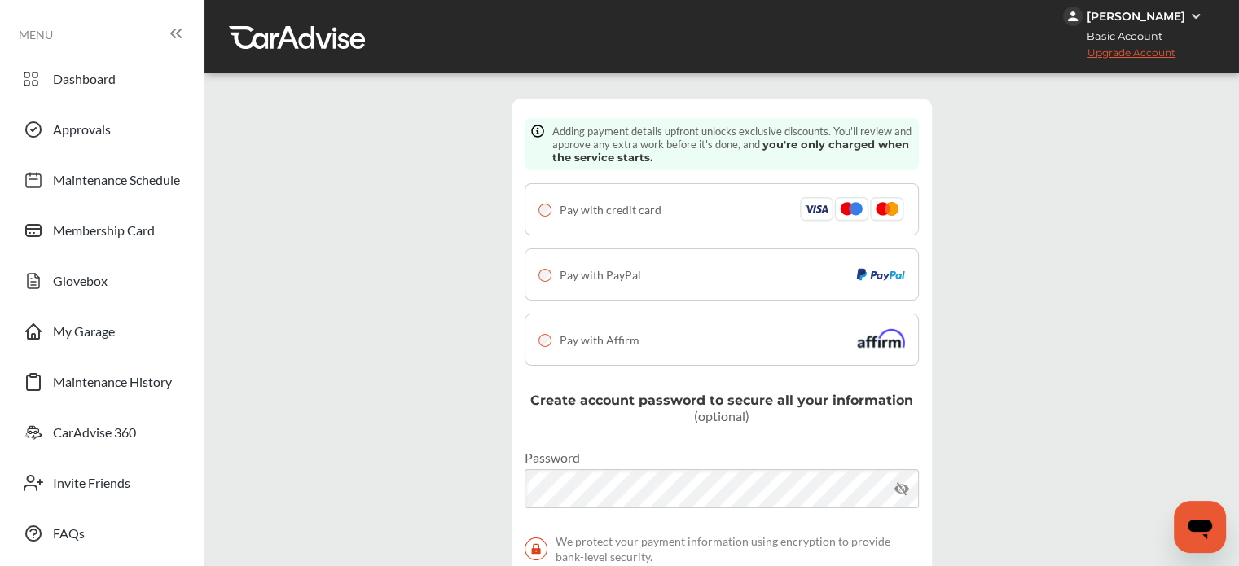
click at [1023, 296] on div "Add payment details Cancel Adding payment details upfront unlocks exclusive dis…" at bounding box center [722, 371] width 1027 height 570
click at [862, 149] on span "you're only charged when the service starts." at bounding box center [730, 151] width 357 height 26
drag, startPoint x: 756, startPoint y: 164, endPoint x: 795, endPoint y: 153, distance: 40.5
click at [757, 164] on div "Adding payment details upfront unlocks exclusive discounts. You'll review and a…" at bounding box center [722, 144] width 394 height 52
drag, startPoint x: 869, startPoint y: 153, endPoint x: 877, endPoint y: 133, distance: 21.9
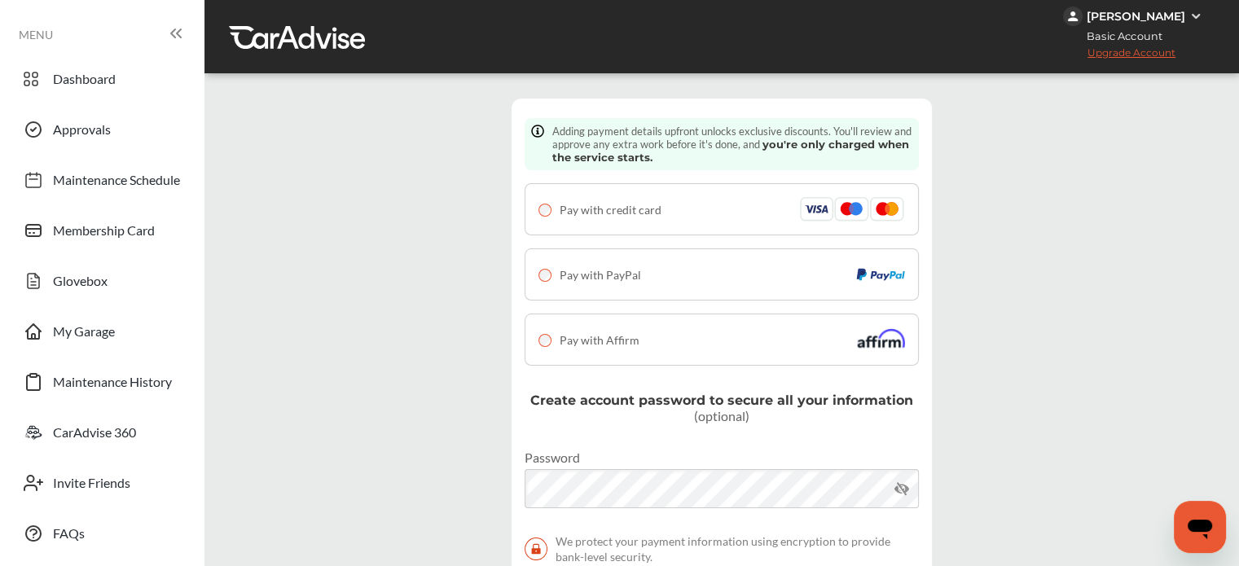
click at [870, 153] on p "Adding payment details upfront unlocks exclusive discounts. You'll review and a…" at bounding box center [732, 144] width 360 height 39
click at [878, 132] on p "Adding payment details upfront unlocks exclusive discounts. You'll review and a…" at bounding box center [732, 144] width 360 height 39
click at [637, 152] on span "you're only charged when the service starts." at bounding box center [730, 151] width 357 height 26
click at [578, 159] on span "you're only charged when the service starts." at bounding box center [730, 151] width 357 height 26
drag, startPoint x: 616, startPoint y: 147, endPoint x: 782, endPoint y: 160, distance: 166.7
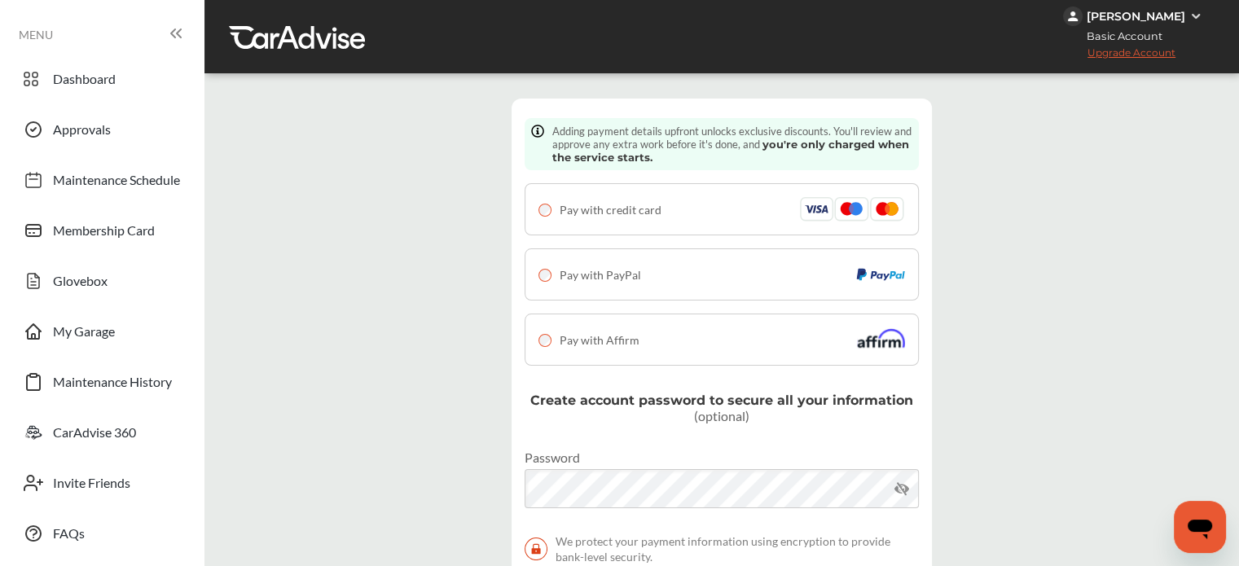
click at [618, 146] on p "Adding payment details upfront unlocks exclusive discounts. You'll review and a…" at bounding box center [732, 144] width 360 height 39
click at [785, 160] on p "Adding payment details upfront unlocks exclusive discounts. You'll review and a…" at bounding box center [732, 144] width 360 height 39
click at [605, 333] on span "Pay with Affirm" at bounding box center [600, 340] width 80 height 14
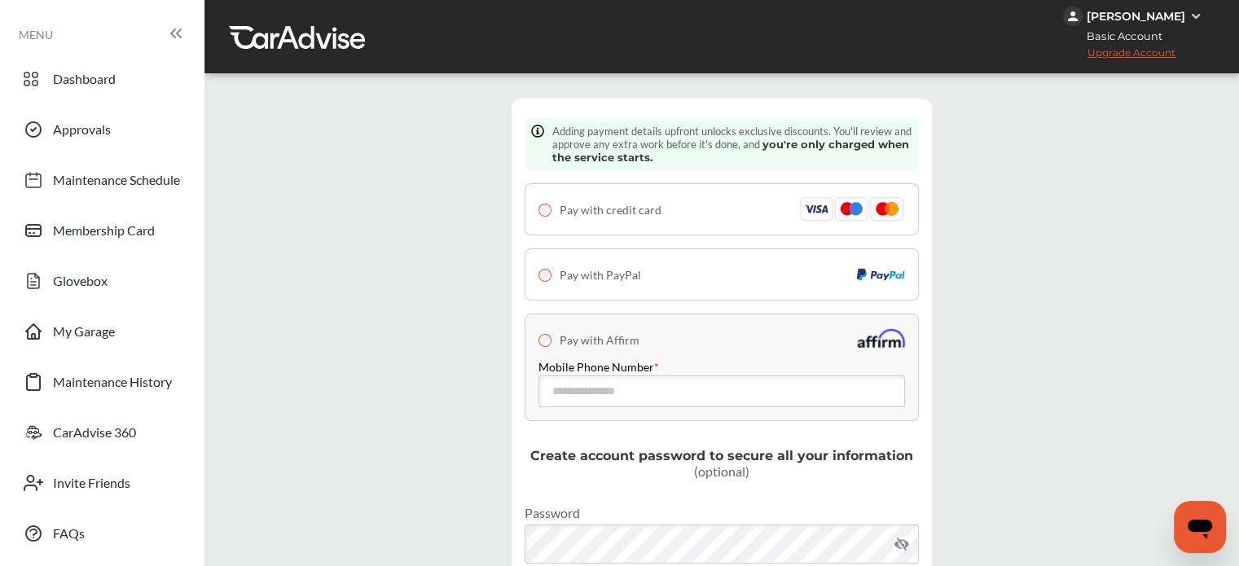
click at [559, 266] on div "Pay with PayPal" at bounding box center [590, 274] width 103 height 16
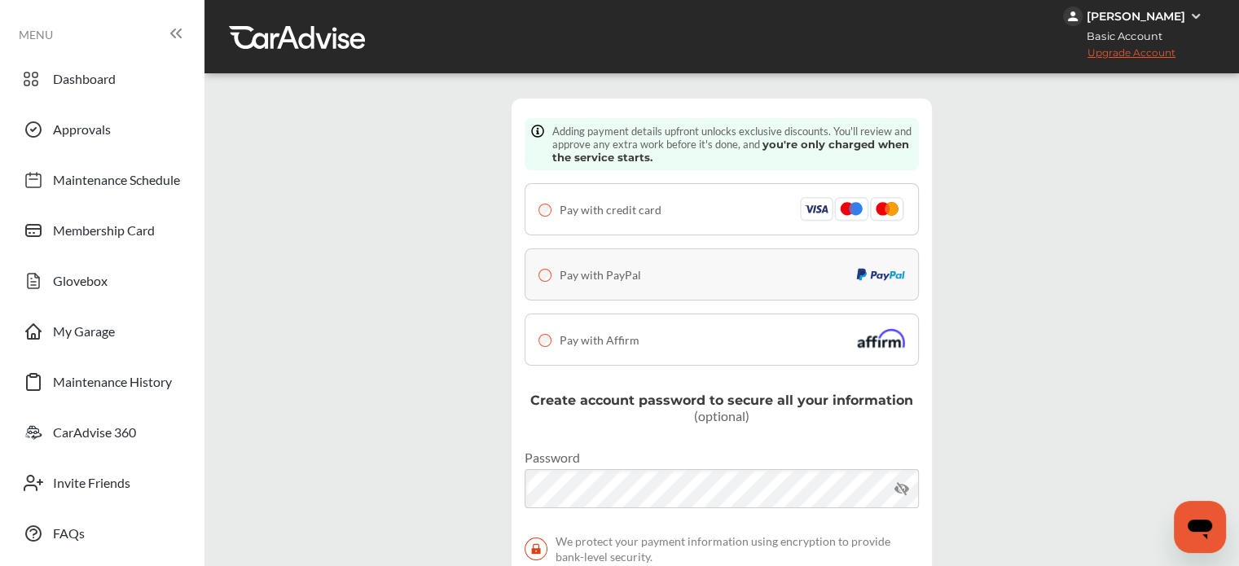
drag, startPoint x: 536, startPoint y: 165, endPoint x: 543, endPoint y: 154, distance: 13.6
click at [536, 314] on div "Pay with Affirm" at bounding box center [722, 340] width 394 height 52
click at [543, 332] on div "Pay with Affirm" at bounding box center [589, 340] width 101 height 16
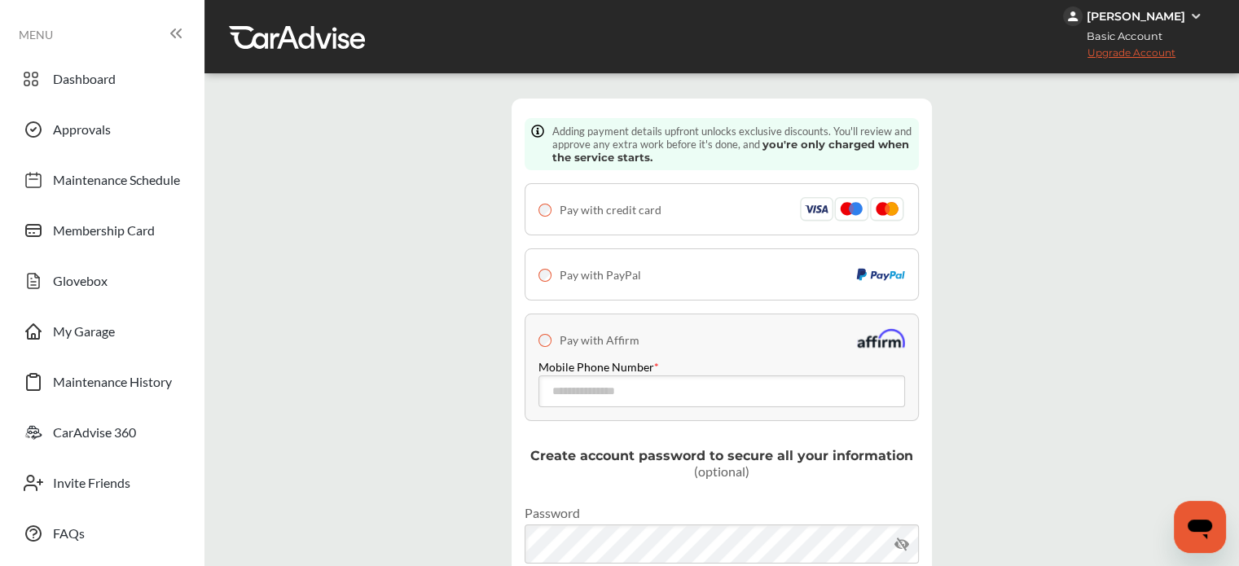
click at [590, 203] on span "Pay with credit card" at bounding box center [611, 210] width 102 height 14
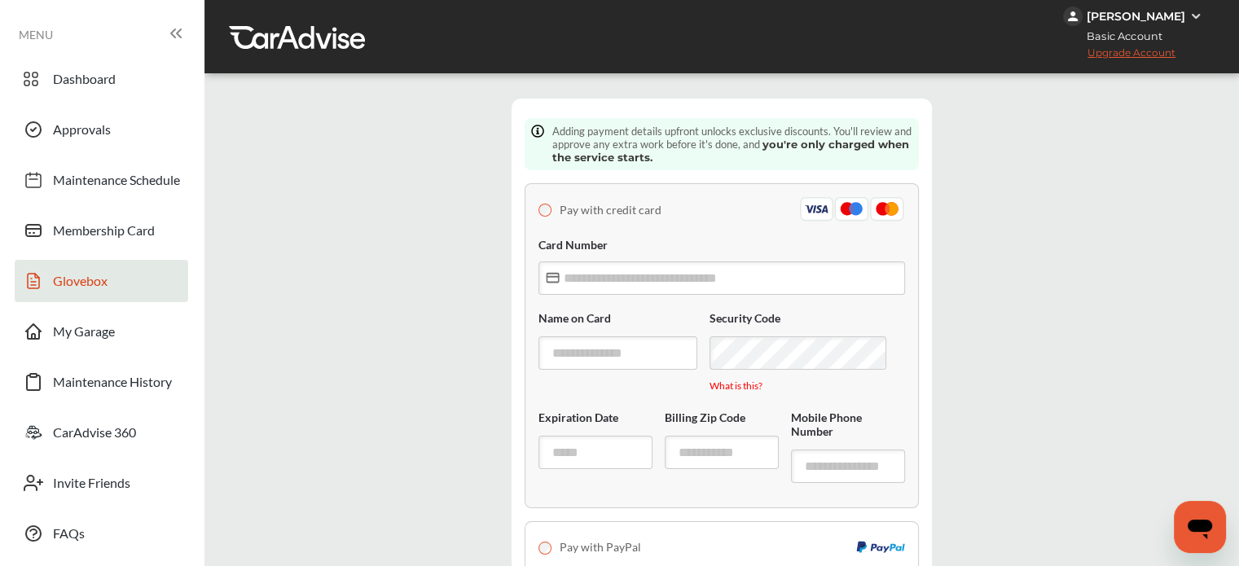
click at [98, 298] on link "Glovebox" at bounding box center [102, 281] width 174 height 42
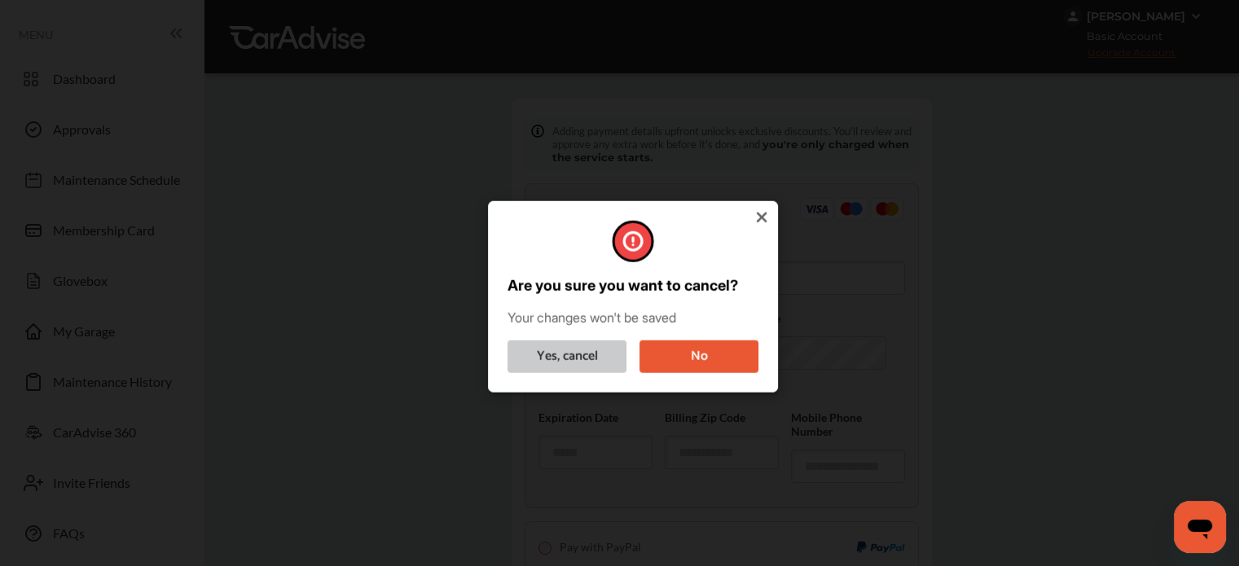
click at [600, 349] on button "Yes, cancel" at bounding box center [567, 356] width 119 height 33
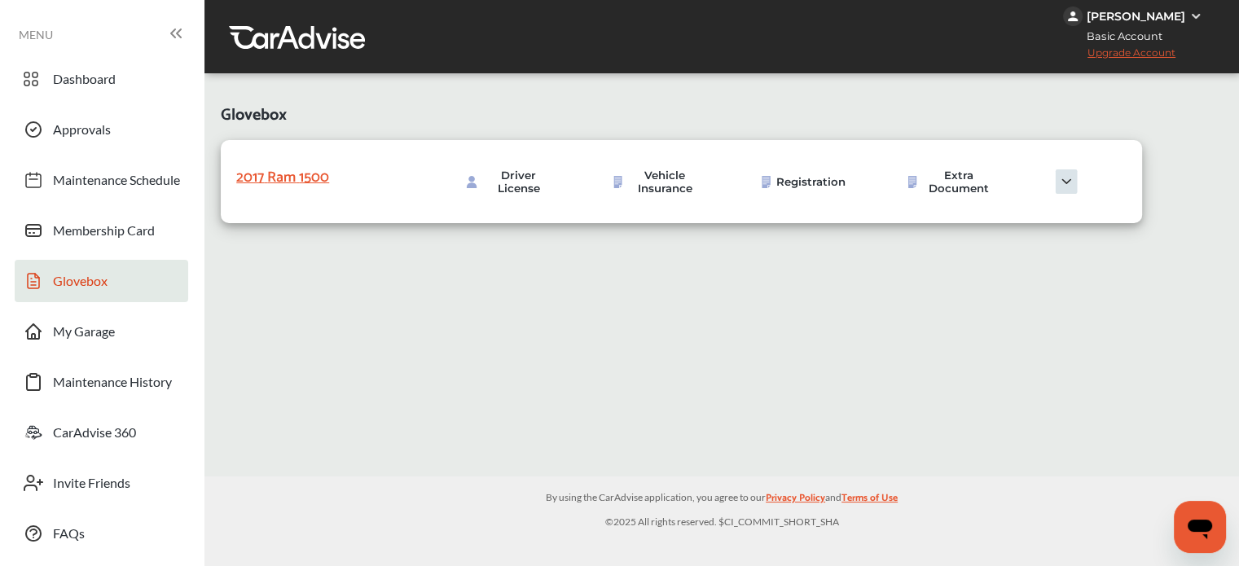
click at [290, 182] on div "2017 Ram 1500" at bounding box center [317, 177] width 163 height 24
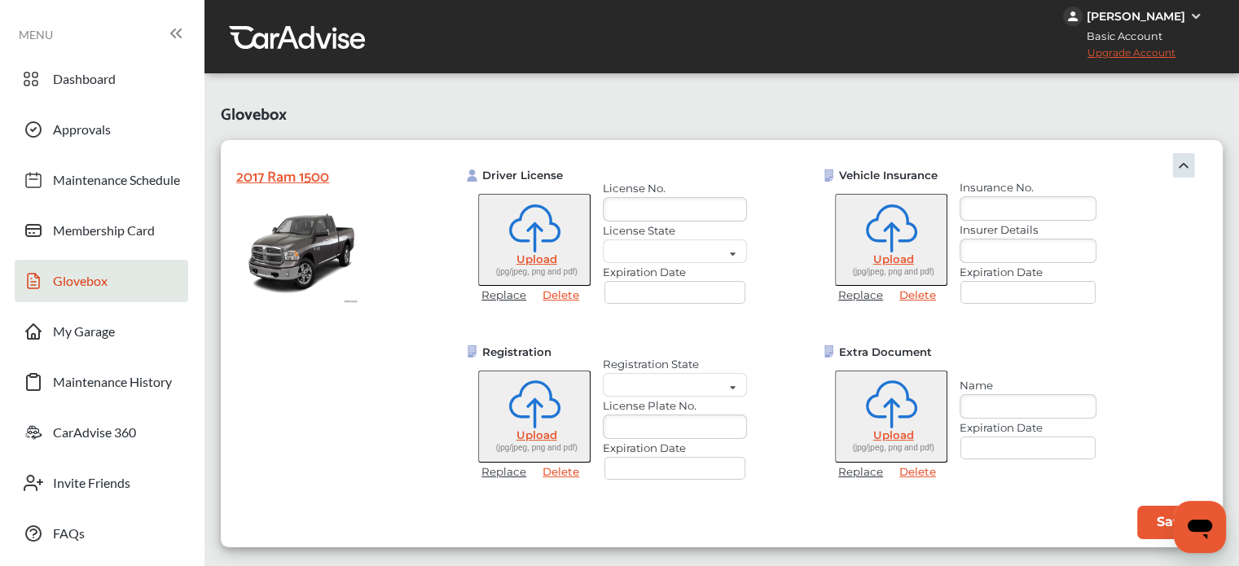
click at [1177, 165] on img at bounding box center [1184, 165] width 24 height 24
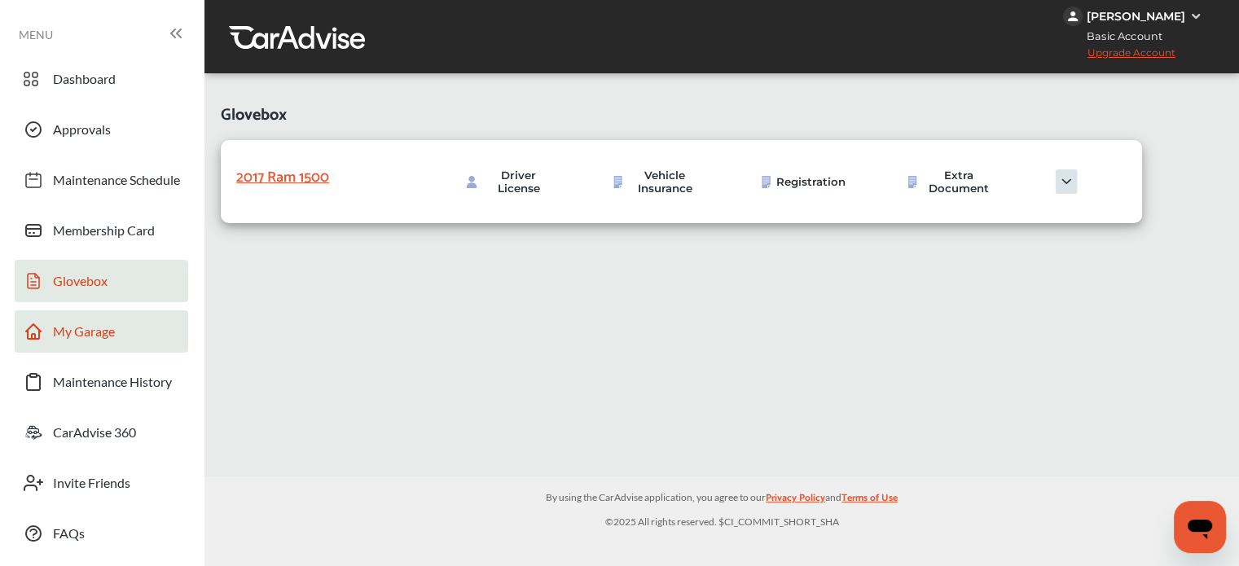
click at [111, 337] on span "My Garage" at bounding box center [84, 333] width 62 height 21
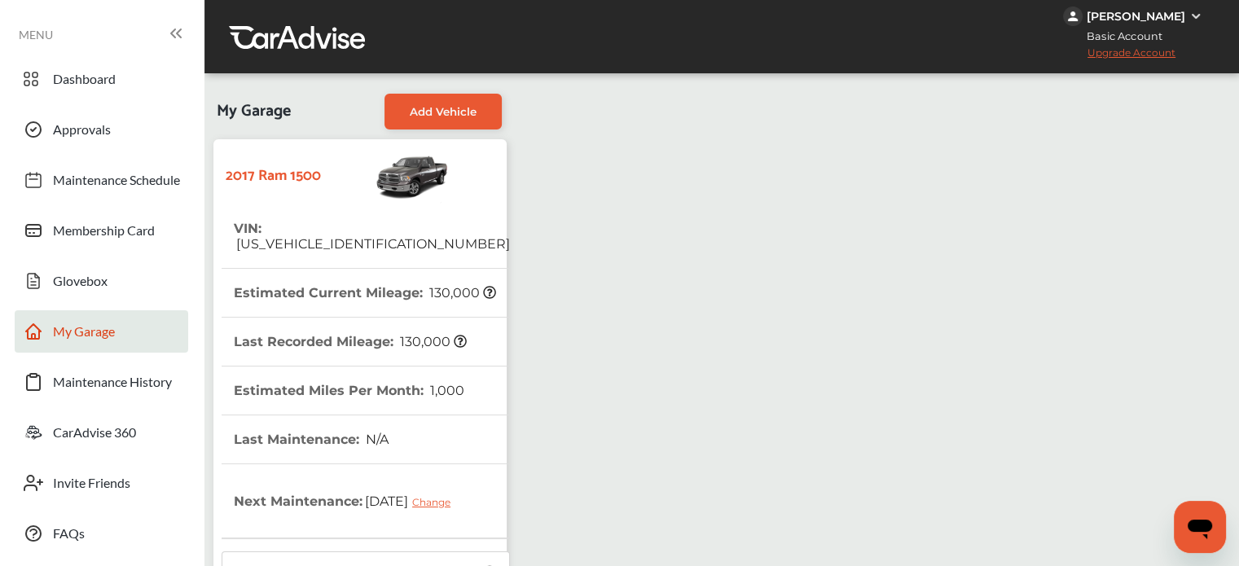
scroll to position [95, 0]
click at [113, 374] on span "Maintenance History" at bounding box center [112, 384] width 119 height 21
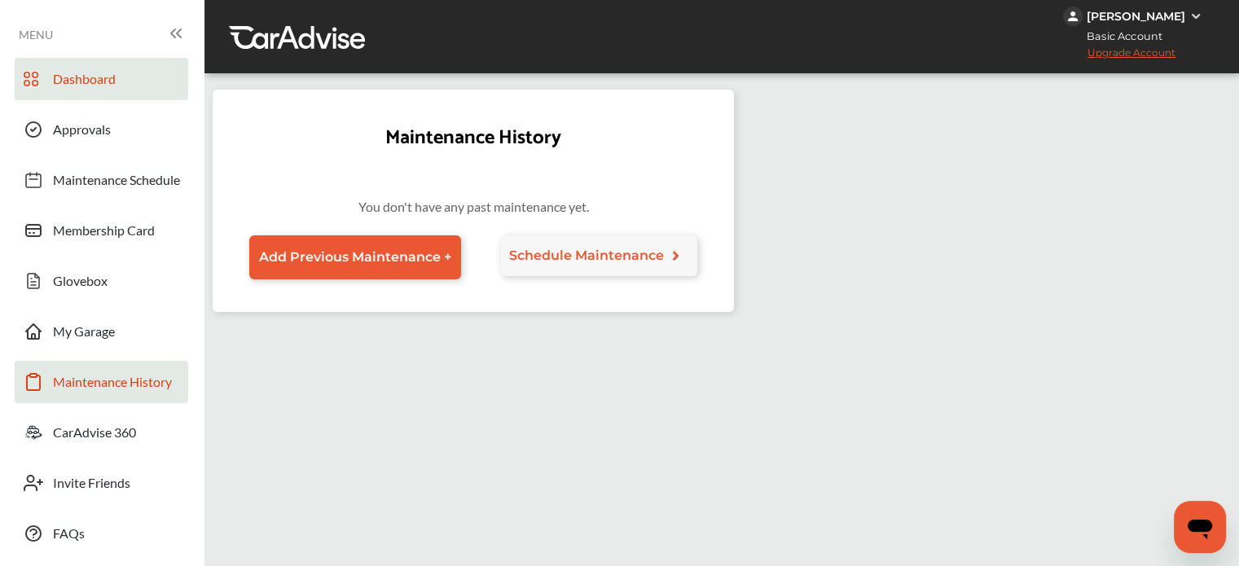
click at [106, 97] on link "Dashboard" at bounding box center [102, 79] width 174 height 42
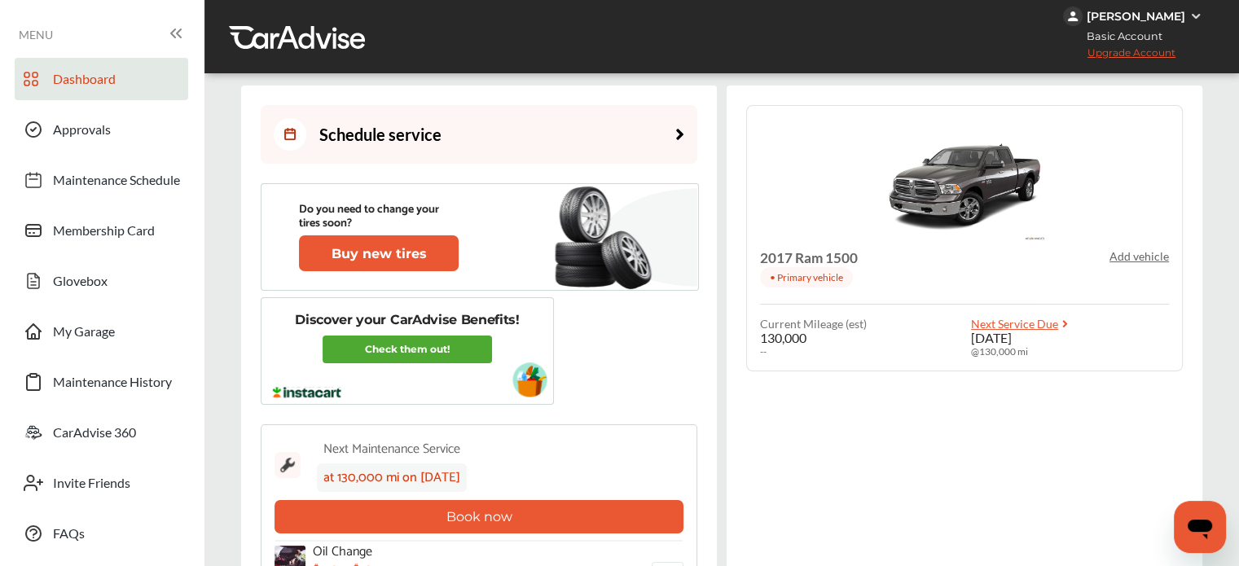
scroll to position [1923, 0]
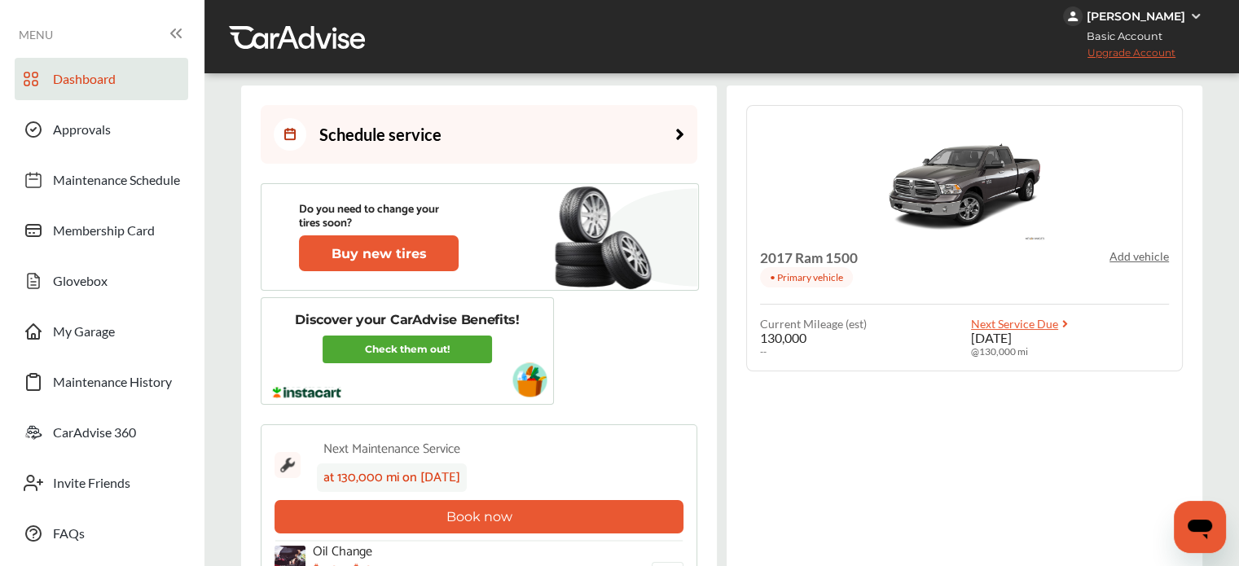
click at [495, 500] on button "Book now" at bounding box center [479, 516] width 409 height 33
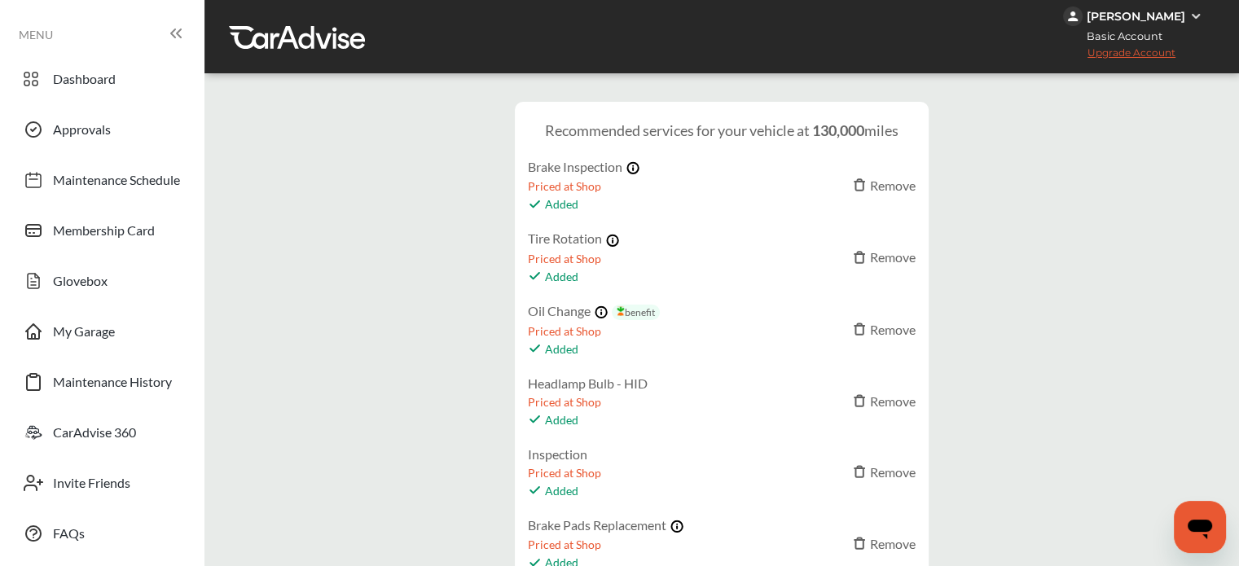
scroll to position [348, 0]
click at [880, 536] on div "Remove" at bounding box center [884, 543] width 63 height 15
click at [884, 464] on div "Remove" at bounding box center [884, 471] width 63 height 15
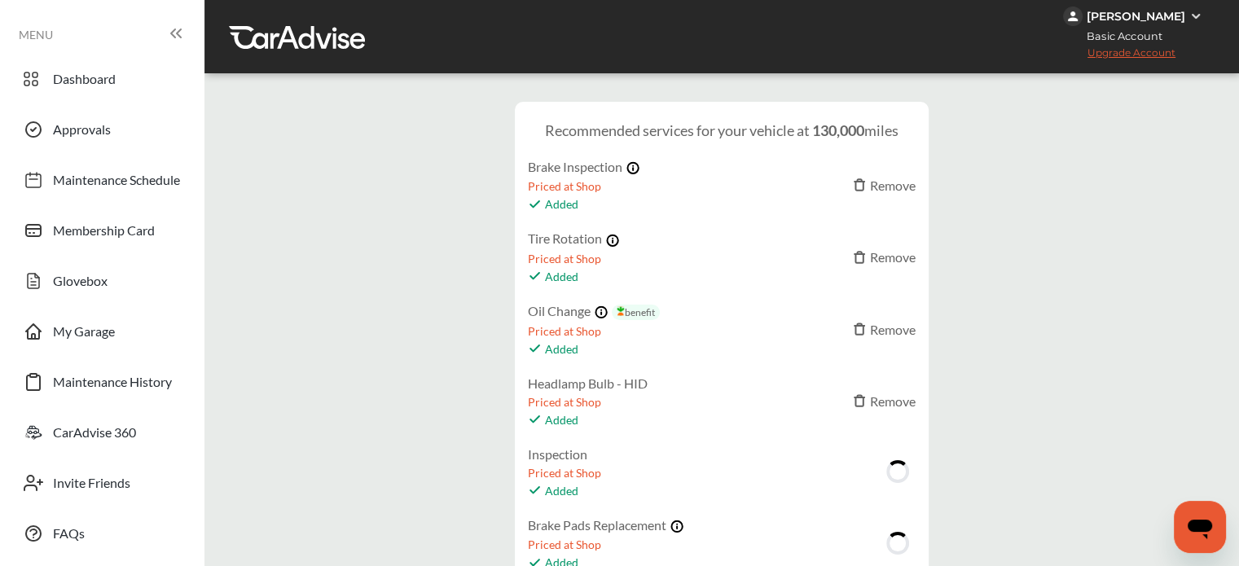
scroll to position [22, 0]
click at [912, 387] on div "Headlamp Bulb - HID Priced at Shop Added Remove" at bounding box center [722, 401] width 388 height 51
click at [908, 376] on div "Headlamp Bulb - HID Priced at Shop Added Remove" at bounding box center [722, 401] width 388 height 51
click at [881, 249] on div "Remove" at bounding box center [884, 256] width 63 height 15
click at [877, 178] on div "Remove" at bounding box center [884, 185] width 63 height 15
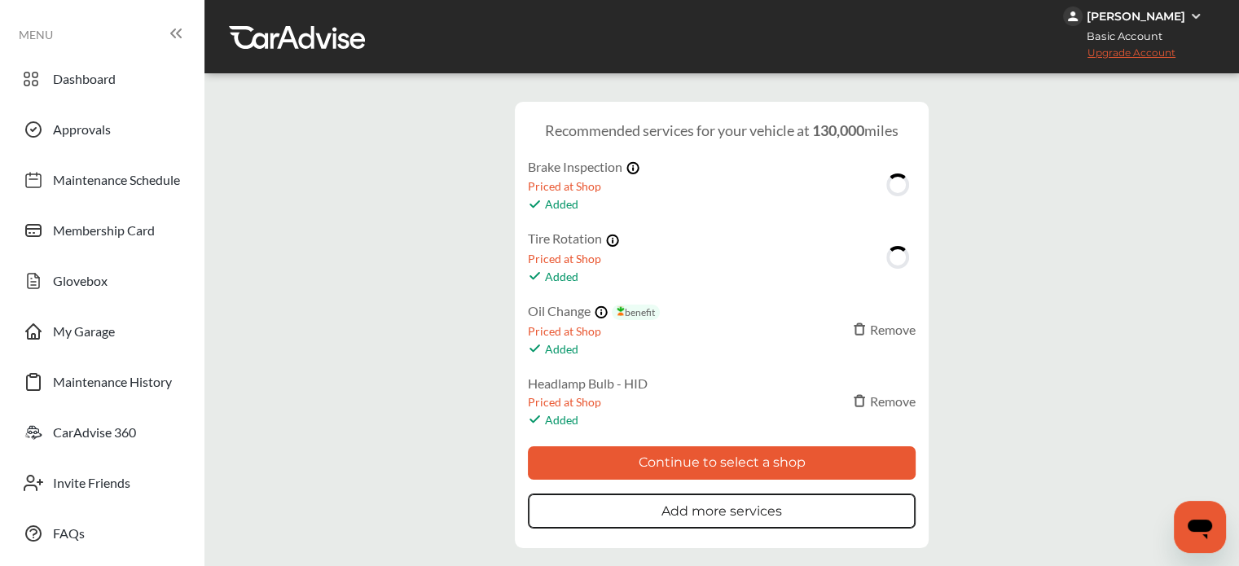
click at [886, 394] on div "Remove" at bounding box center [884, 401] width 63 height 15
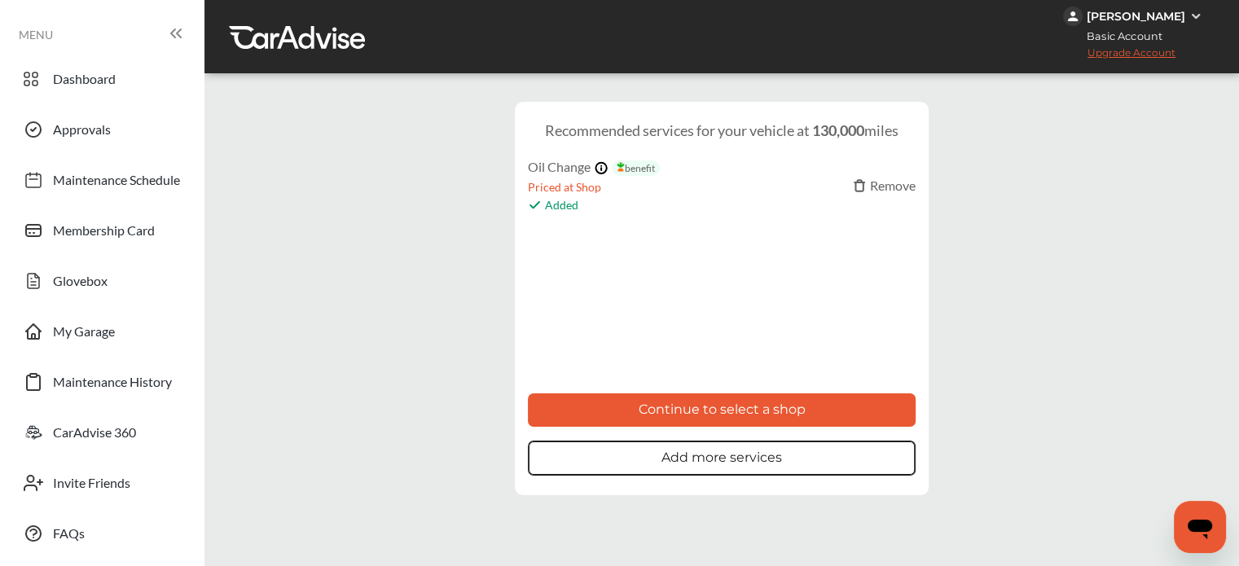
click at [746, 397] on button "Continue to select a shop" at bounding box center [722, 410] width 388 height 33
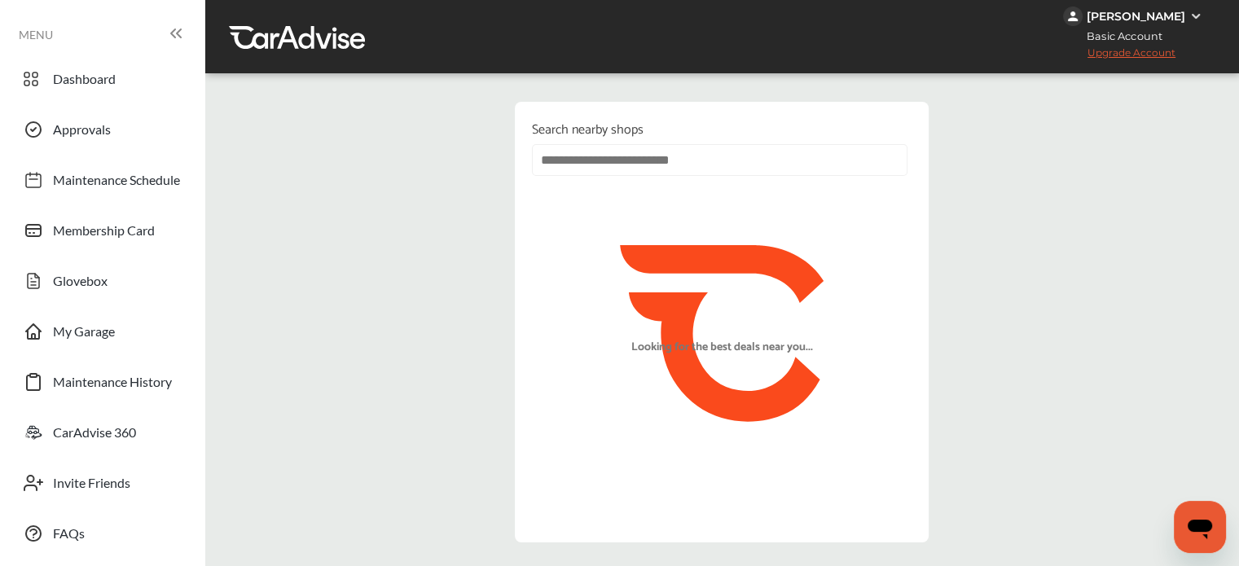
click at [639, 164] on input "text" at bounding box center [720, 160] width 376 height 32
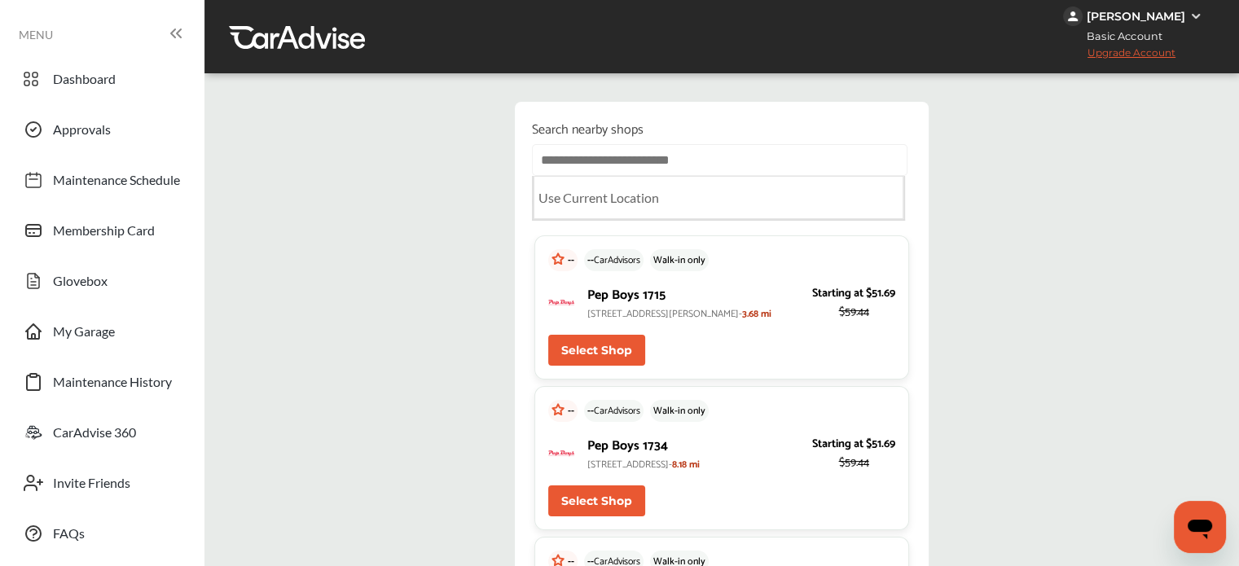
click at [627, 219] on Location "Use Current Location" at bounding box center [719, 197] width 370 height 43
type input "**********"
click at [742, 315] on span "9215 WARREN PARKWAY, FRISCO, TX 75034-" at bounding box center [664, 313] width 155 height 15
click at [592, 366] on button "Select Shop" at bounding box center [596, 350] width 97 height 31
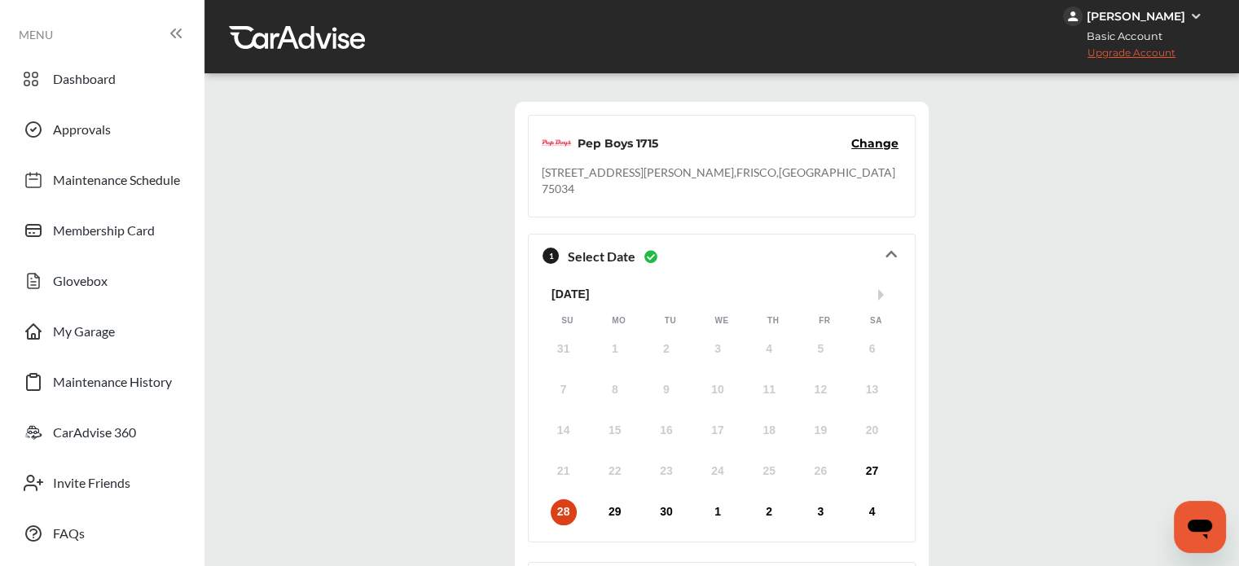
scroll to position [244, 0]
click at [872, 499] on div "4" at bounding box center [872, 512] width 26 height 26
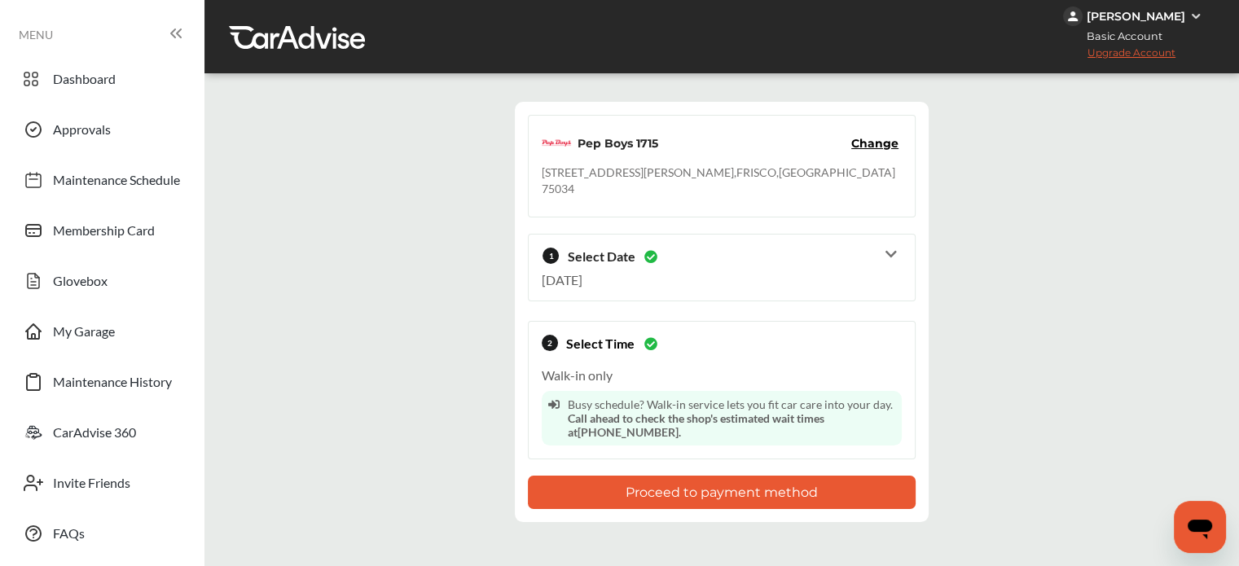
scroll to position [59, 0]
click at [727, 476] on button "Proceed to payment method" at bounding box center [722, 492] width 388 height 33
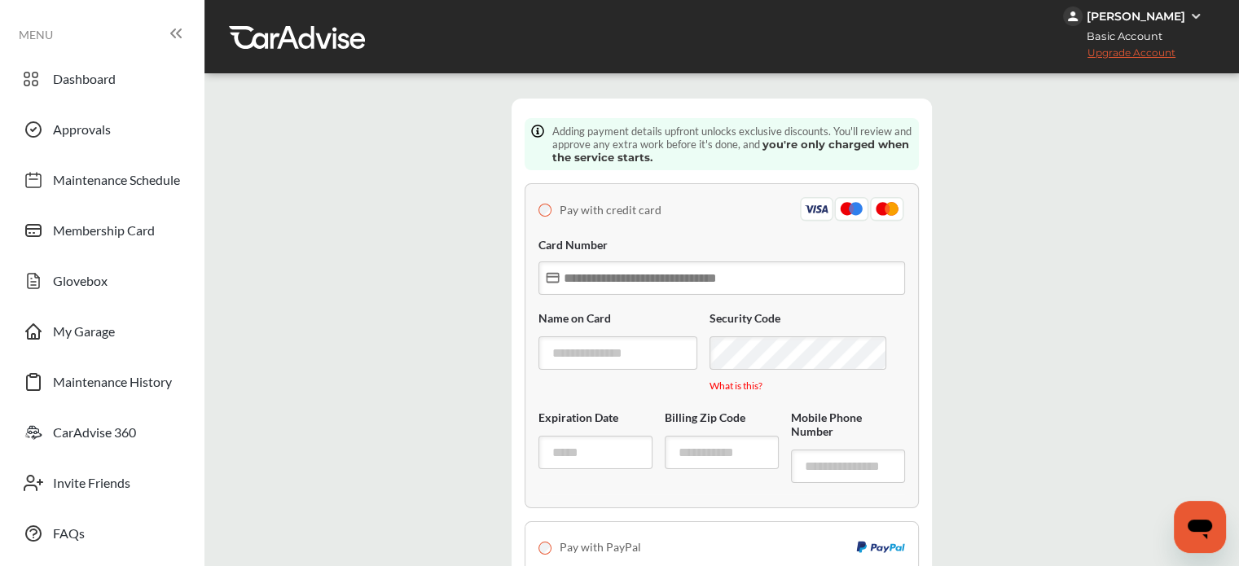
click at [611, 279] on input "text" at bounding box center [722, 278] width 367 height 33
type input "**********"
click at [697, 295] on div "Name on Card" at bounding box center [618, 348] width 159 height 107
click at [583, 337] on input "text" at bounding box center [627, 353] width 177 height 33
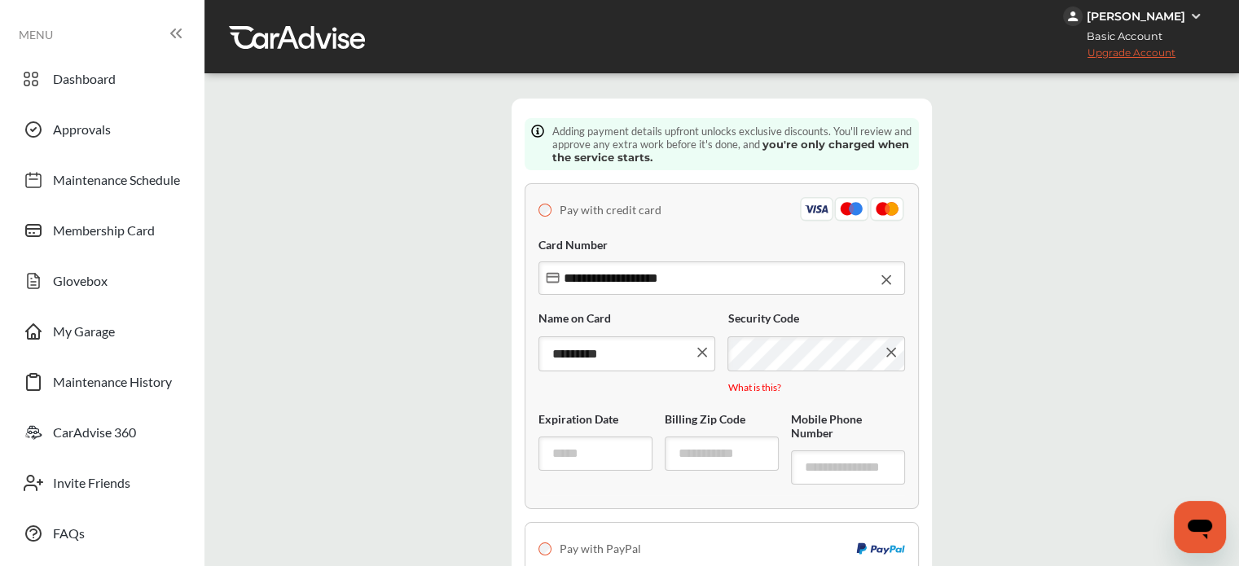
scroll to position [244, 0]
type input "*********"
click at [576, 437] on input "text" at bounding box center [596, 453] width 114 height 33
click at [626, 433] on div at bounding box center [596, 451] width 114 height 37
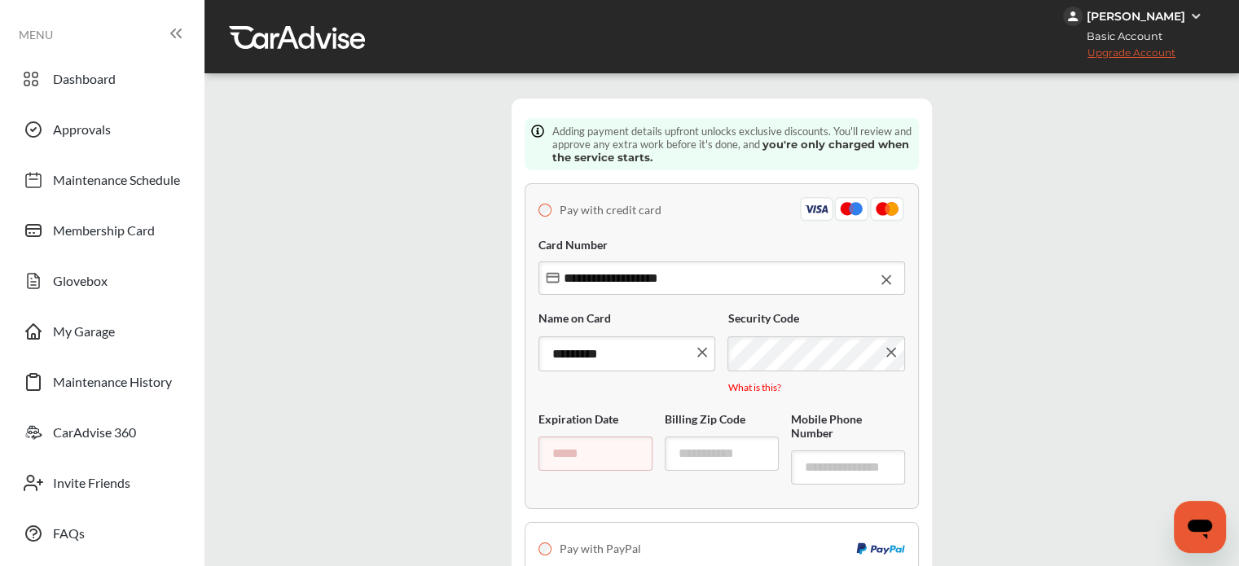
click at [121, 205] on div "Dashboard Approvals Maintenance Schedule Membership Card Glovebox My Garage Mai…" at bounding box center [102, 306] width 188 height 497
click at [105, 222] on span "Membership Card" at bounding box center [104, 232] width 102 height 21
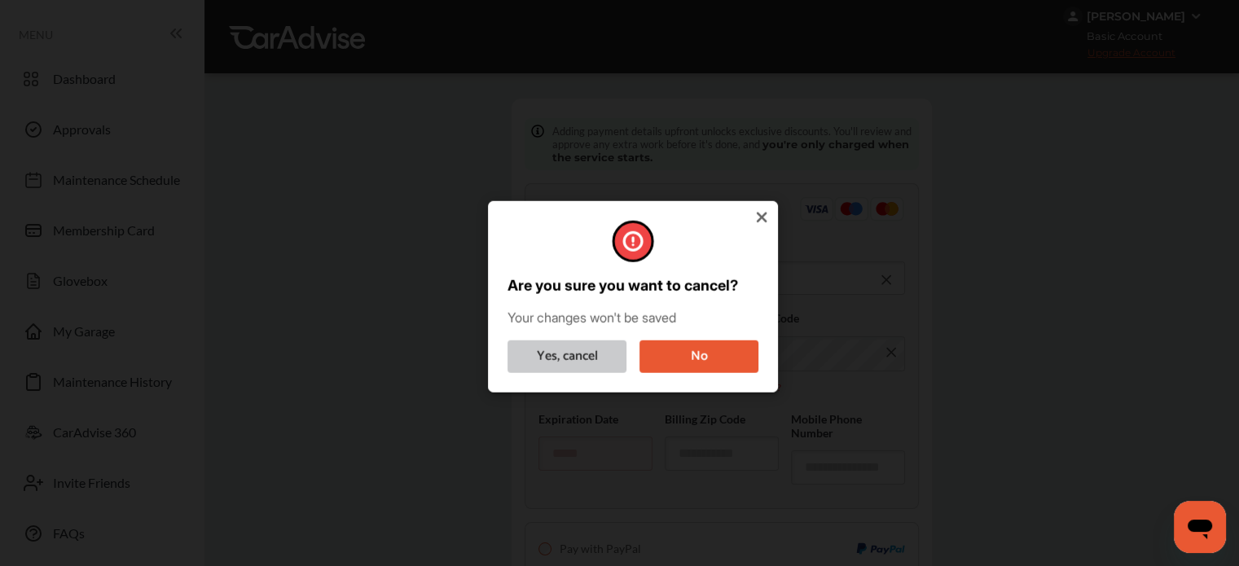
click at [574, 354] on button "Yes, cancel" at bounding box center [567, 356] width 119 height 33
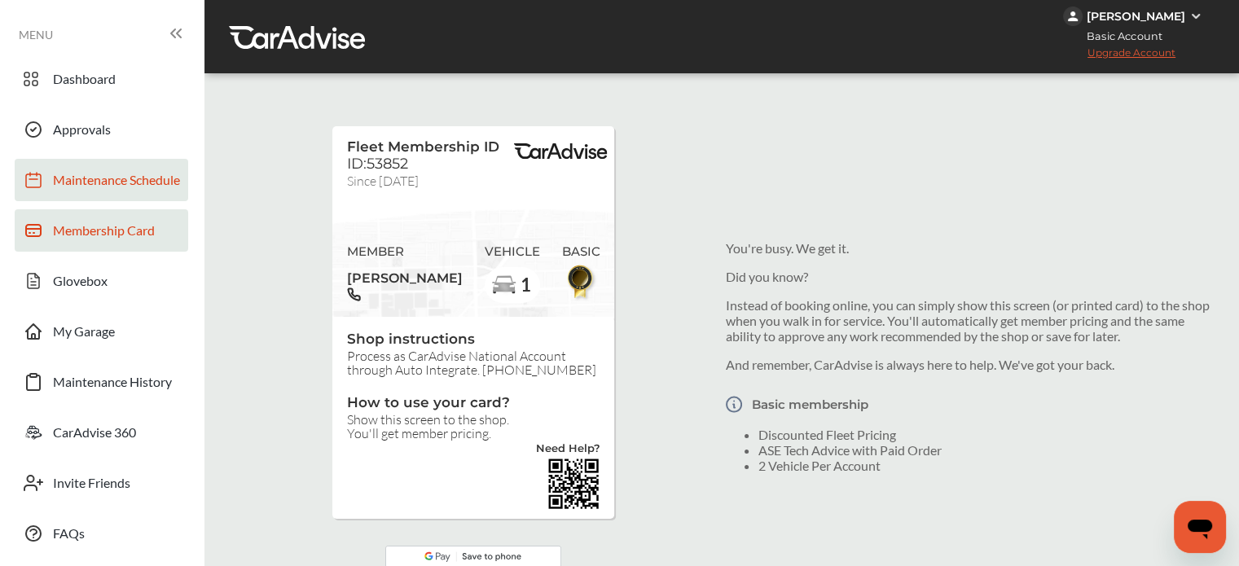
click at [95, 179] on span "Maintenance Schedule" at bounding box center [116, 182] width 127 height 21
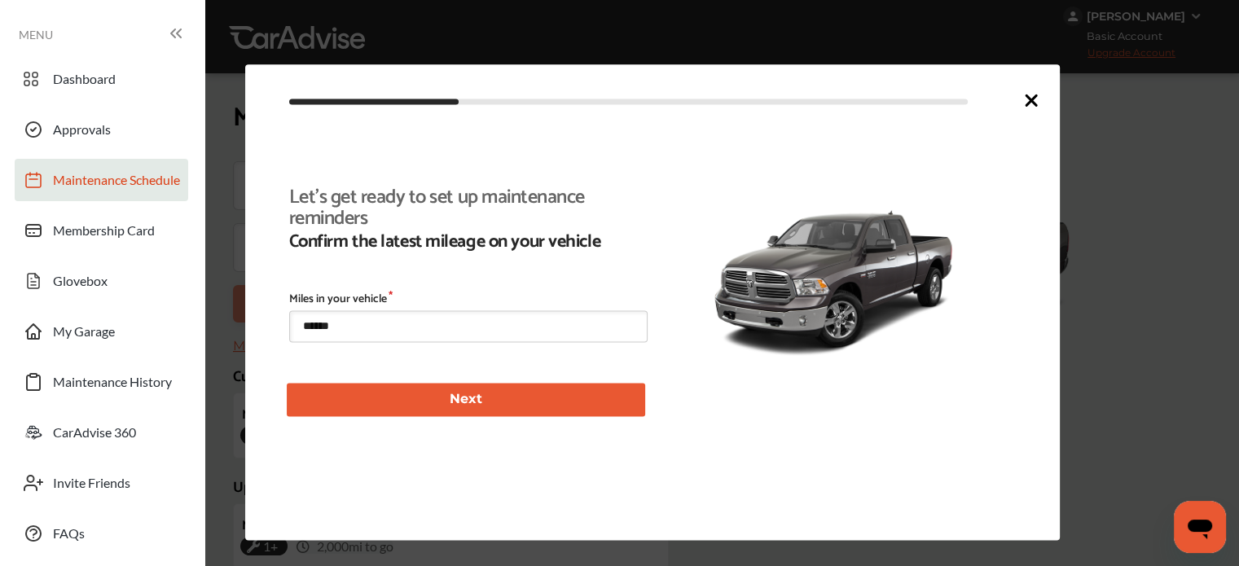
scroll to position [354, 0]
click at [1023, 103] on icon at bounding box center [1032, 100] width 20 height 20
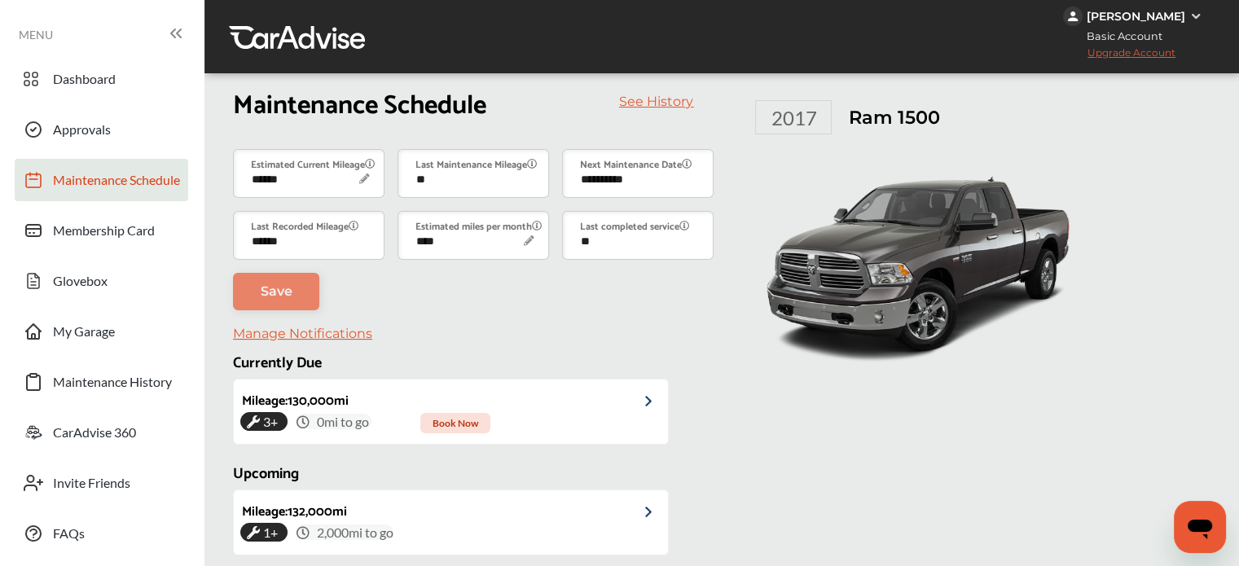
scroll to position [0, 0]
click at [60, 124] on span "Approvals" at bounding box center [82, 131] width 58 height 21
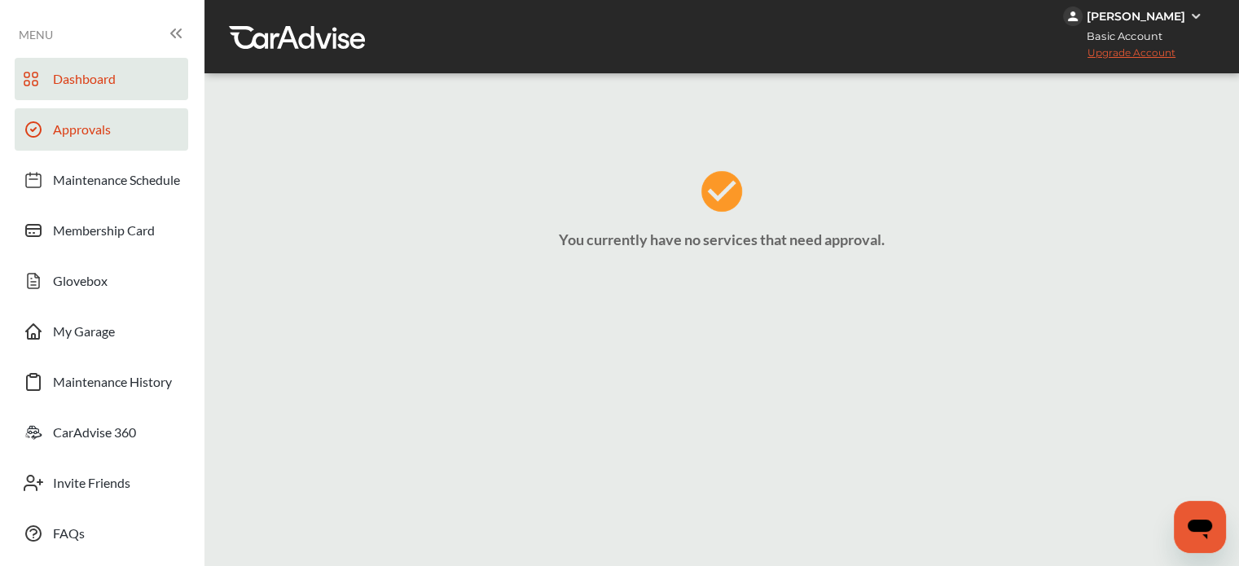
click at [94, 92] on link "Dashboard" at bounding box center [102, 79] width 174 height 42
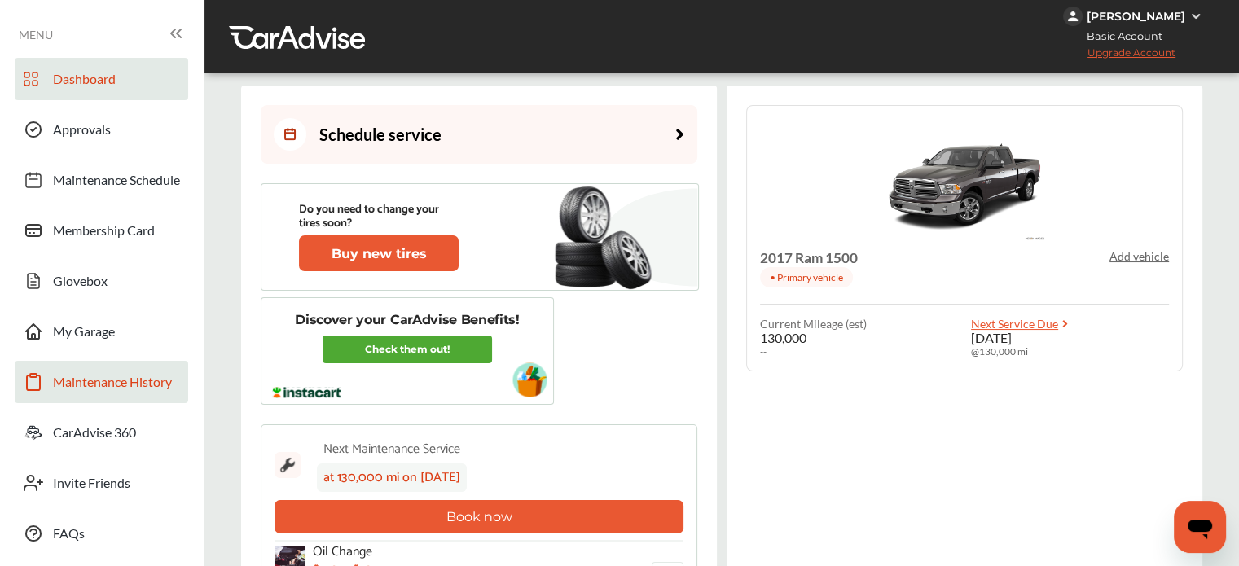
click at [118, 389] on span "Maintenance History" at bounding box center [112, 384] width 119 height 21
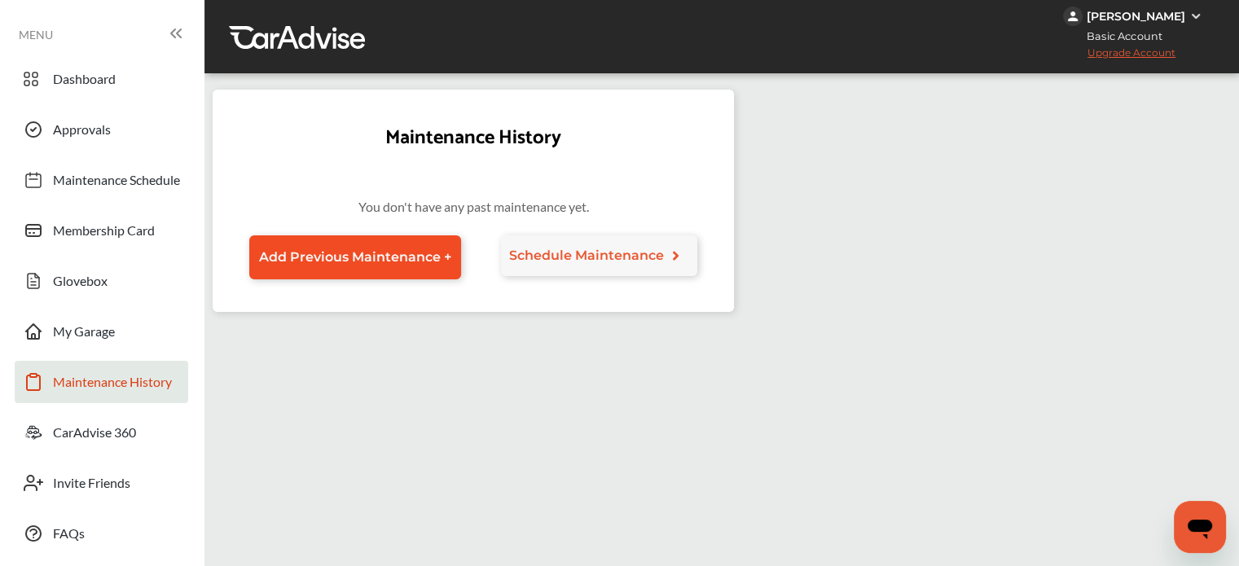
click at [397, 269] on link "Add Previous Maintenance +" at bounding box center [355, 257] width 212 height 44
select select "*"
select select "****"
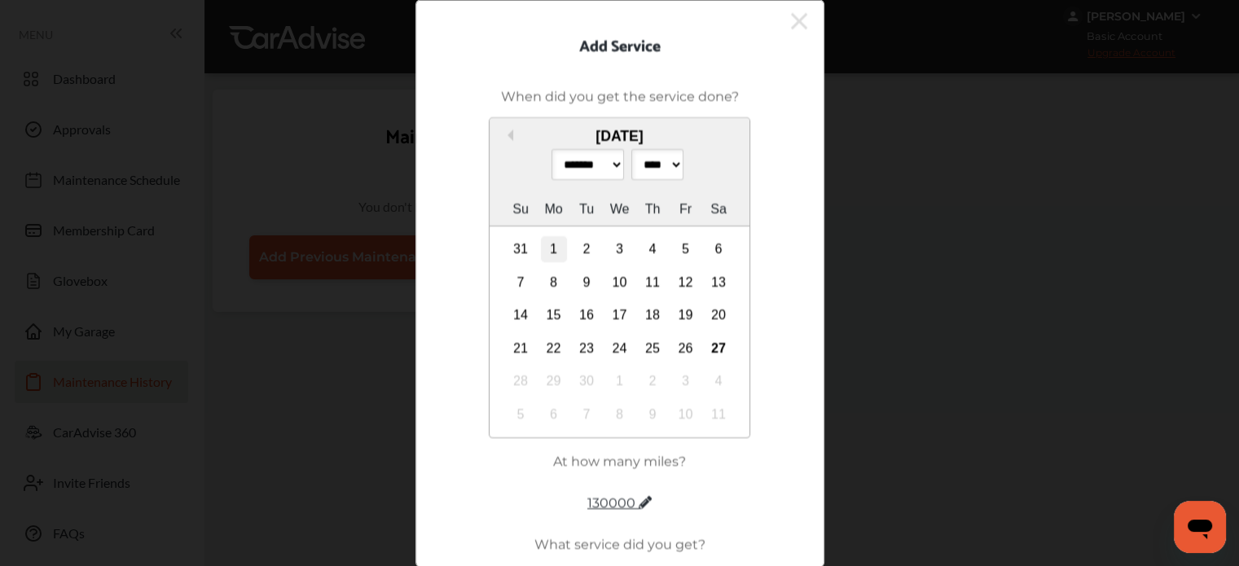
click at [543, 259] on div "1" at bounding box center [554, 250] width 26 height 26
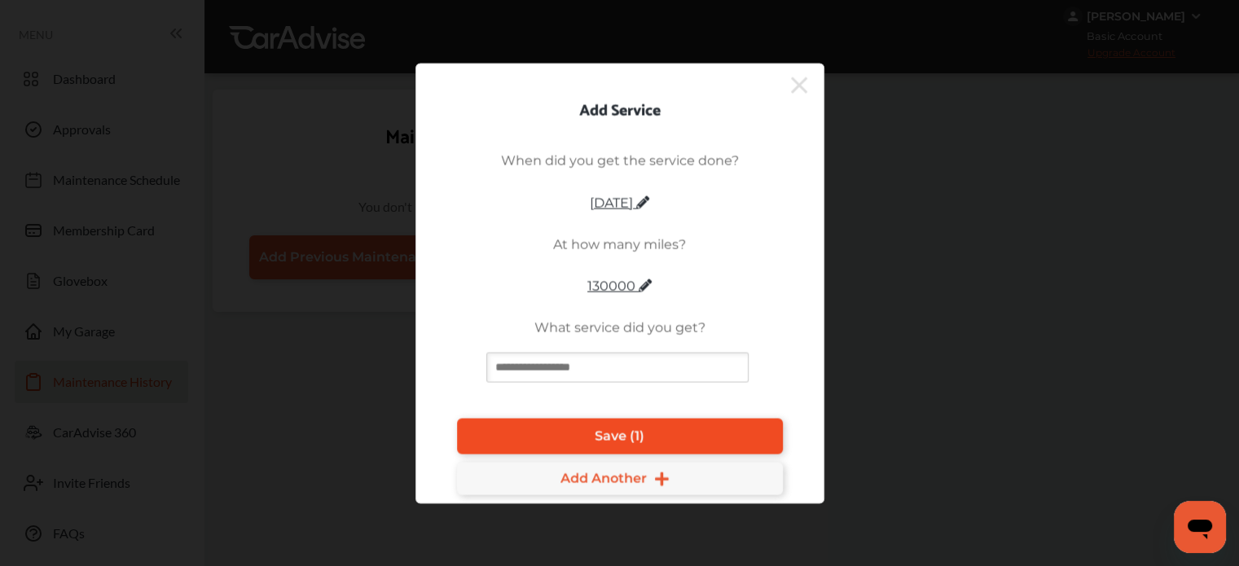
click at [606, 438] on span "Save (1)" at bounding box center [620, 436] width 50 height 15
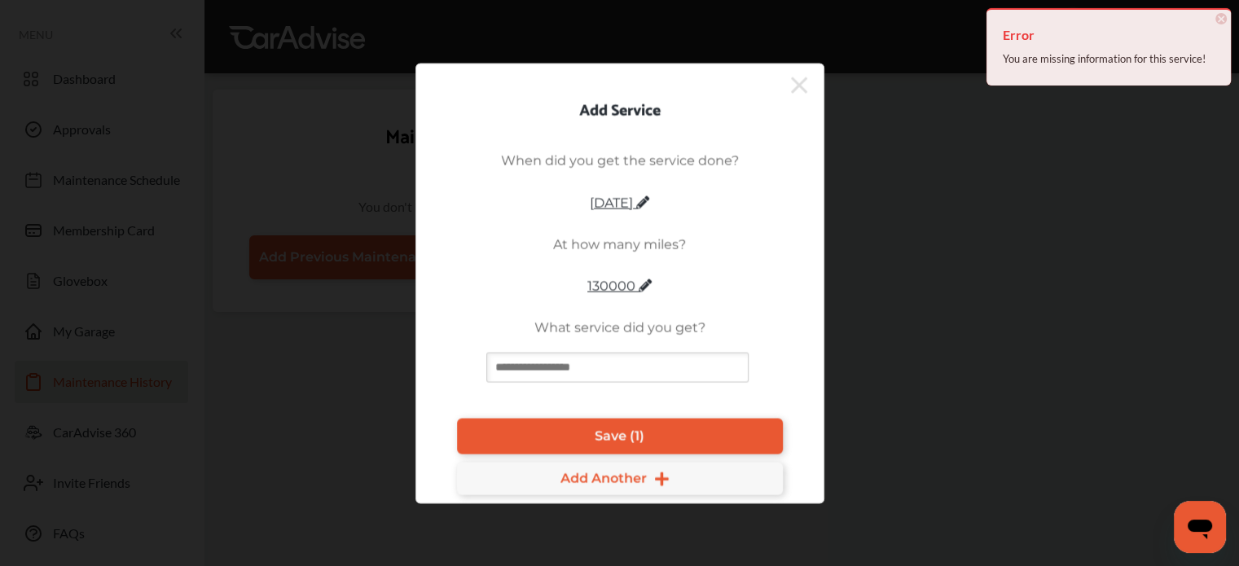
click at [600, 375] on input at bounding box center [617, 367] width 262 height 30
click at [601, 374] on input at bounding box center [617, 367] width 262 height 30
click at [813, 79] on div "Add Service When did you get the service done? September 1, 2025 At how many mi…" at bounding box center [620, 283] width 409 height 441
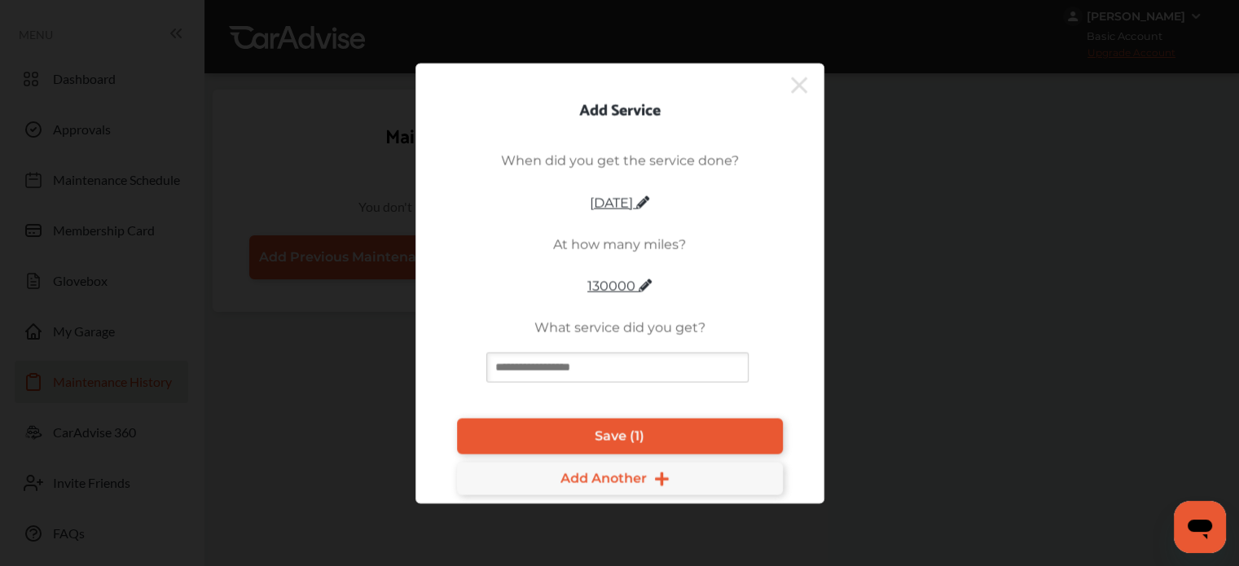
click at [803, 78] on icon at bounding box center [799, 85] width 16 height 16
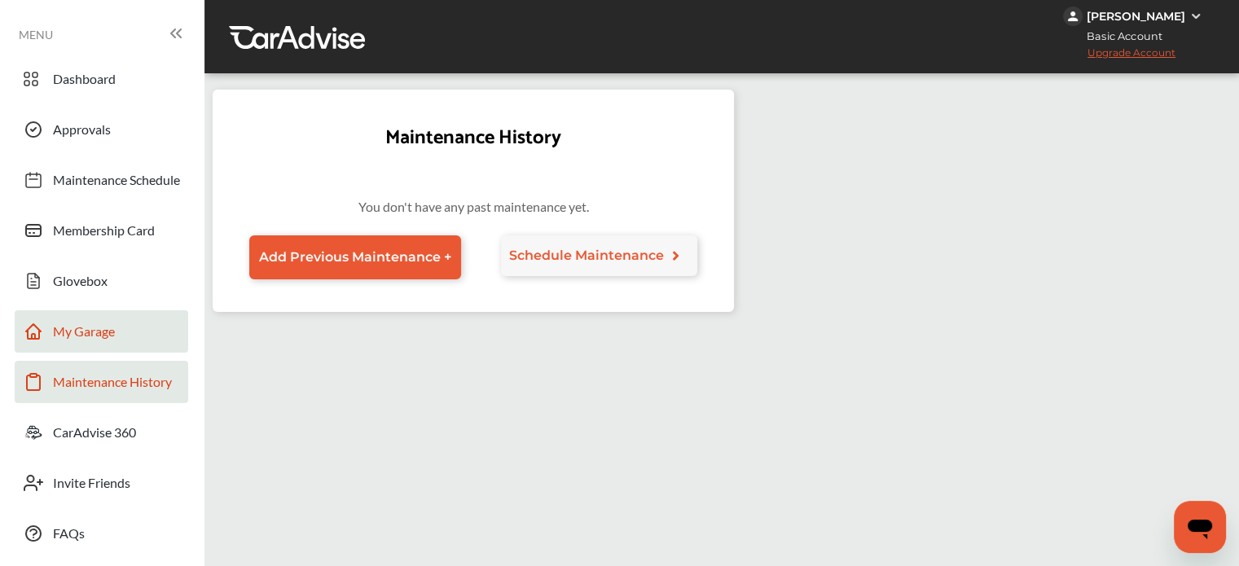
click at [59, 321] on link "My Garage" at bounding box center [102, 331] width 174 height 42
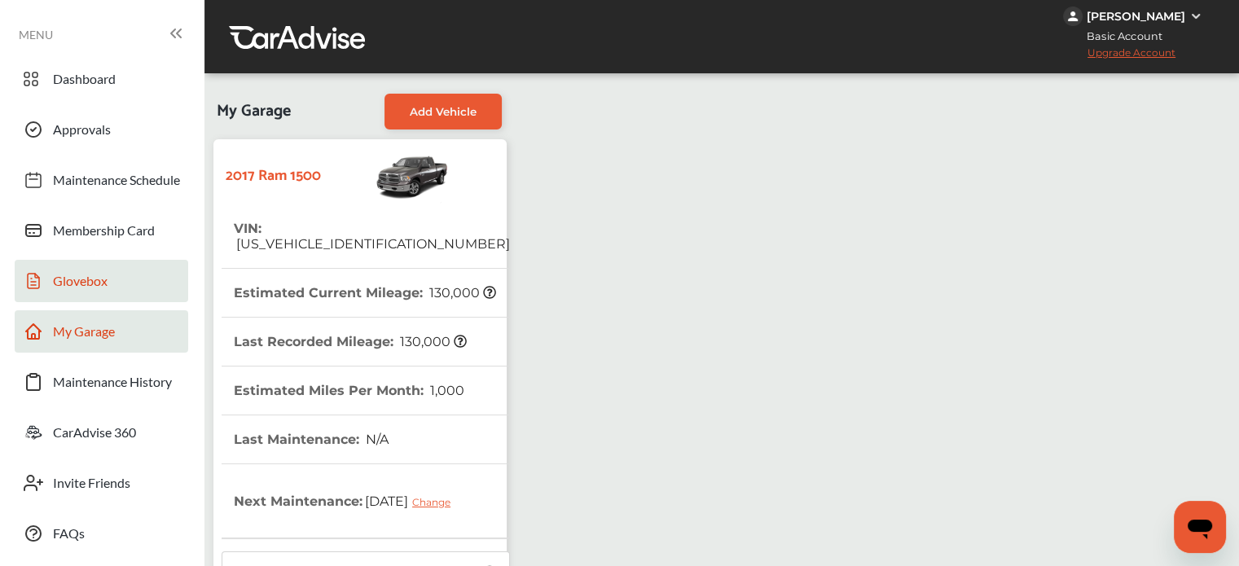
click at [95, 279] on span "Glovebox" at bounding box center [80, 283] width 55 height 21
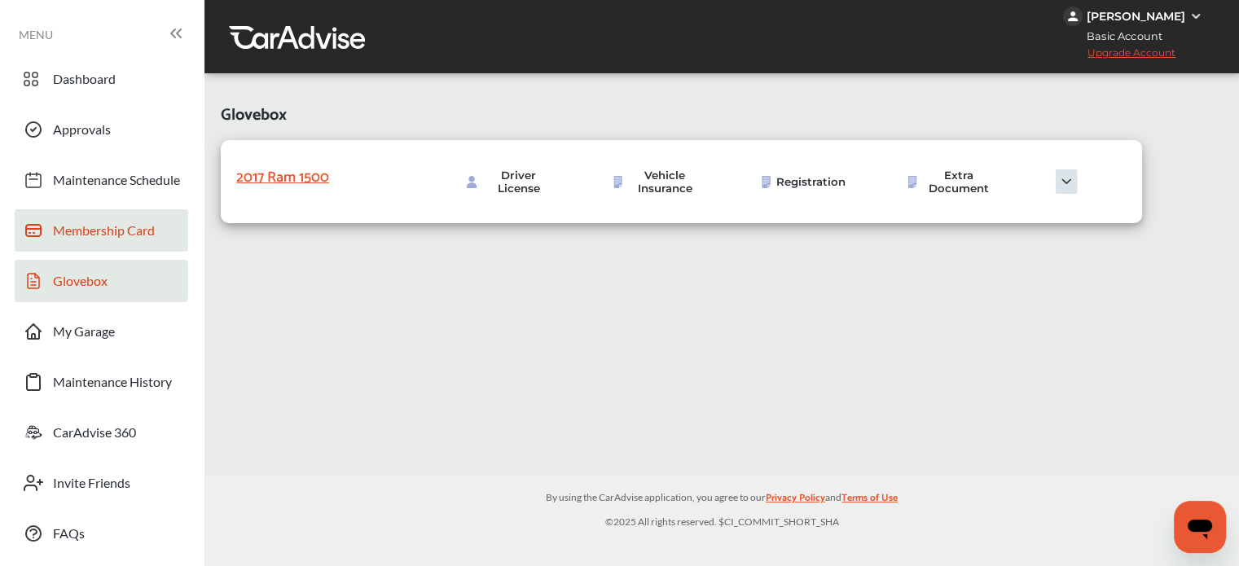
click at [112, 235] on span "Membership Card" at bounding box center [104, 232] width 102 height 21
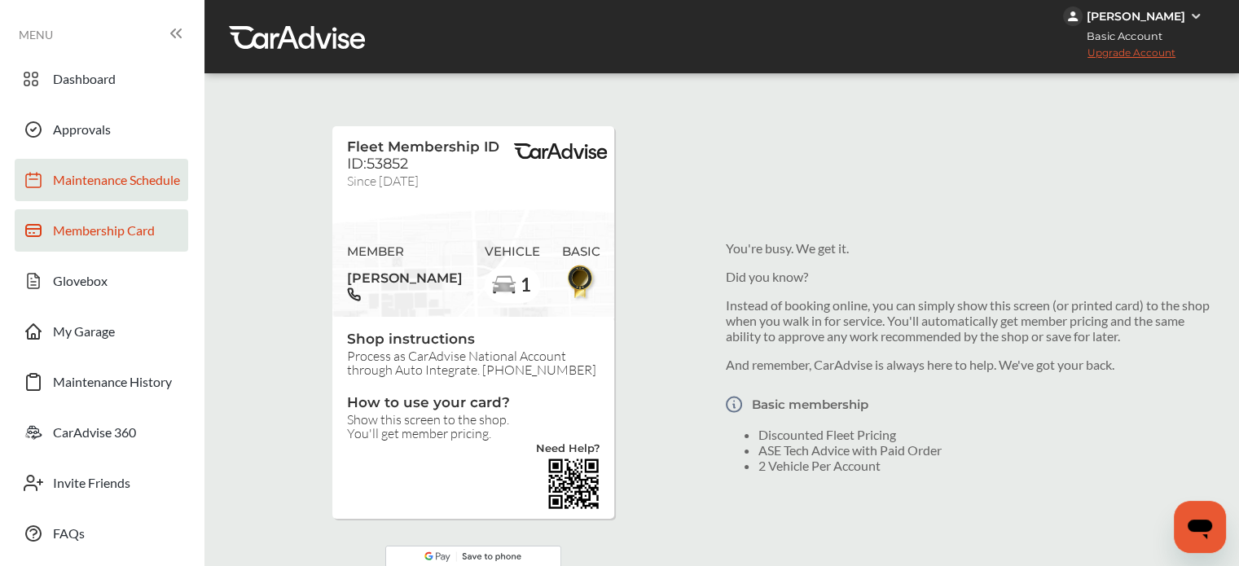
click at [81, 192] on span "Maintenance Schedule" at bounding box center [116, 182] width 127 height 21
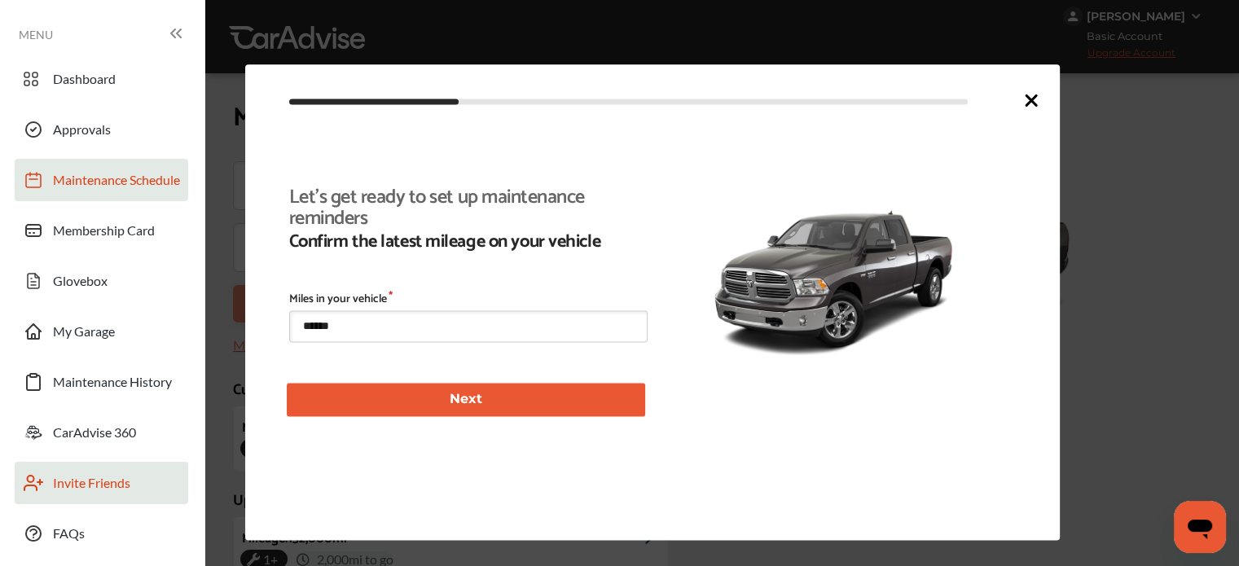
scroll to position [354, 0]
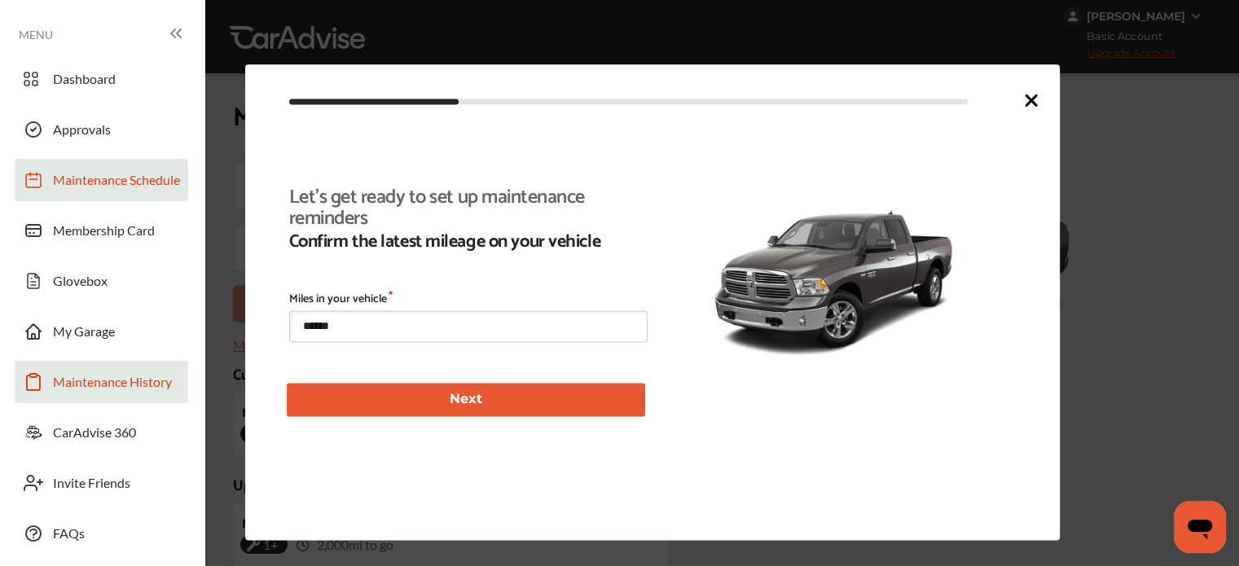
click at [75, 374] on span "Maintenance History" at bounding box center [112, 384] width 119 height 21
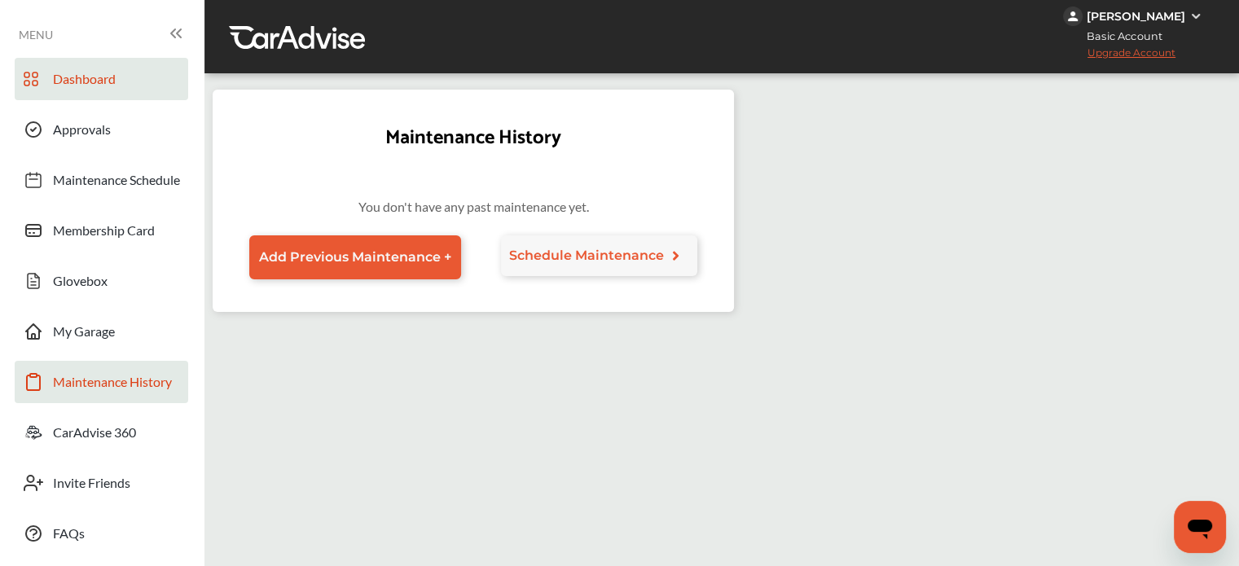
click at [73, 98] on link "Dashboard" at bounding box center [102, 79] width 174 height 42
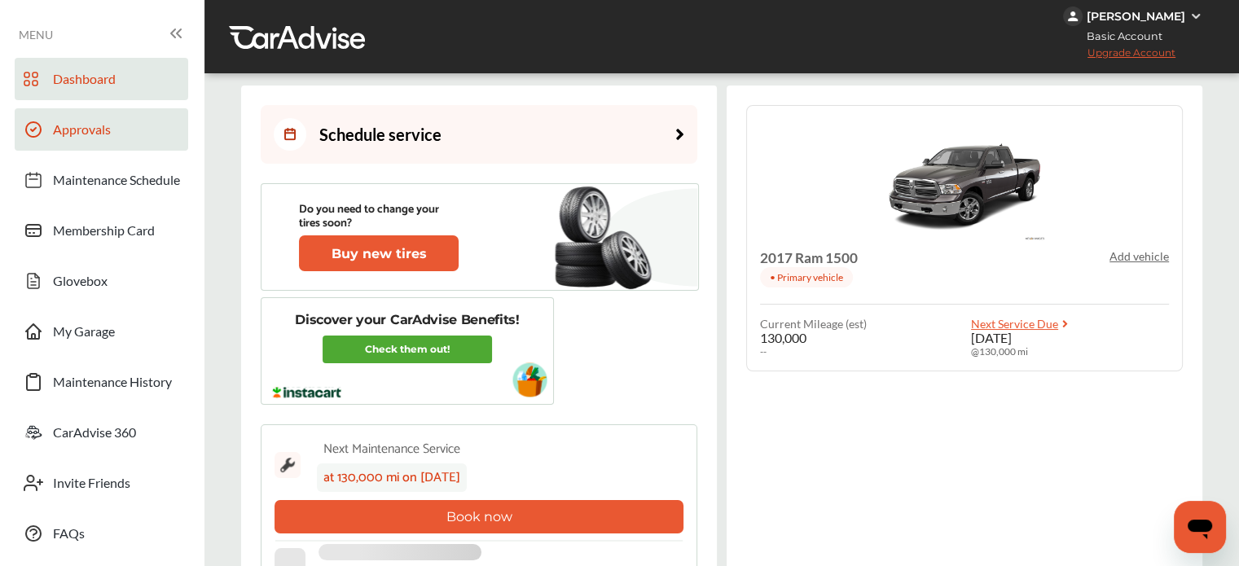
click at [79, 133] on span "Approvals" at bounding box center [82, 131] width 58 height 21
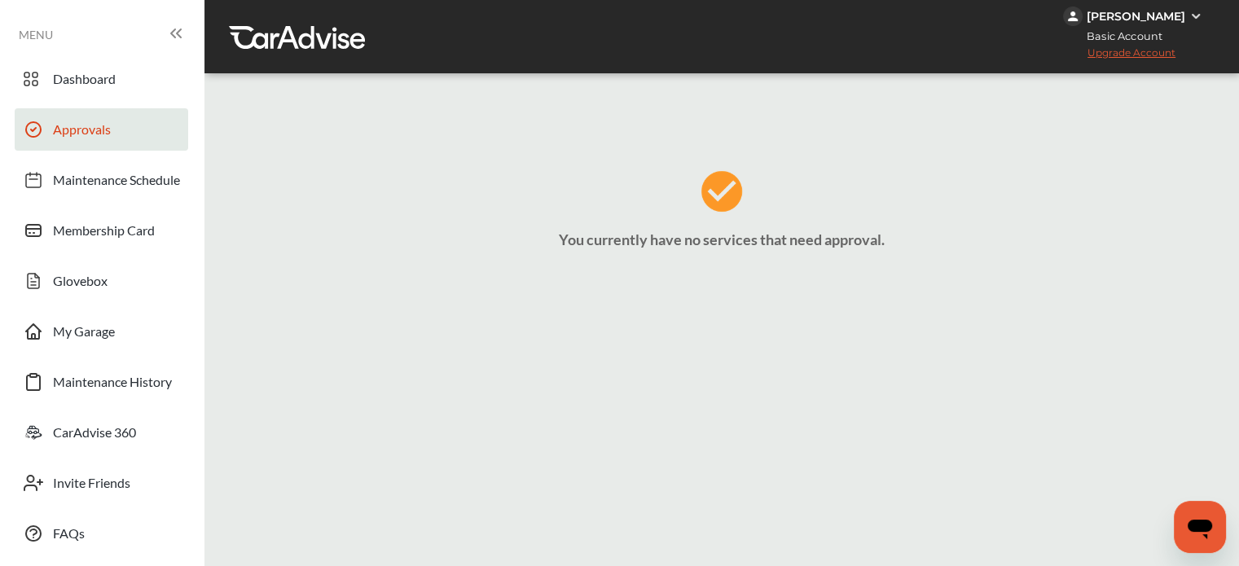
click at [79, 133] on span "Approvals" at bounding box center [82, 131] width 58 height 21
click at [124, 437] on span "CarAdvise 360" at bounding box center [94, 434] width 83 height 21
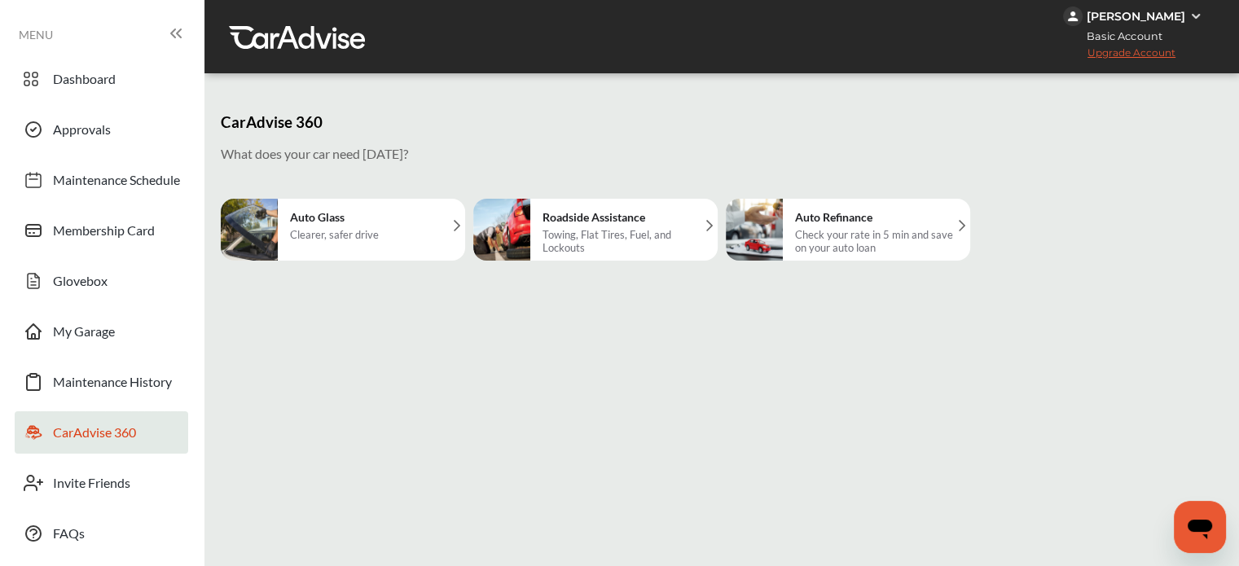
click at [124, 437] on span "CarAdvise 360" at bounding box center [94, 434] width 83 height 21
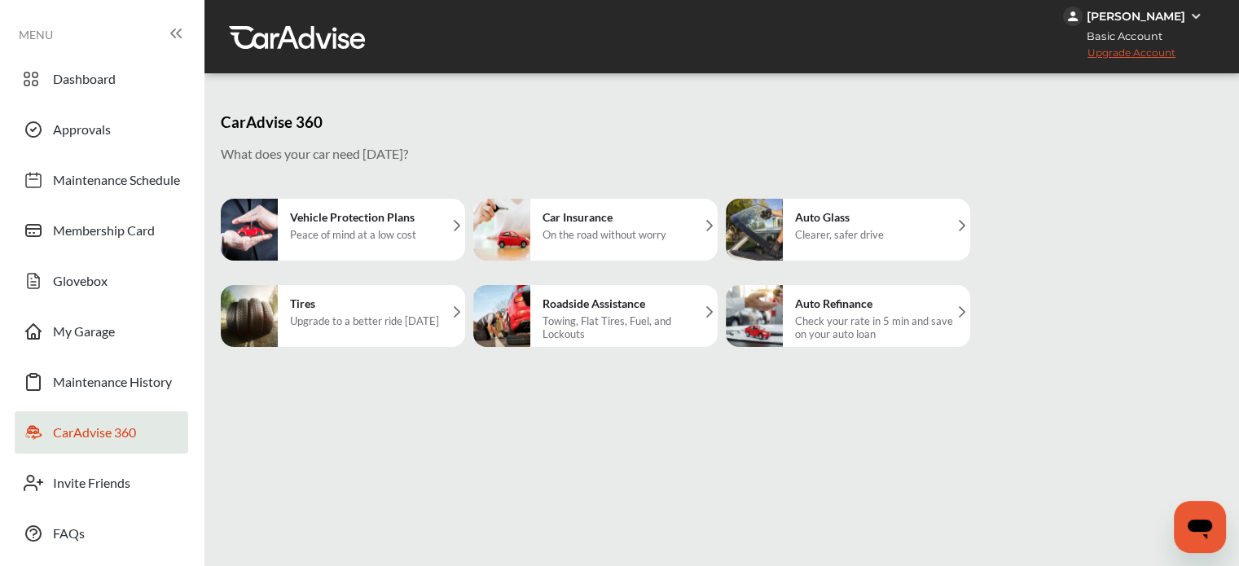
click at [124, 437] on span "CarAdvise 360" at bounding box center [94, 434] width 83 height 21
click at [847, 240] on div "Clearer, safer drive" at bounding box center [839, 234] width 89 height 13
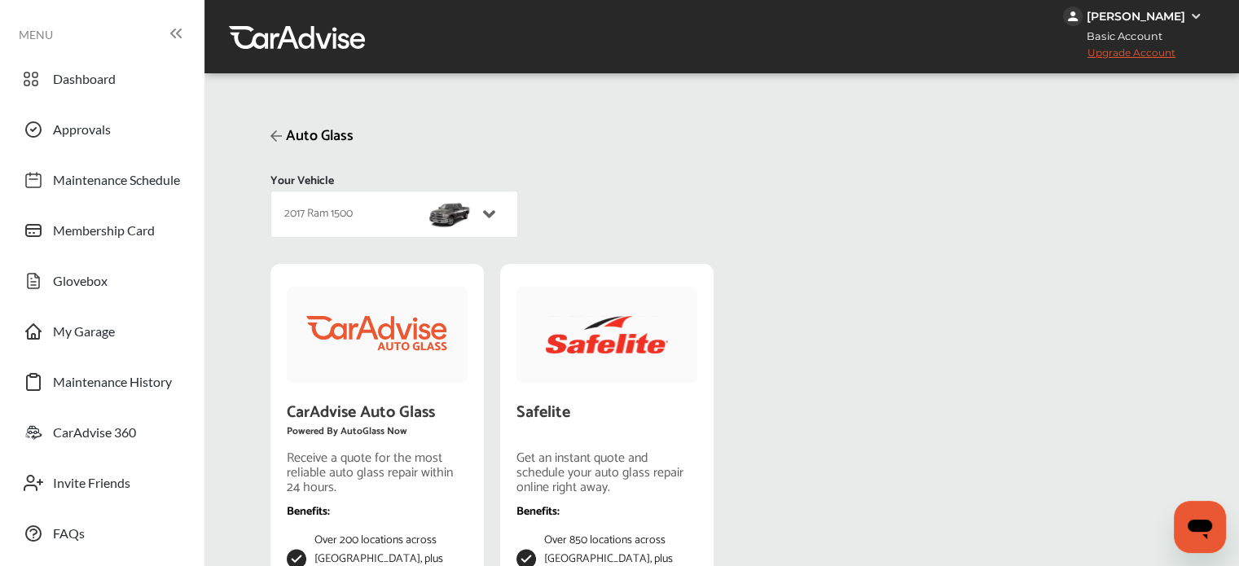
scroll to position [244, 0]
click at [398, 271] on div "CarAdvise Auto Glass Powered By AutoGlass Now Receive a quote for the most reli…" at bounding box center [377, 495] width 181 height 449
click at [85, 475] on span "Invite Friends" at bounding box center [91, 485] width 77 height 21
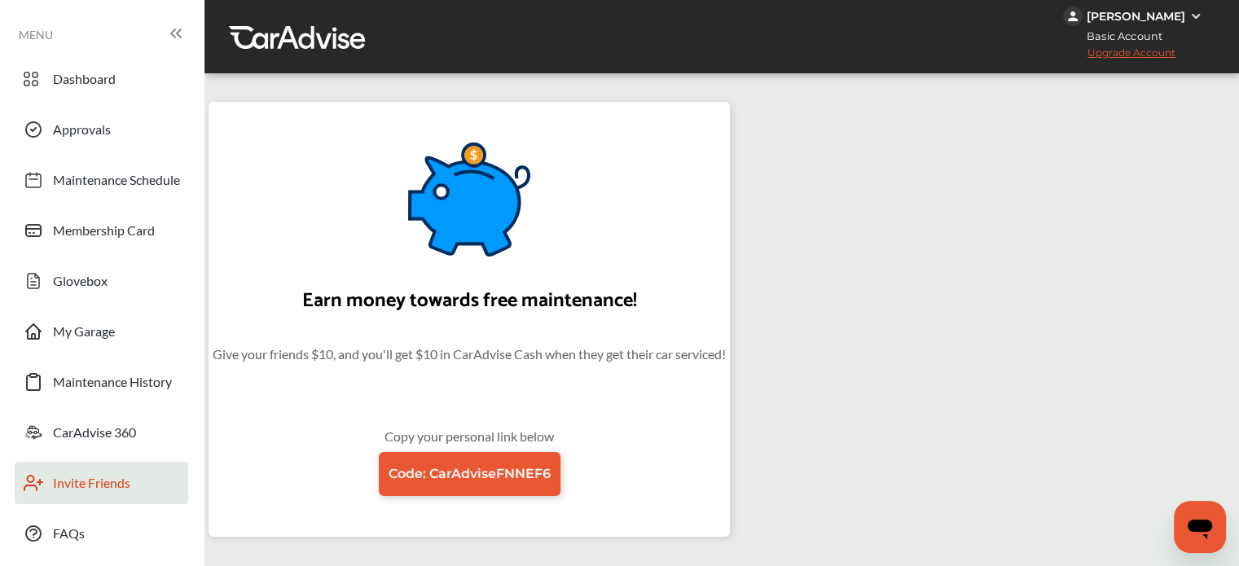
scroll to position [218, 0]
click at [114, 424] on span "CarAdvise 360" at bounding box center [94, 434] width 83 height 21
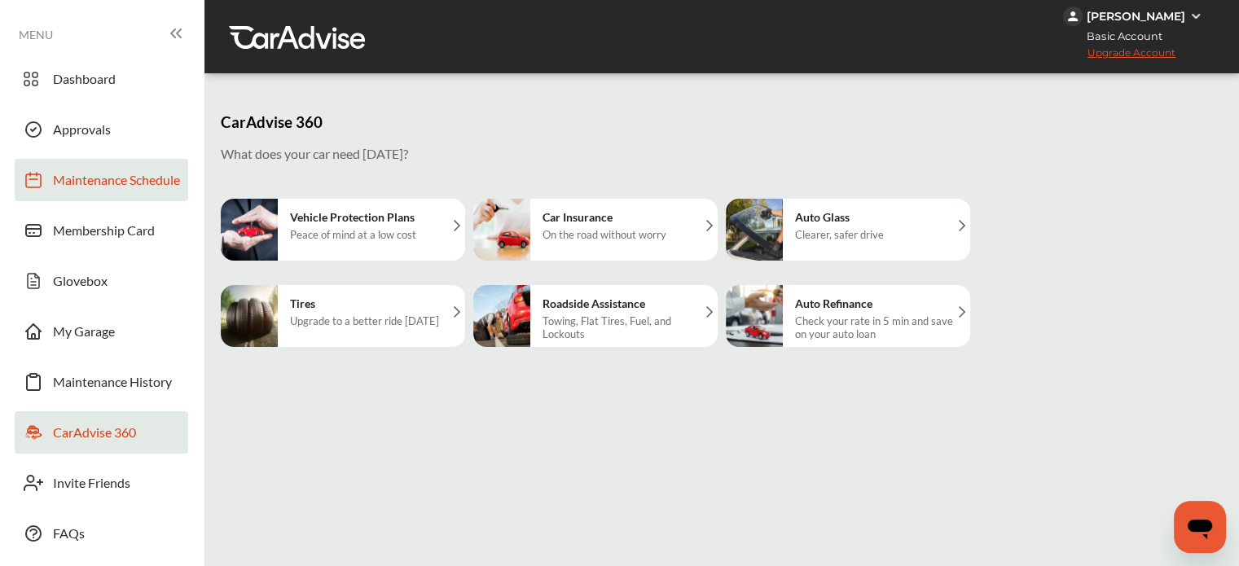
click at [171, 191] on span "Maintenance Schedule" at bounding box center [116, 182] width 127 height 21
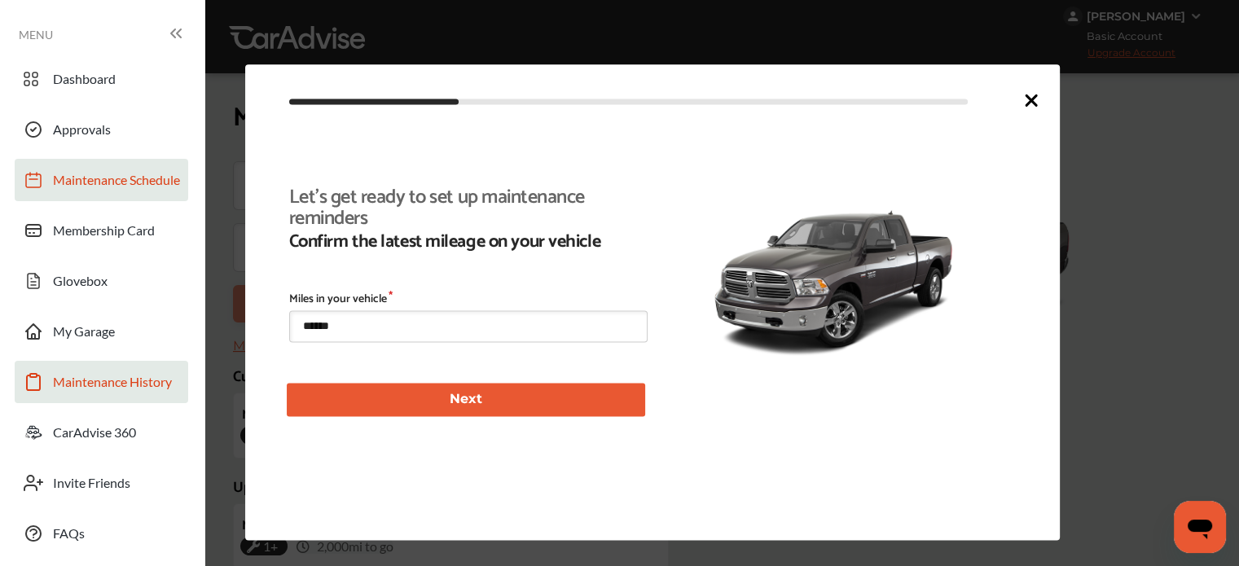
scroll to position [354, 0]
click at [1035, 105] on icon at bounding box center [1032, 100] width 10 height 10
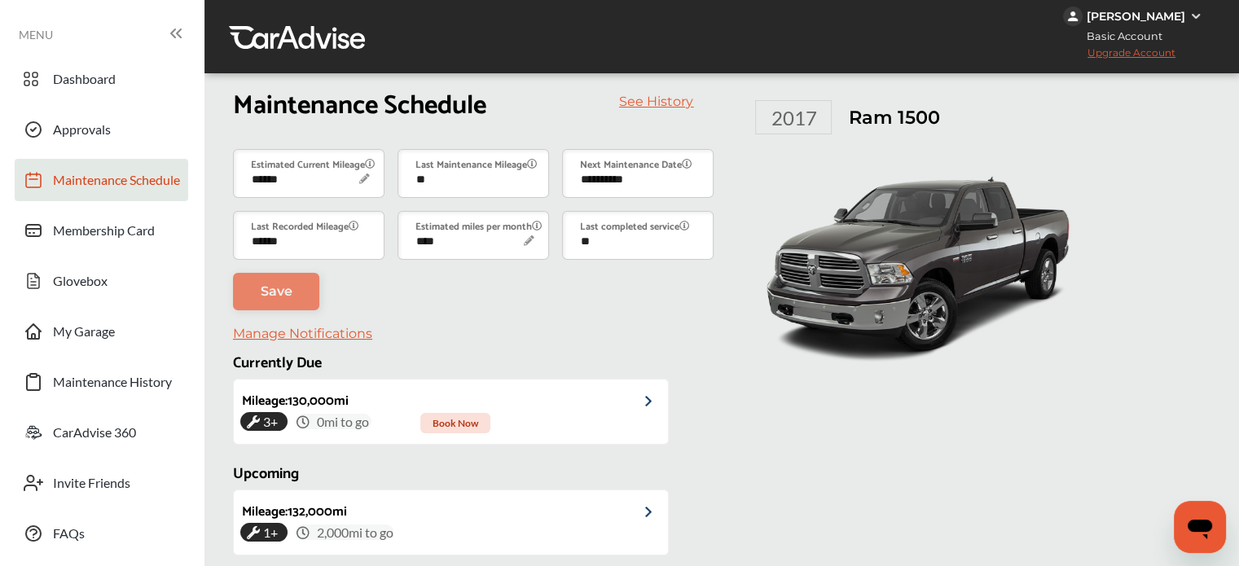
click at [1198, 528] on icon "Open messaging window" at bounding box center [1200, 530] width 24 height 20
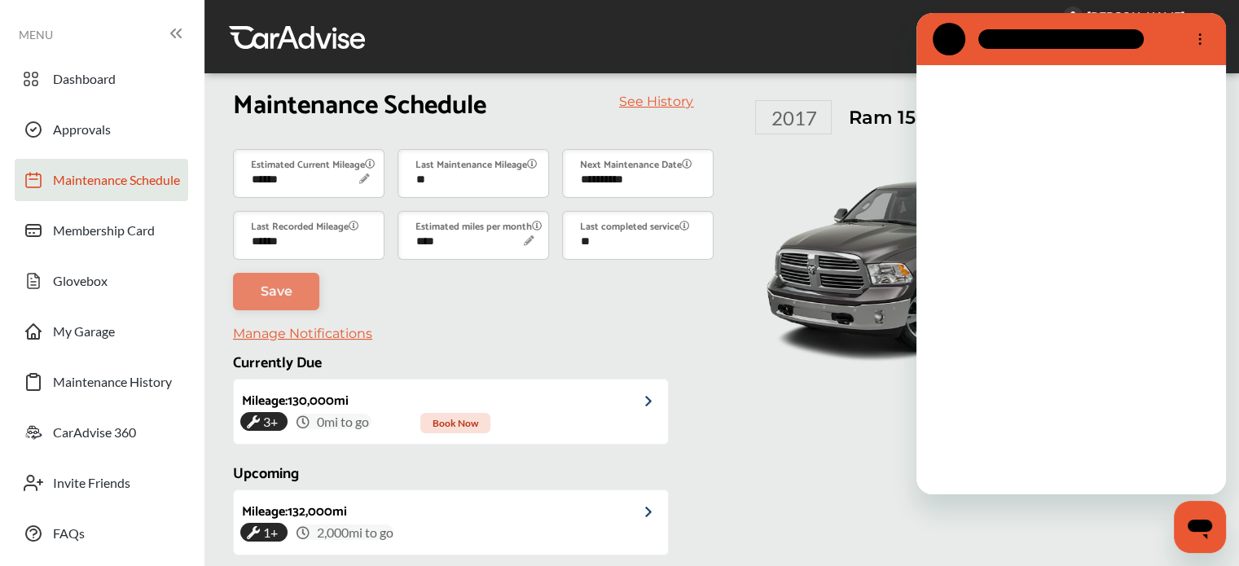
scroll to position [0, 0]
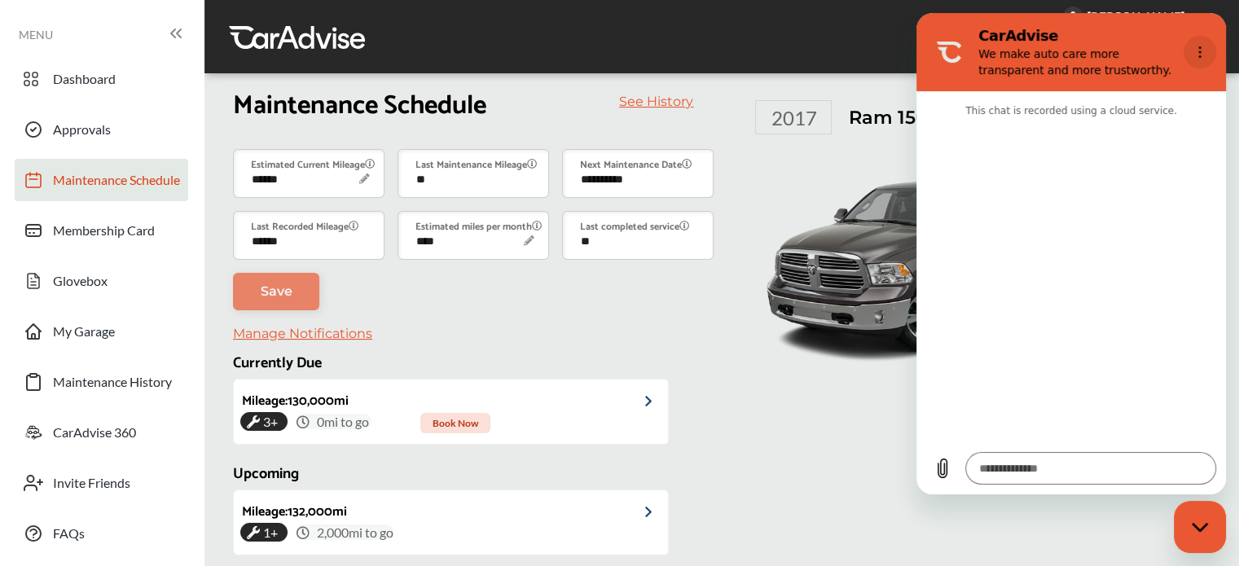
click at [1191, 49] on button "Options menu" at bounding box center [1200, 52] width 33 height 33
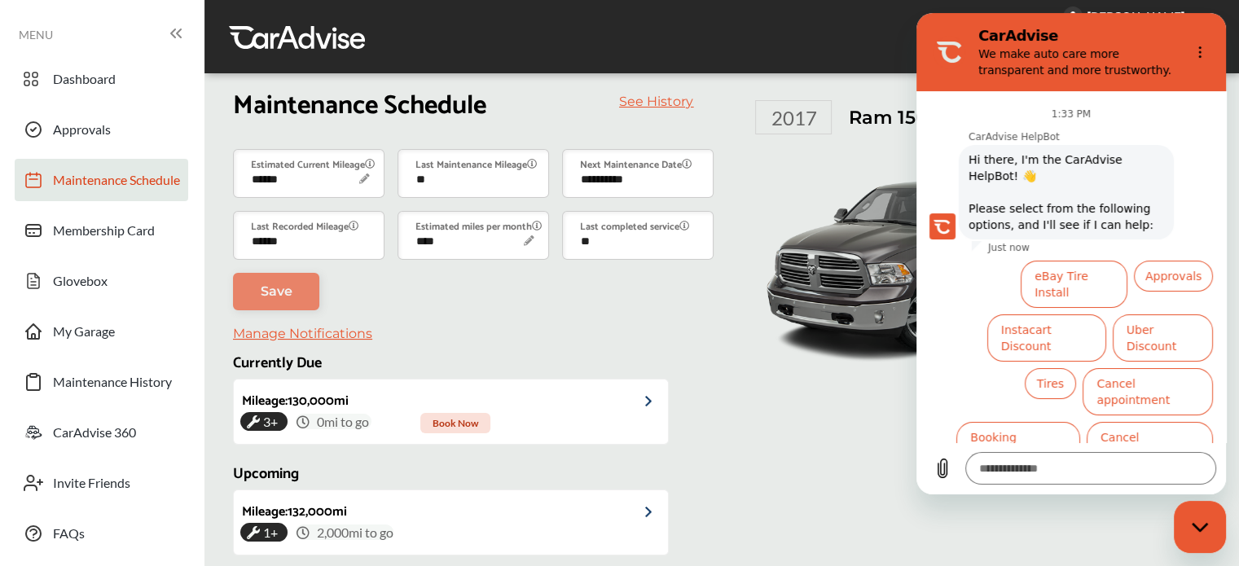
scroll to position [30, 0]
click at [124, 407] on ul "Dashboard Approvals Maintenance Schedule Membership Card Glovebox My Garage Mai…" at bounding box center [102, 439] width 188 height 779
click at [84, 462] on link "Invite Friends" at bounding box center [102, 483] width 174 height 42
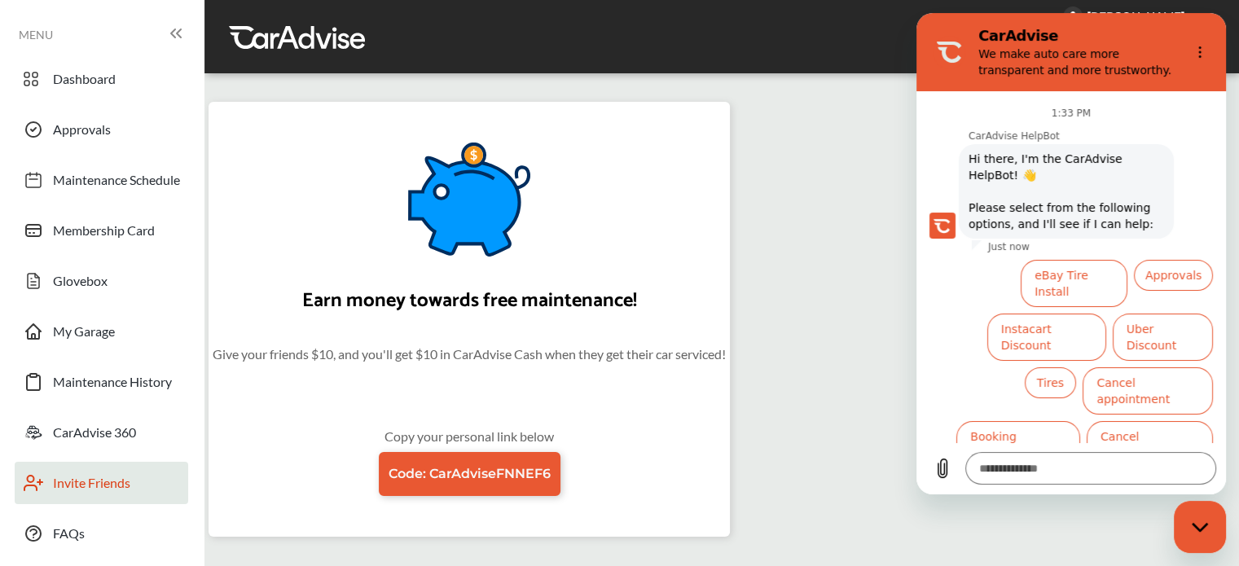
scroll to position [218, 0]
click at [70, 526] on span "FAQs" at bounding box center [69, 536] width 32 height 21
type textarea "*"
drag, startPoint x: 788, startPoint y: 203, endPoint x: 828, endPoint y: 146, distance: 69.6
click at [789, 200] on div "Earn money towards free maintenance! Give your friends $10, and you'll get $10 …" at bounding box center [722, 383] width 1027 height 595
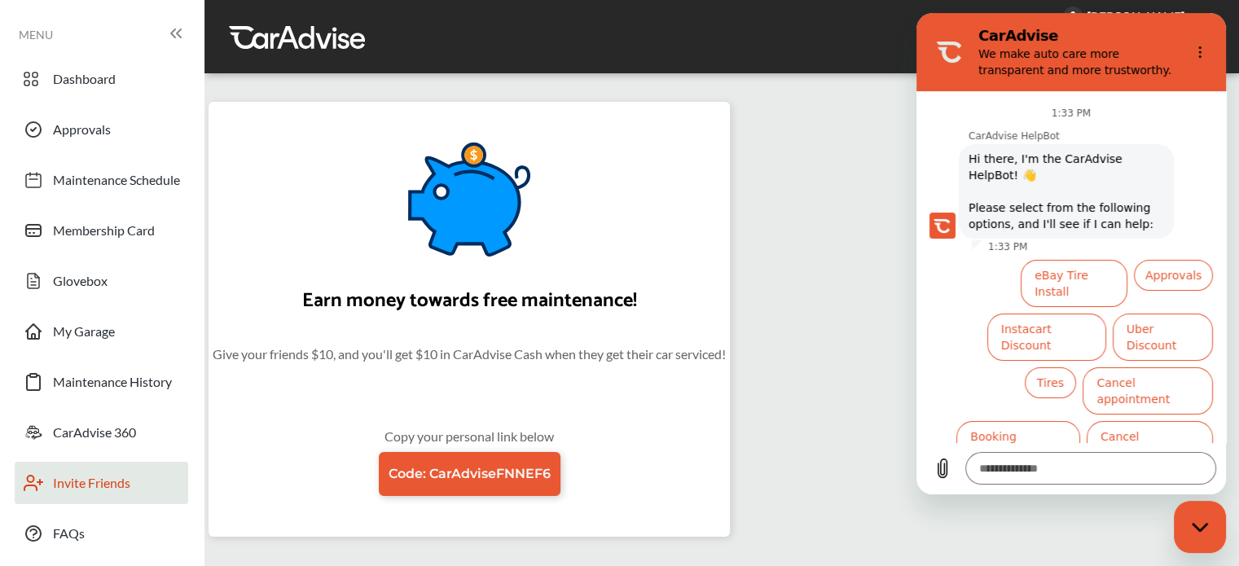
drag, startPoint x: 821, startPoint y: 2, endPoint x: 805, endPoint y: 130, distance: 128.1
click at [805, 130] on div "Earn money towards free maintenance! Give your friends $10, and you'll get $10 …" at bounding box center [722, 383] width 1027 height 595
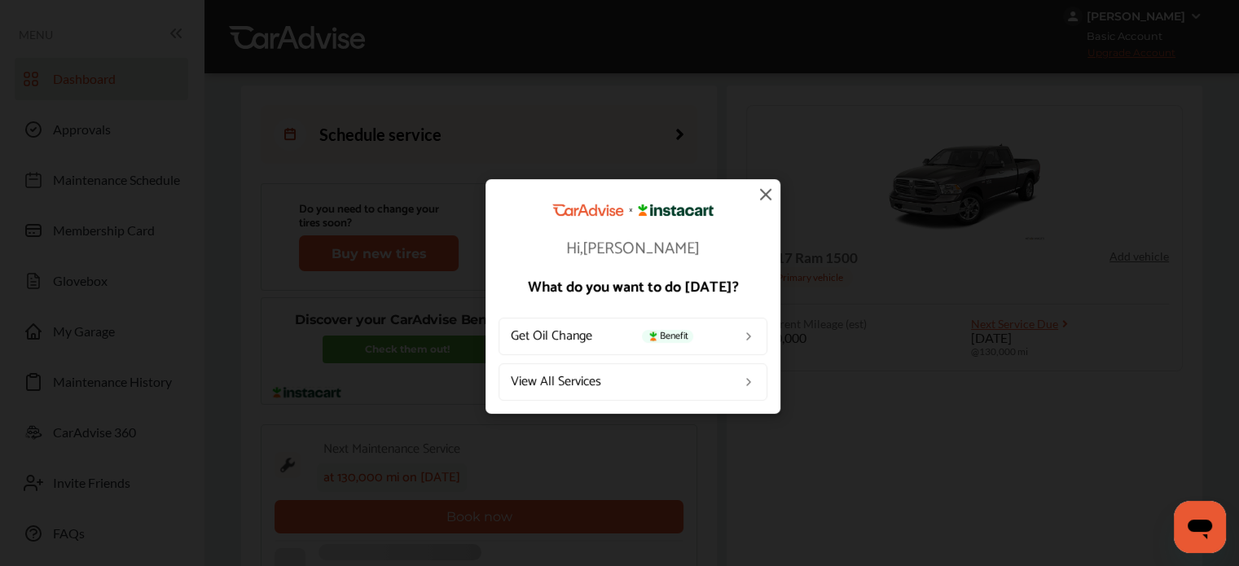
click at [762, 195] on img at bounding box center [766, 194] width 20 height 20
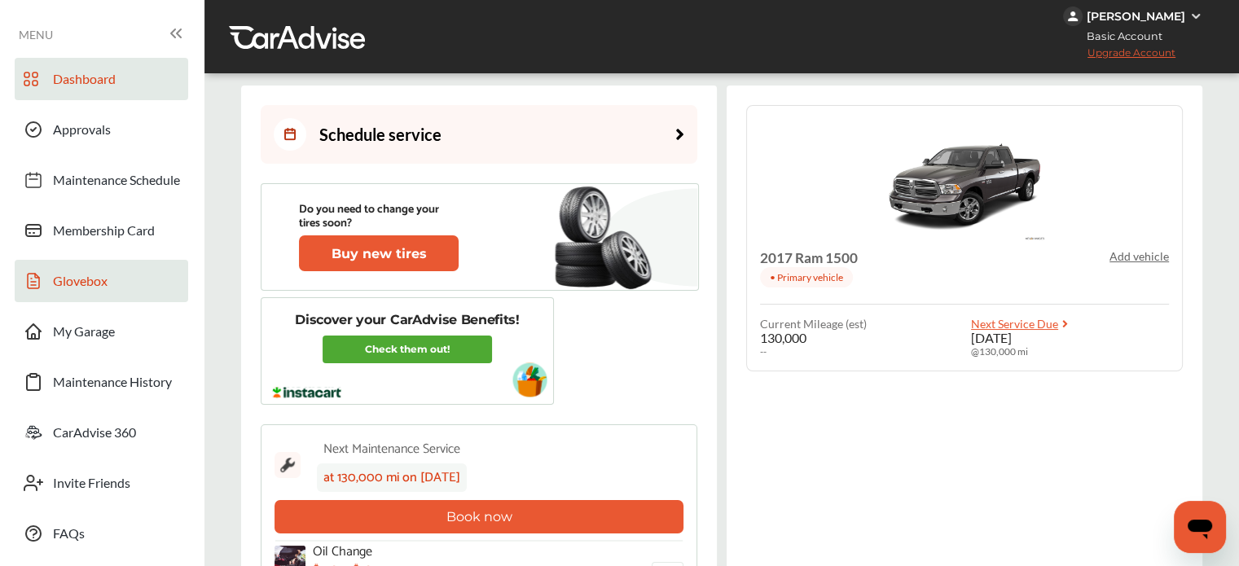
click at [53, 281] on span "Glovebox" at bounding box center [80, 283] width 55 height 21
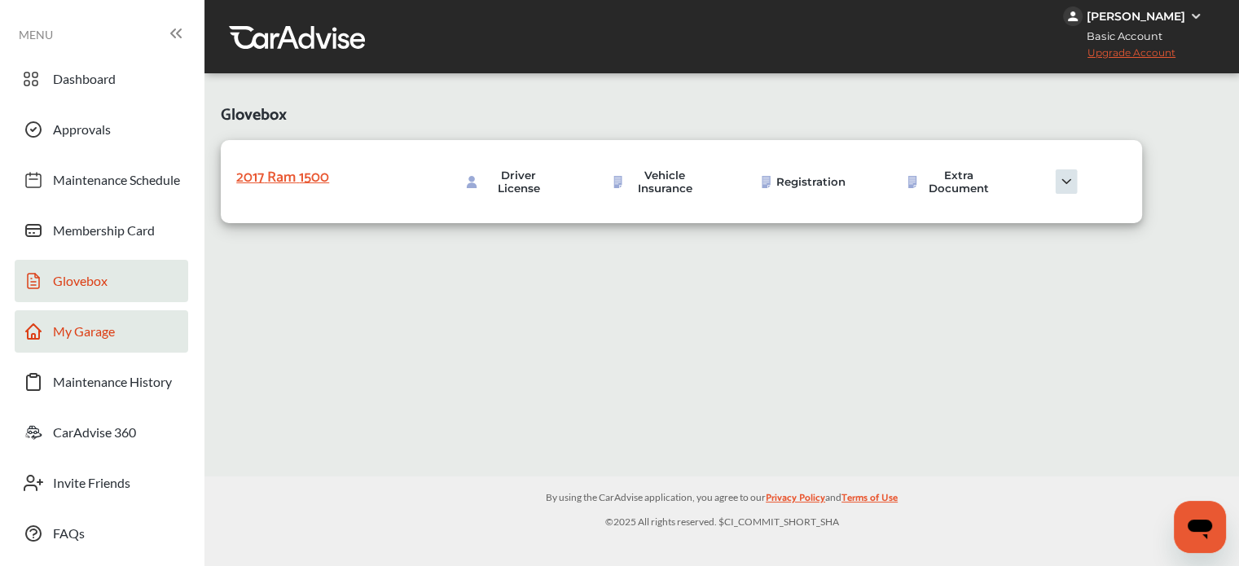
click at [77, 341] on span "My Garage" at bounding box center [84, 333] width 62 height 21
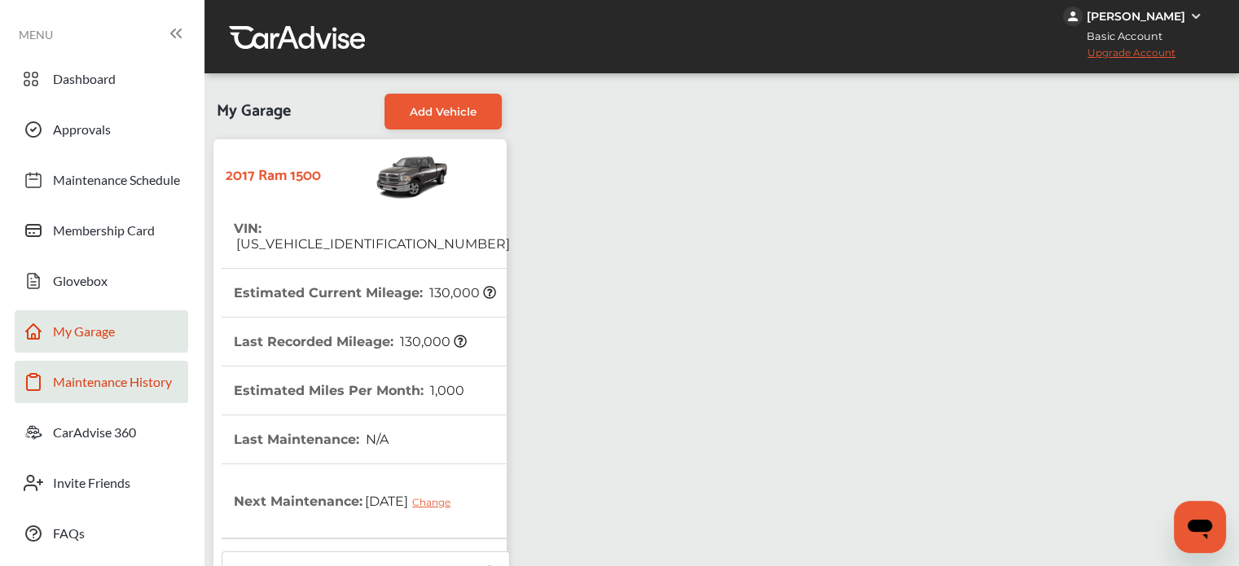
click at [65, 381] on span "Maintenance History" at bounding box center [112, 384] width 119 height 21
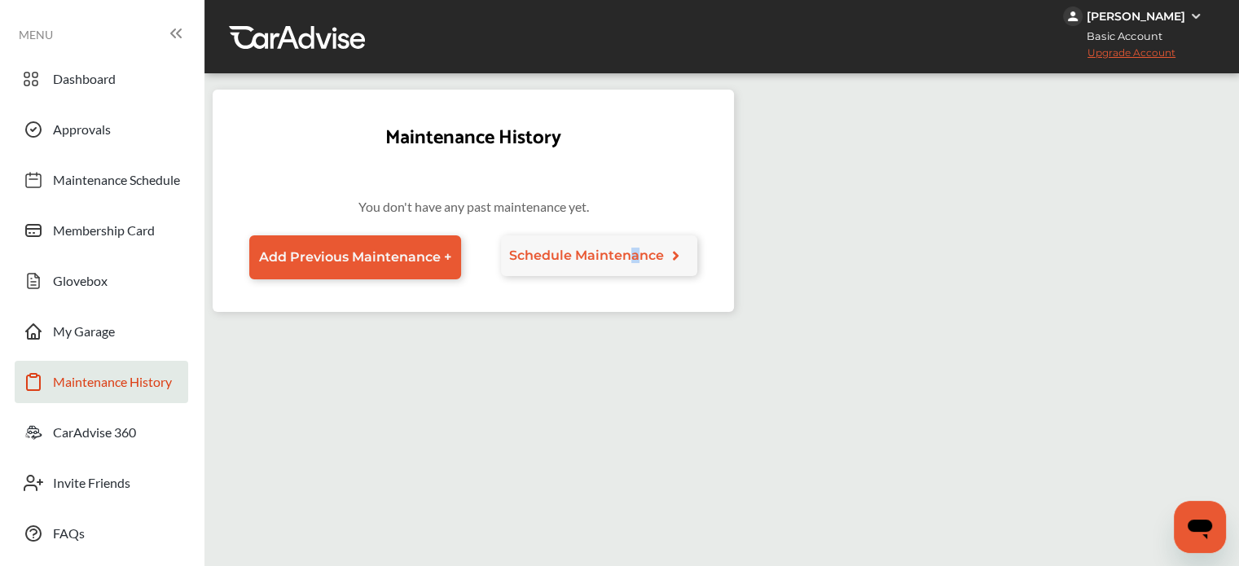
drag, startPoint x: 638, startPoint y: 374, endPoint x: 636, endPoint y: 351, distance: 22.9
click at [636, 375] on div "Maintenance History You don't have any past maintenance yet. Add Previous Maint…" at bounding box center [482, 387] width 538 height 595
click at [81, 410] on div "Dashboard Approvals Maintenance Schedule Membership Card Glovebox My Garage Mai…" at bounding box center [102, 306] width 188 height 497
click at [81, 445] on span "CarAdvise 360" at bounding box center [94, 434] width 83 height 21
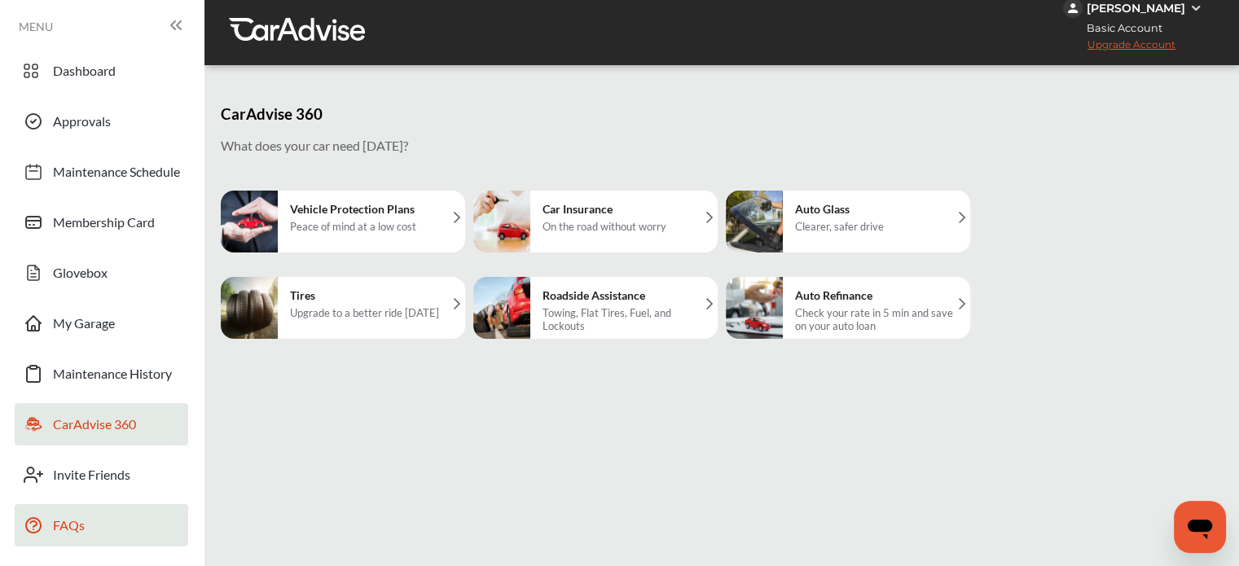
scroll to position [134, 0]
click at [68, 517] on span "FAQs" at bounding box center [69, 527] width 32 height 21
